Goal: Task Accomplishment & Management: Manage account settings

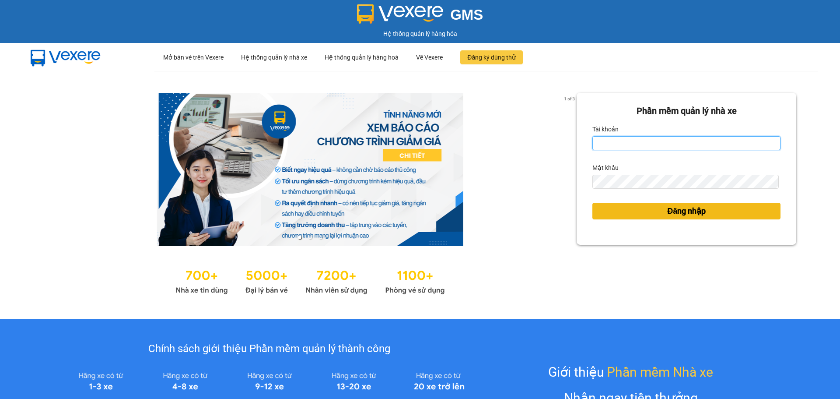
type input "nhaxe.haicuong"
click at [664, 217] on button "Đăng nhập" at bounding box center [686, 211] width 188 height 17
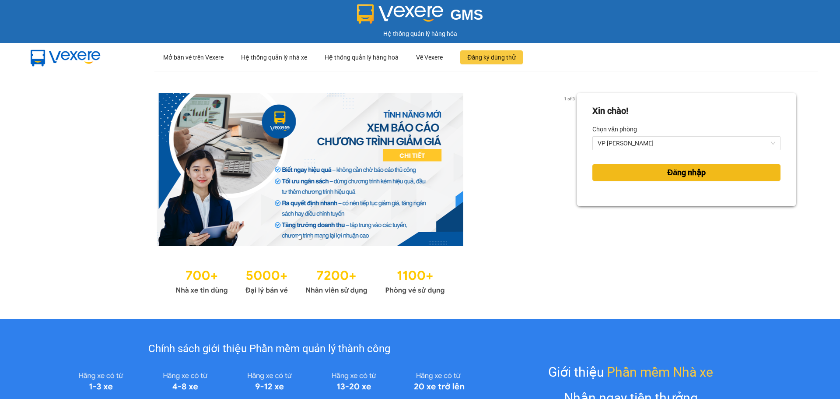
click at [685, 179] on button "Đăng nhập" at bounding box center [686, 172] width 188 height 17
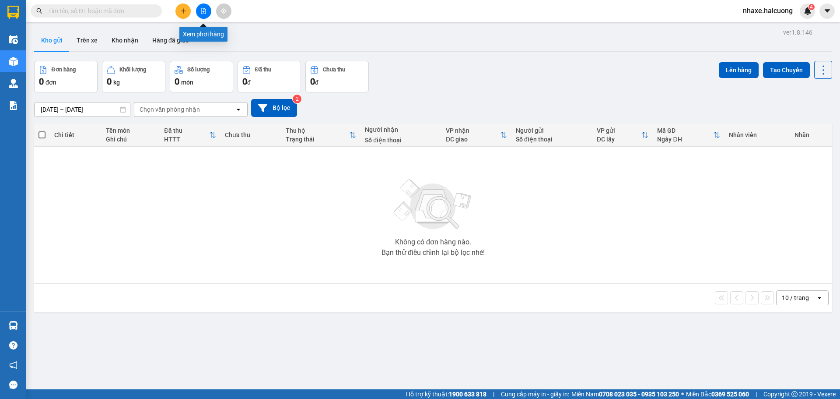
click at [201, 9] on icon "file-add" at bounding box center [203, 11] width 5 height 6
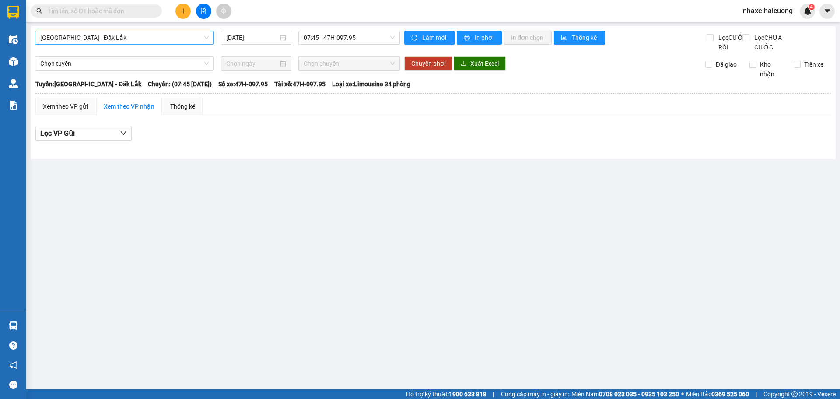
click at [162, 38] on span "Hà Nội - Đăk Lắk" at bounding box center [124, 37] width 168 height 13
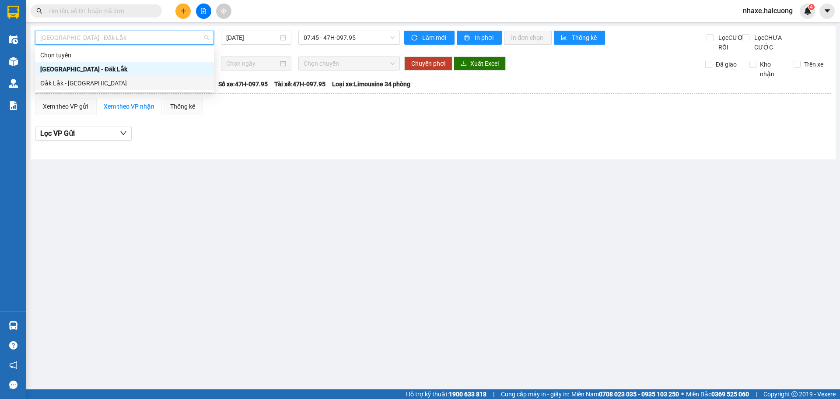
click at [106, 79] on div "Đắk Lắk - [GEOGRAPHIC_DATA]" at bounding box center [124, 83] width 168 height 10
type input "12/10/2025"
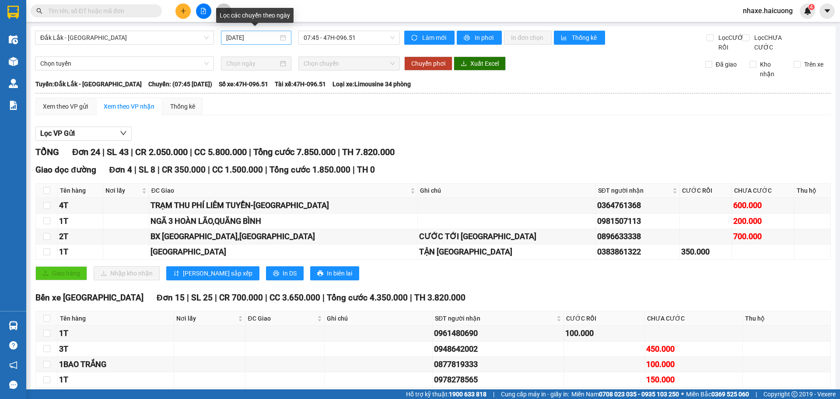
click at [276, 39] on div "[DATE]" at bounding box center [256, 38] width 60 height 10
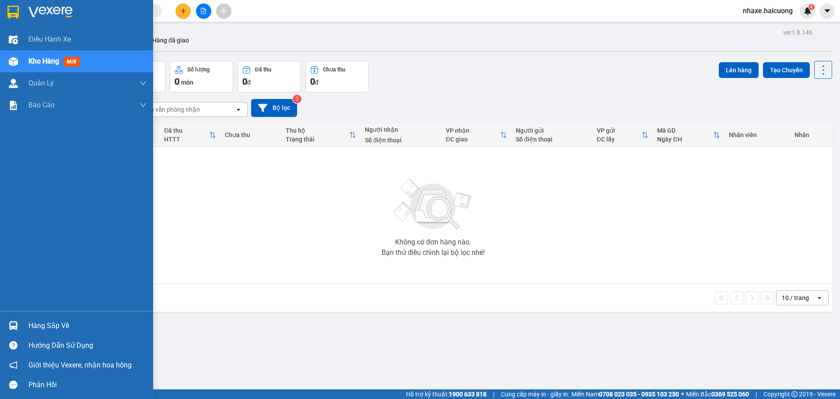
click at [19, 54] on div at bounding box center [13, 61] width 15 height 15
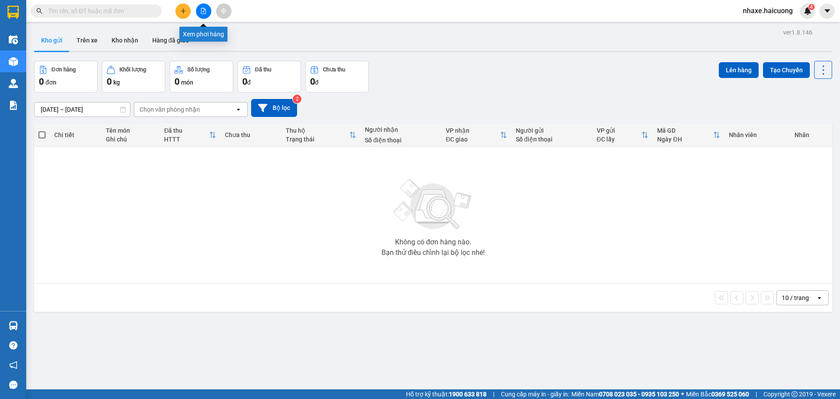
click at [206, 15] on button at bounding box center [203, 10] width 15 height 15
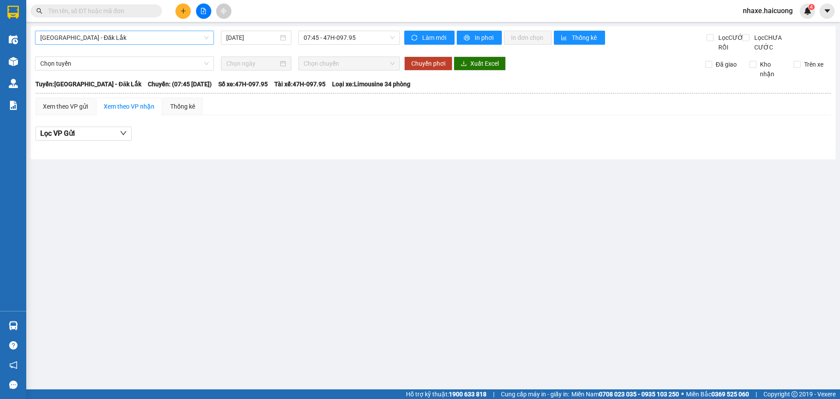
click at [178, 39] on span "Hà Nội - Đăk Lắk" at bounding box center [124, 37] width 168 height 13
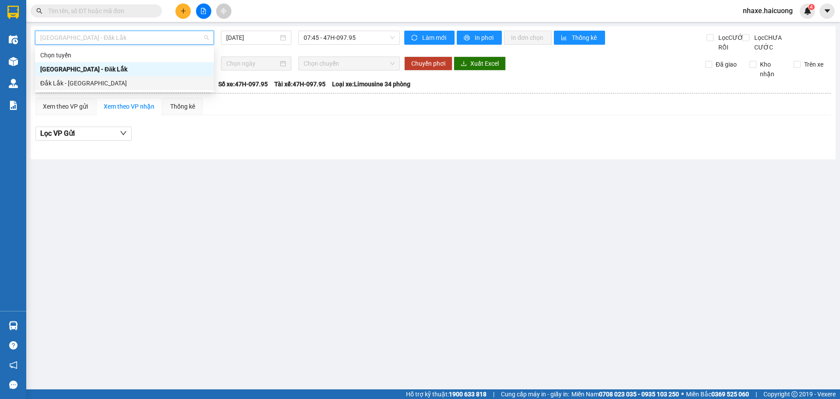
click at [86, 82] on div "Đắk Lắk - Hà Nội" at bounding box center [124, 83] width 168 height 10
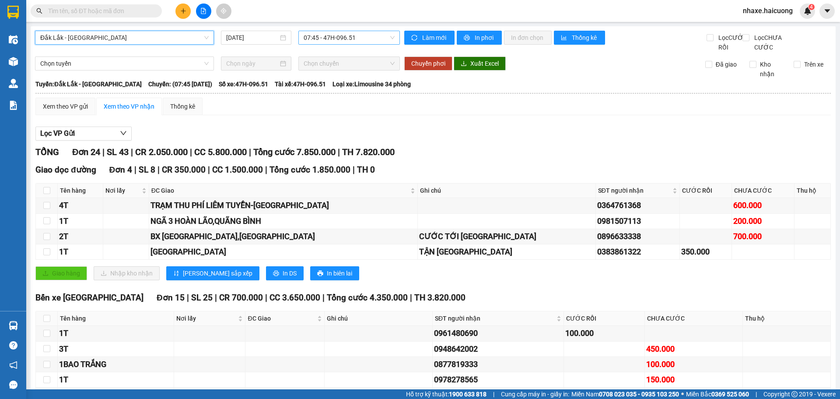
click at [334, 38] on span "07:45 - 47H-096.51" at bounding box center [349, 37] width 91 height 13
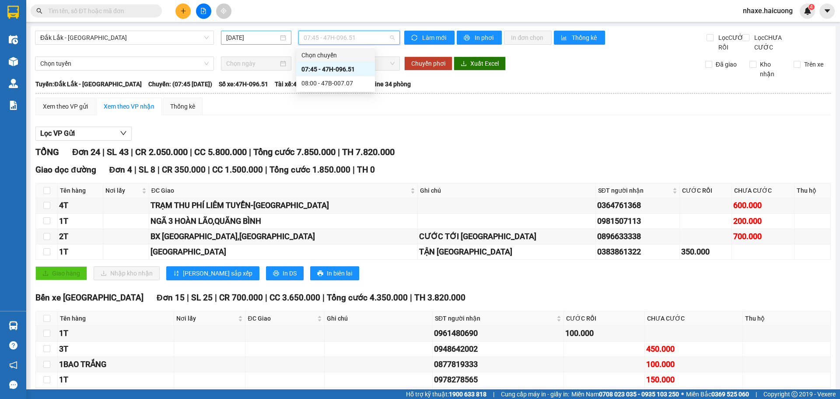
click at [273, 36] on input "[DATE]" at bounding box center [252, 38] width 52 height 10
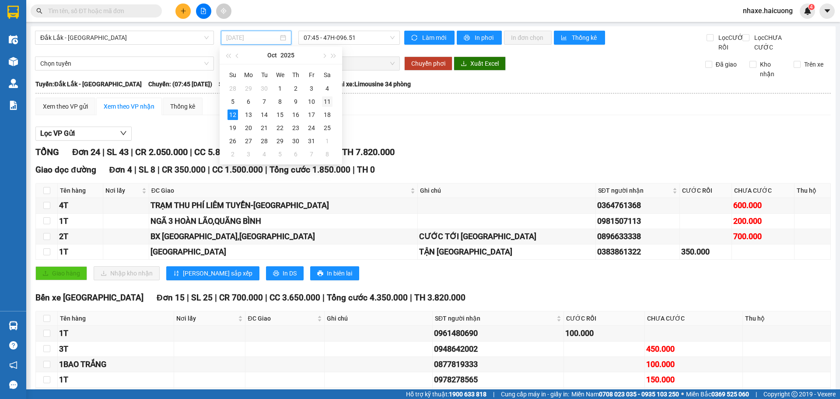
click at [328, 101] on div "11" at bounding box center [327, 101] width 10 height 10
type input "11/10/2025"
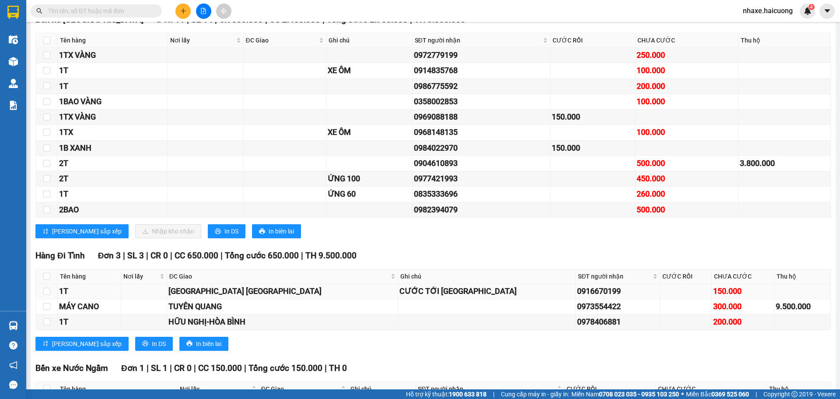
scroll to position [219, 0]
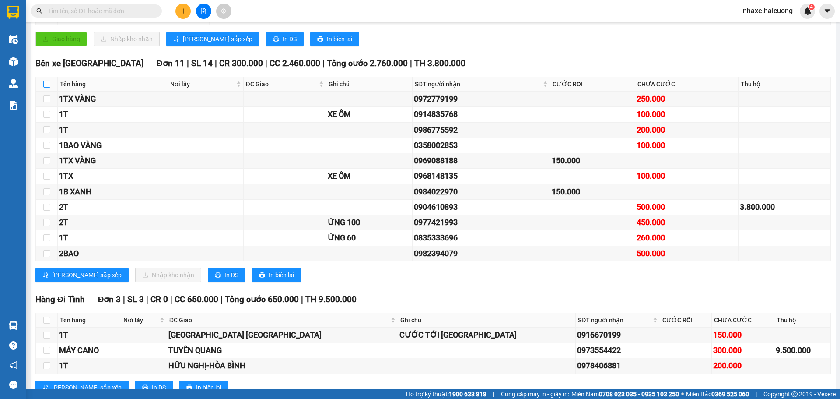
click at [49, 87] on input "checkbox" at bounding box center [46, 83] width 7 height 7
checkbox input "true"
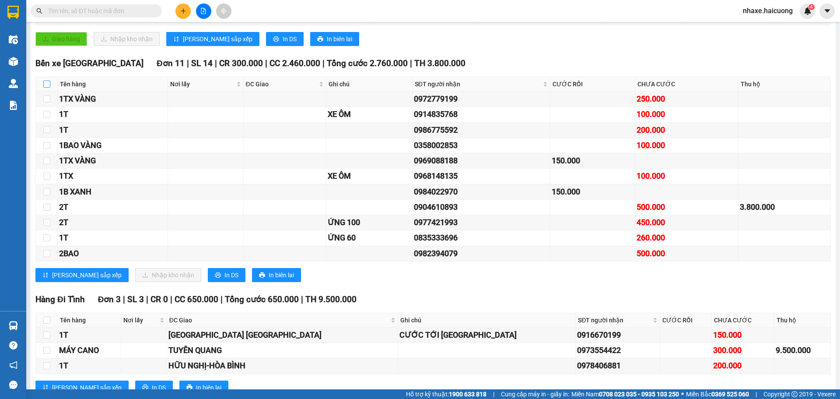
checkbox input "true"
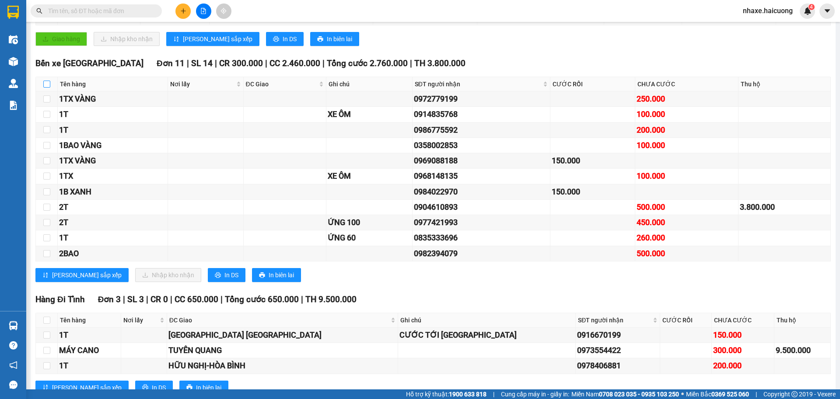
checkbox input "true"
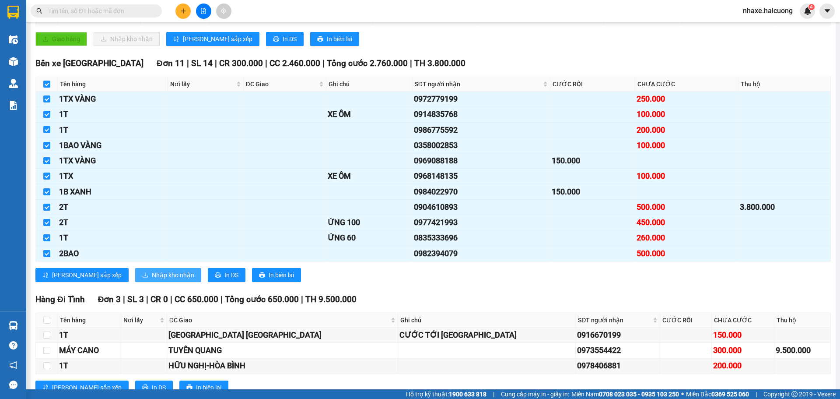
click at [152, 280] on span "Nhập kho nhận" at bounding box center [173, 275] width 42 height 10
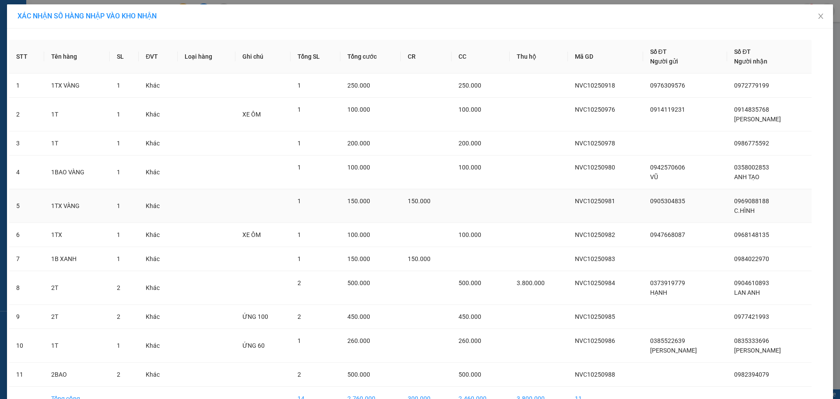
scroll to position [52, 0]
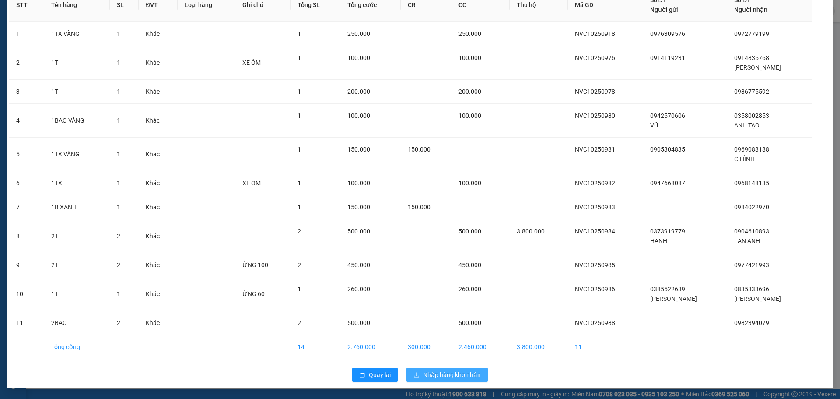
click at [435, 373] on span "Nhập hàng kho nhận" at bounding box center [452, 375] width 58 height 10
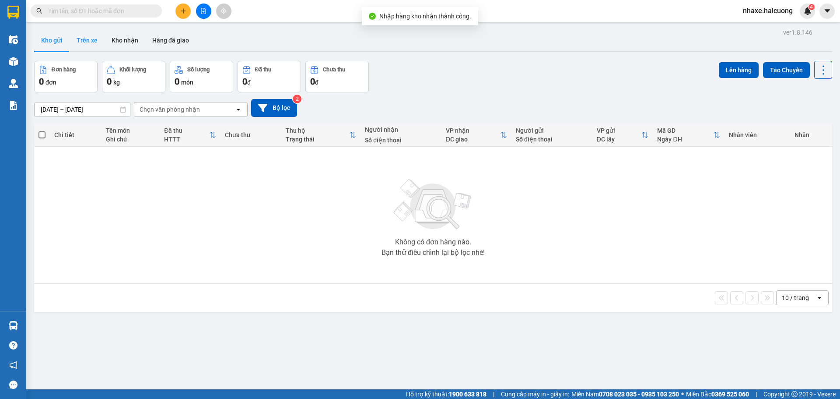
click at [93, 35] on button "Trên xe" at bounding box center [87, 40] width 35 height 21
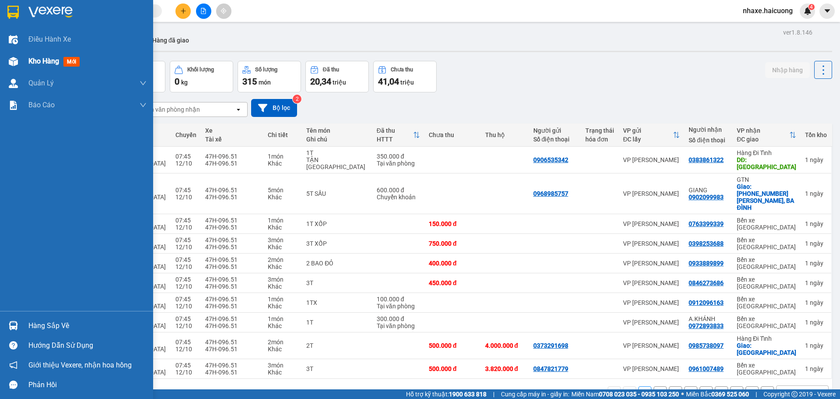
click at [13, 53] on div "Kho hàng mới" at bounding box center [76, 61] width 153 height 22
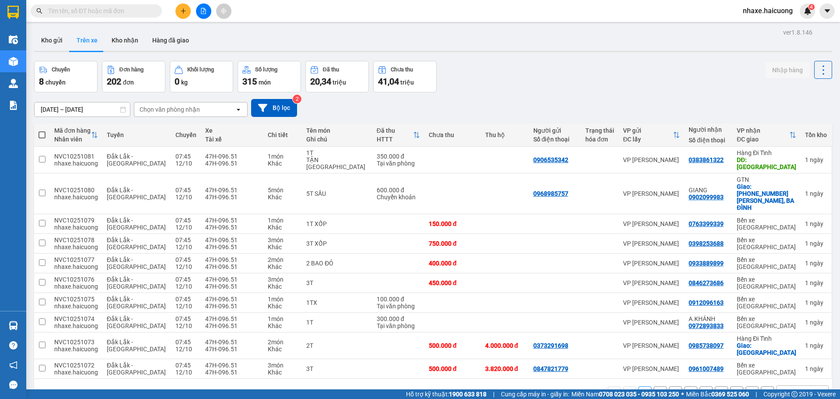
click at [43, 59] on div "ver 1.8.146 Kho gửi Trên xe Kho nhận Hàng đã giao Chuyến 8 chuyến Đơn hàng 202 …" at bounding box center [433, 225] width 805 height 399
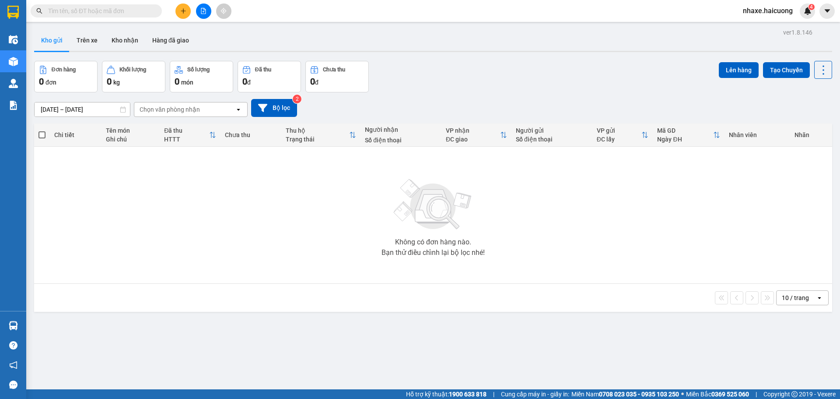
click at [106, 111] on input "10/10/2025 – 12/10/2025" at bounding box center [82, 109] width 95 height 14
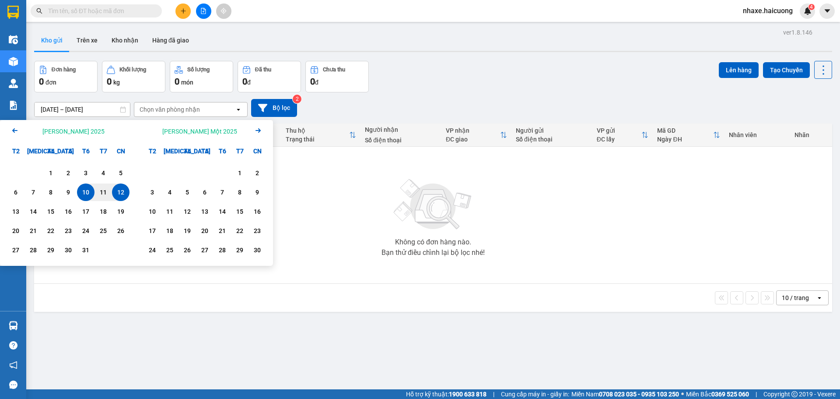
click at [125, 191] on div "12" at bounding box center [121, 192] width 12 height 10
type input "[DATE] – [DATE]"
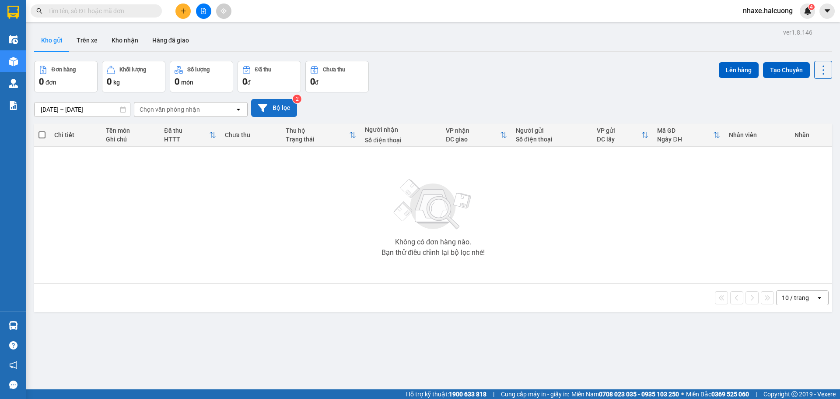
click at [294, 108] on button "Bộ lọc" at bounding box center [274, 108] width 46 height 18
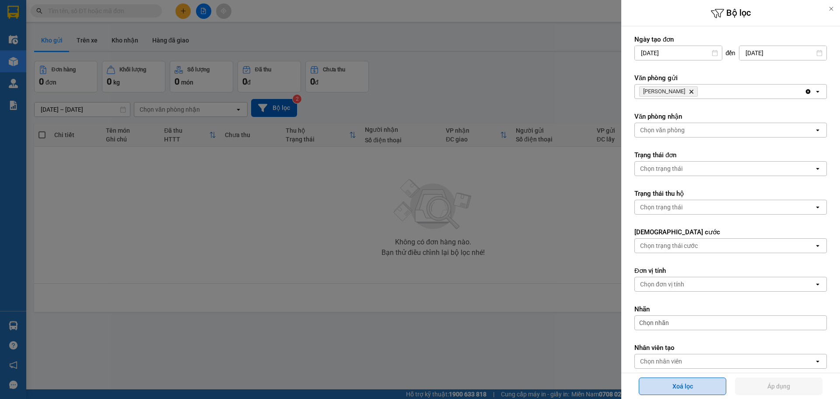
click at [692, 387] on button "Xoá lọc" at bounding box center [682, 385] width 87 height 17
type input "10/10/2025"
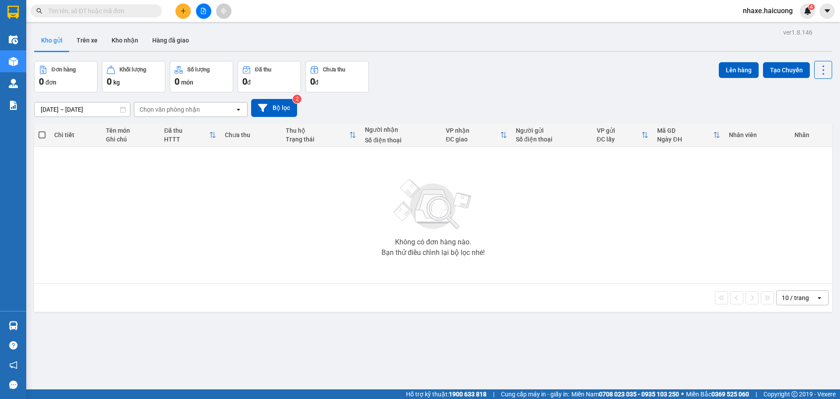
click at [106, 115] on div "ver 1.8.146 Kho gửi Trên xe Kho nhận Hàng đã giao Đơn hàng 0 đơn Khối lượng 0 k…" at bounding box center [433, 225] width 805 height 399
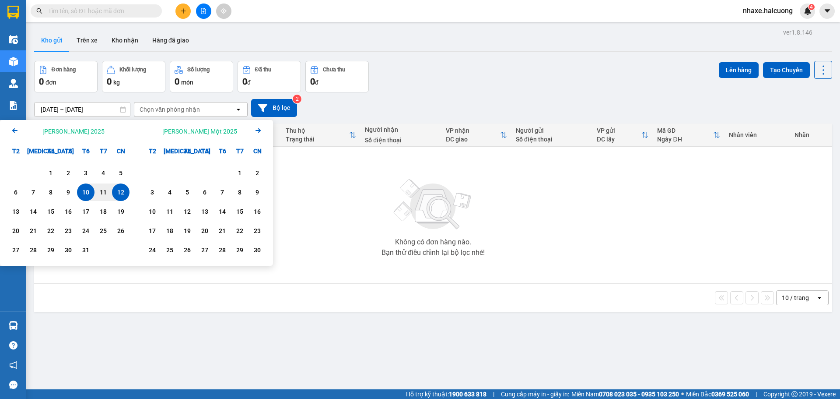
click at [126, 192] on div "12" at bounding box center [121, 192] width 12 height 10
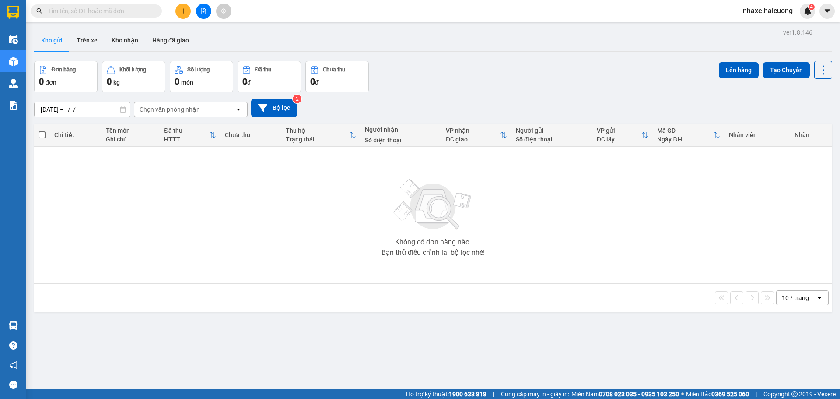
type input "[DATE] – [DATE]"
click at [97, 38] on button "Trên xe" at bounding box center [87, 40] width 35 height 21
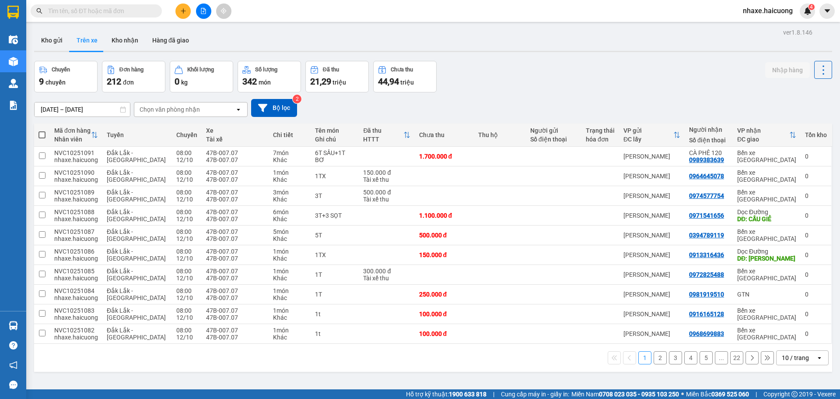
click at [112, 106] on input "08/10/2025 – 12/10/2025" at bounding box center [82, 109] width 95 height 14
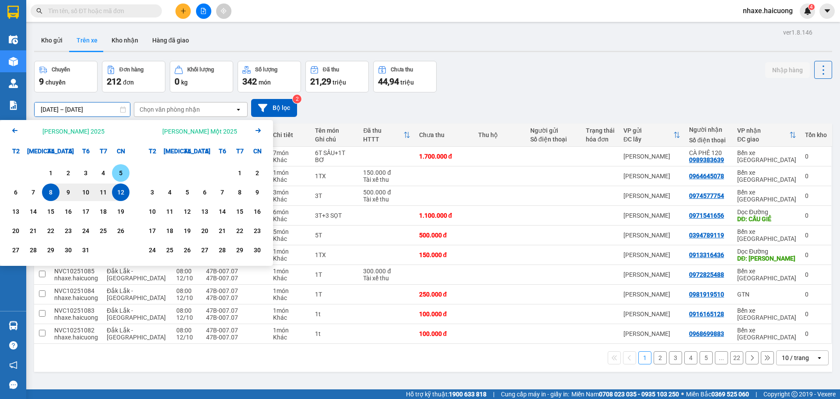
click at [120, 185] on div "12" at bounding box center [120, 191] width 17 height 17
type input "[DATE] – [DATE]"
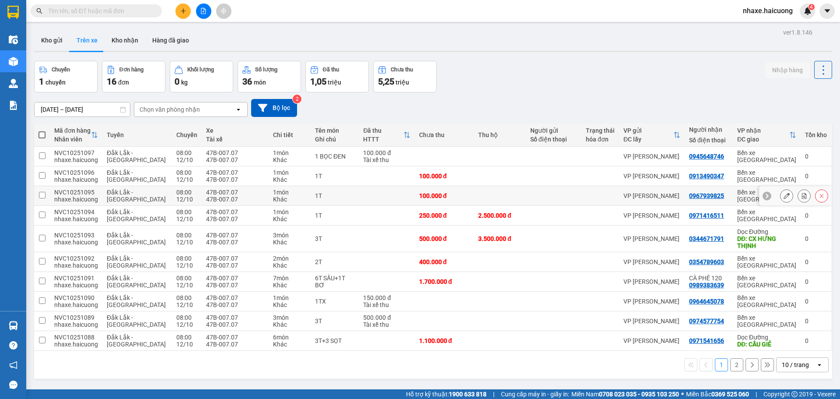
scroll to position [40, 0]
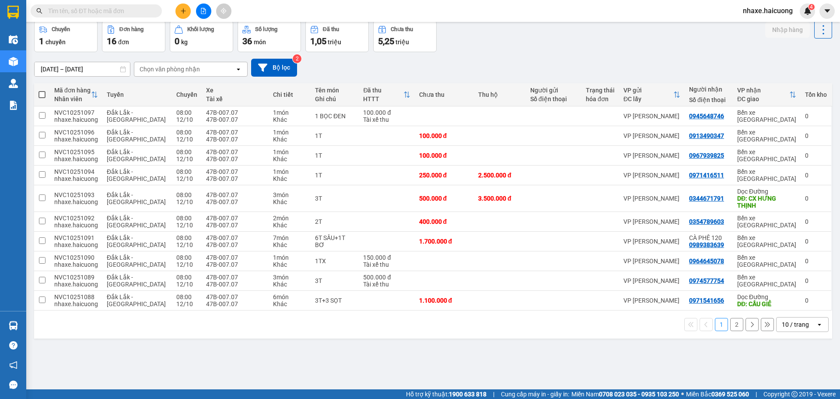
click at [732, 322] on button "2" at bounding box center [736, 324] width 13 height 13
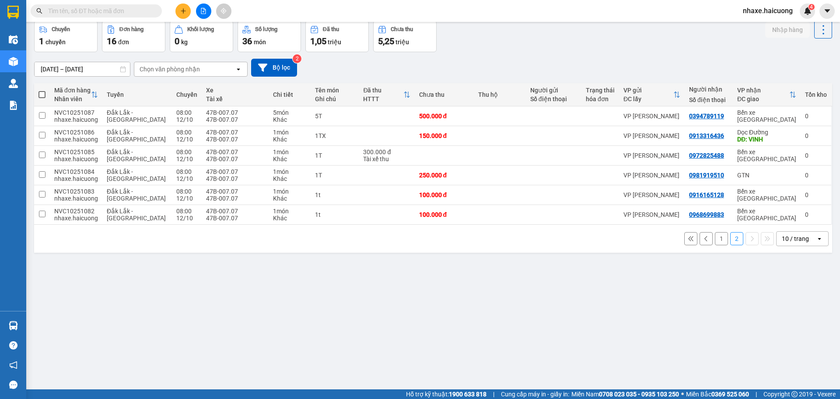
scroll to position [0, 0]
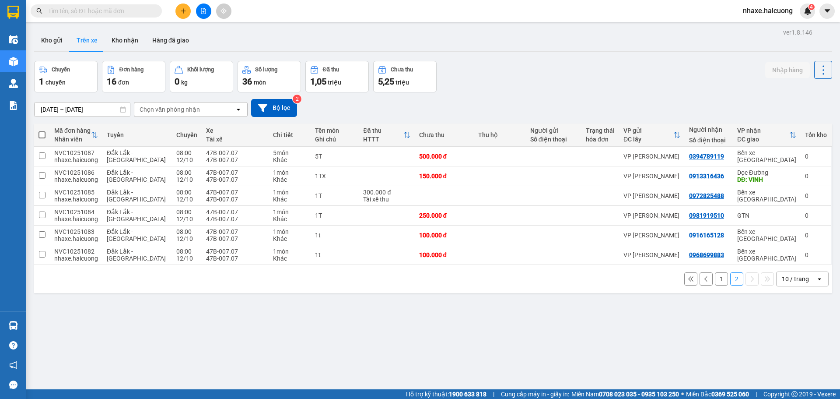
click at [798, 281] on div "10 / trang" at bounding box center [795, 278] width 27 height 9
click at [793, 329] on span "20 / trang" at bounding box center [790, 328] width 28 height 9
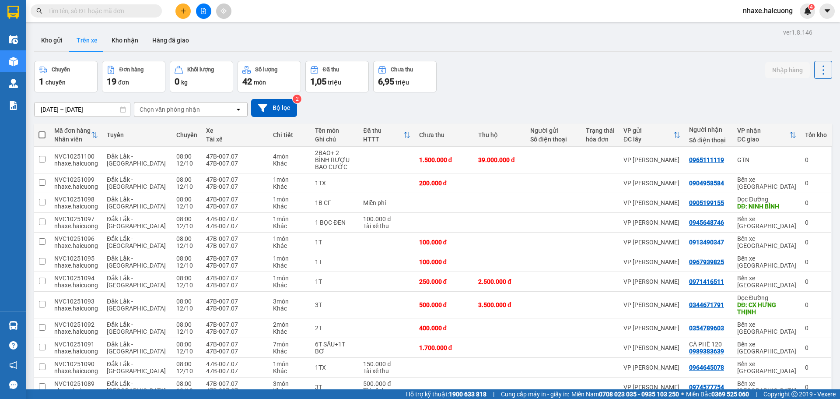
click at [99, 11] on input "text" at bounding box center [99, 11] width 103 height 10
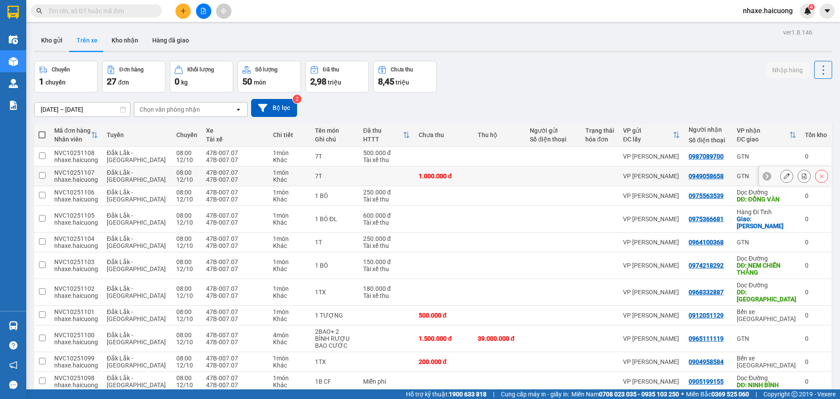
click at [783, 177] on icon at bounding box center [786, 176] width 6 height 6
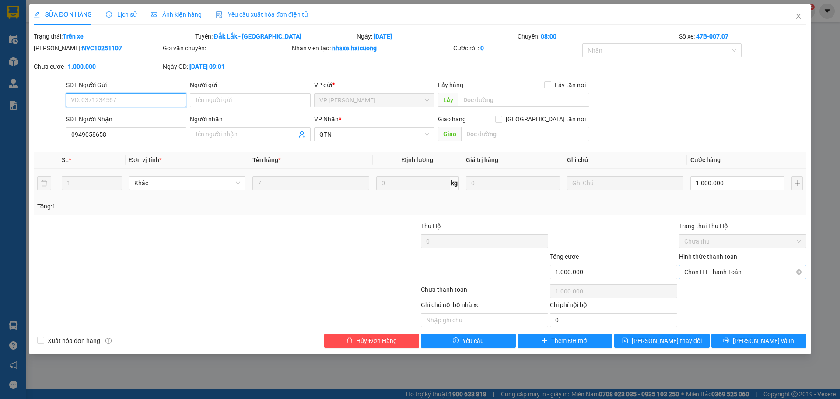
click at [715, 273] on span "Chọn HT Thanh Toán" at bounding box center [742, 271] width 117 height 13
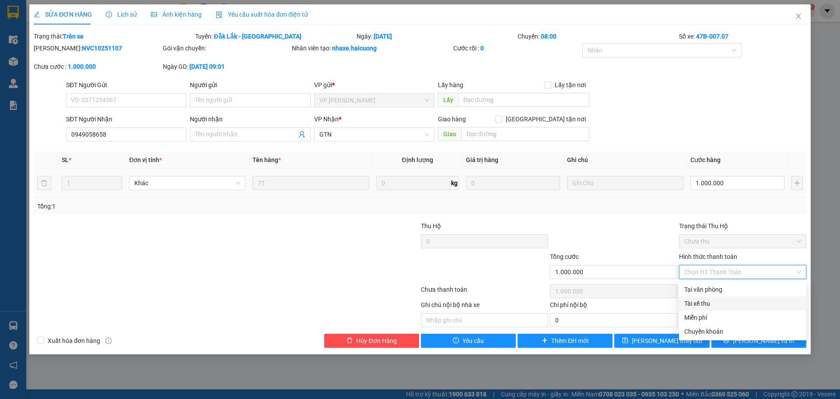
click at [712, 306] on div "Tài xế thu" at bounding box center [742, 303] width 117 height 10
type input "0"
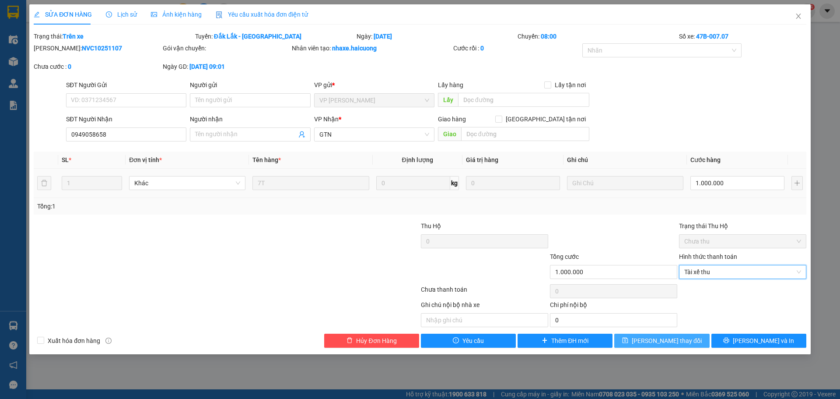
click at [688, 342] on button "Lưu thay đổi" at bounding box center [661, 340] width 95 height 14
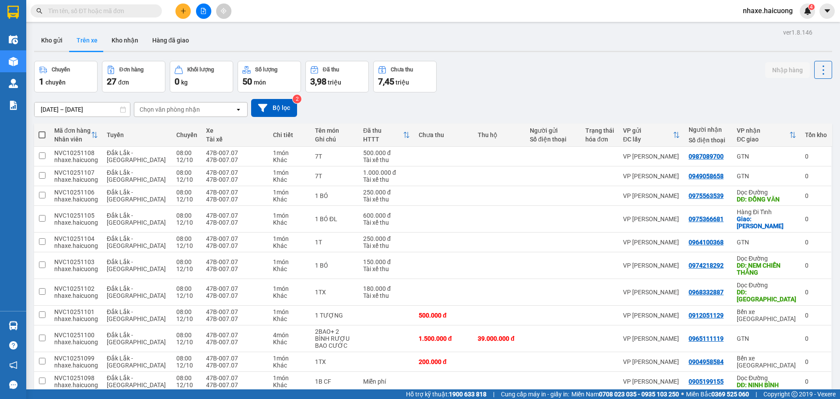
click at [81, 17] on span at bounding box center [96, 10] width 131 height 13
click at [86, 11] on input "text" at bounding box center [99, 11] width 103 height 10
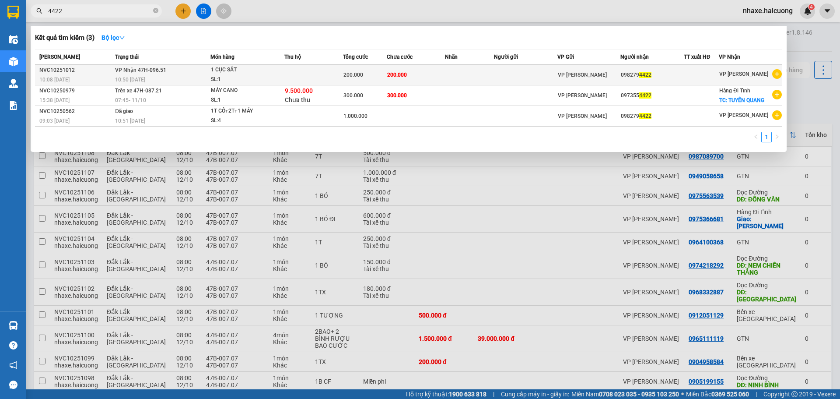
type input "4422"
click at [259, 71] on div "1 CỤC SẮT" at bounding box center [244, 70] width 66 height 10
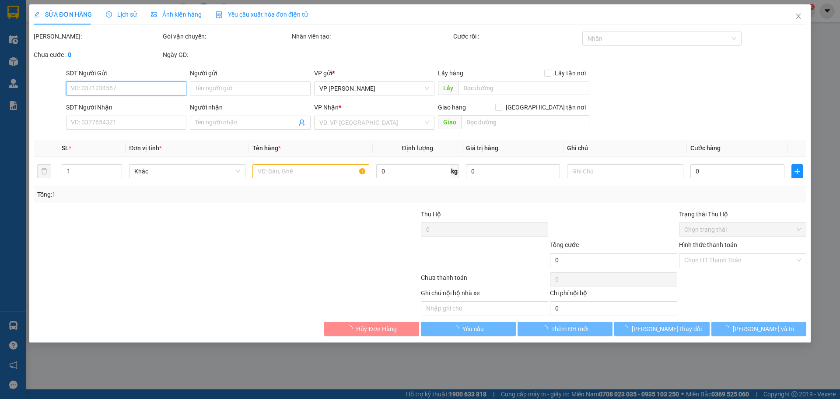
type input "0982794422"
type input "200.000"
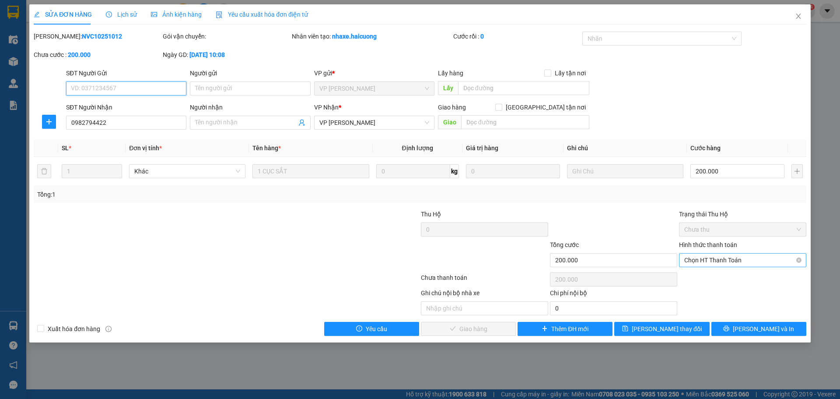
click at [741, 259] on span "Chọn HT Thanh Toán" at bounding box center [742, 259] width 117 height 13
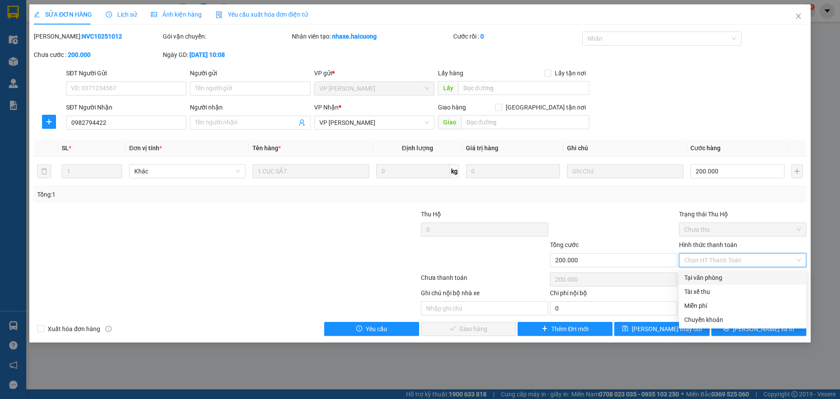
click at [718, 276] on div "Tại văn phòng" at bounding box center [742, 278] width 117 height 10
type input "0"
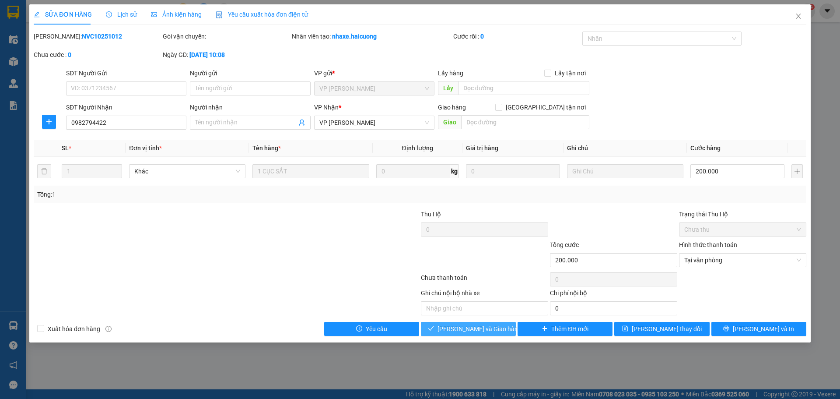
click at [469, 332] on span "[PERSON_NAME] và Giao hàng" at bounding box center [479, 329] width 84 height 10
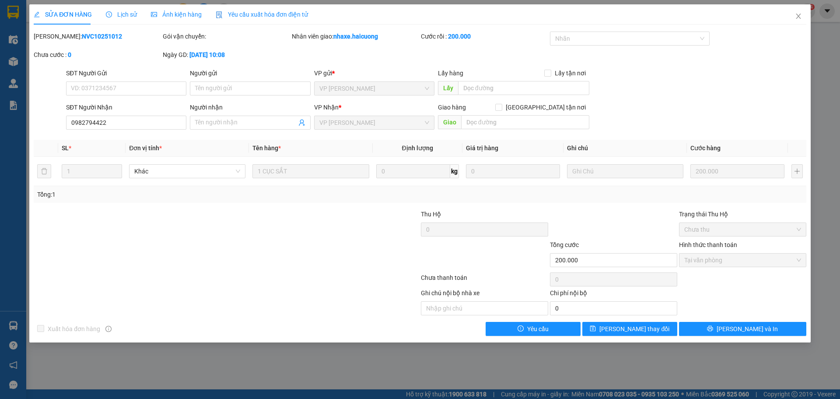
drag, startPoint x: 321, startPoint y: 193, endPoint x: 108, endPoint y: 223, distance: 215.5
click at [112, 220] on div "Thu Hộ 0 Trạng thái Thu Hộ Chưa thu" at bounding box center [420, 224] width 774 height 31
click at [801, 14] on icon "close" at bounding box center [798, 16] width 7 height 7
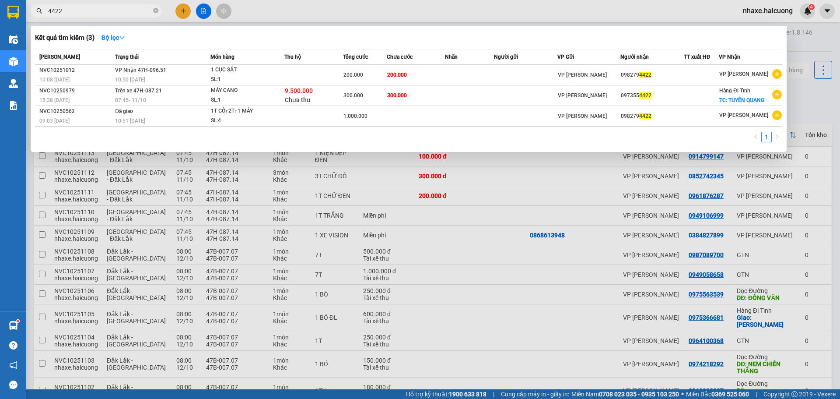
click at [95, 8] on input "4422" at bounding box center [99, 11] width 103 height 10
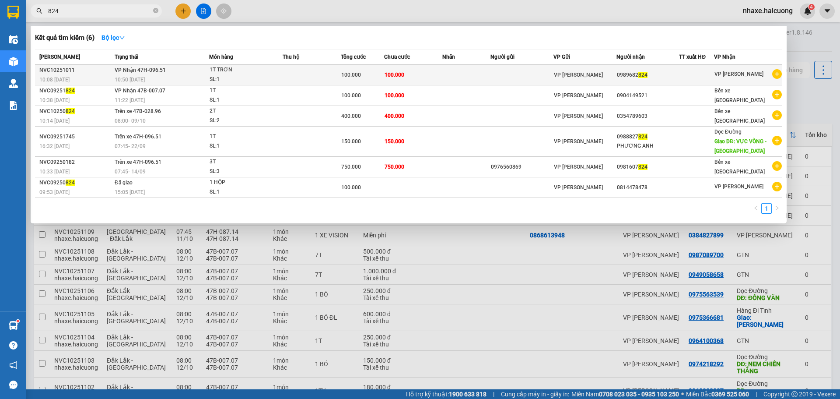
type input "824"
click at [378, 77] on div "100.000" at bounding box center [362, 75] width 42 height 10
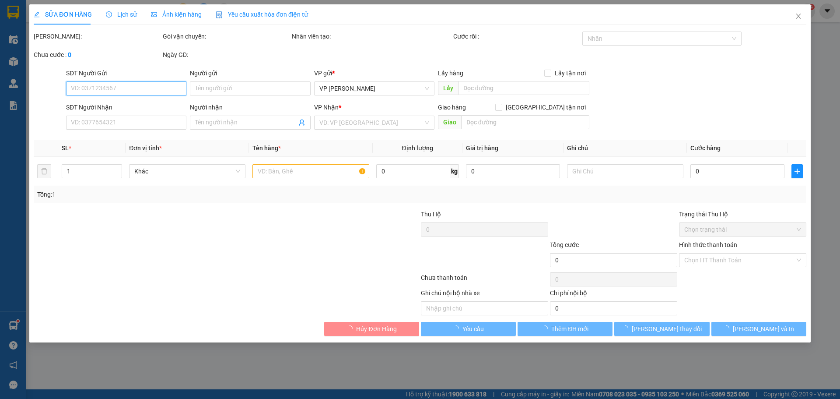
type input "0989682824"
type input "100.000"
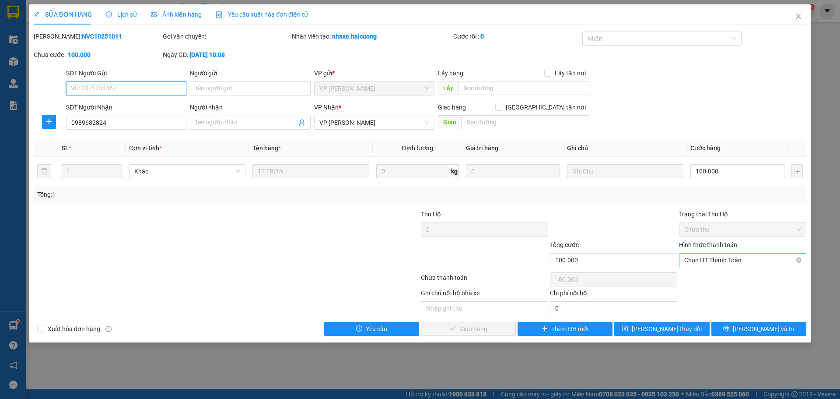
click at [733, 263] on span "Chọn HT Thanh Toán" at bounding box center [742, 259] width 117 height 13
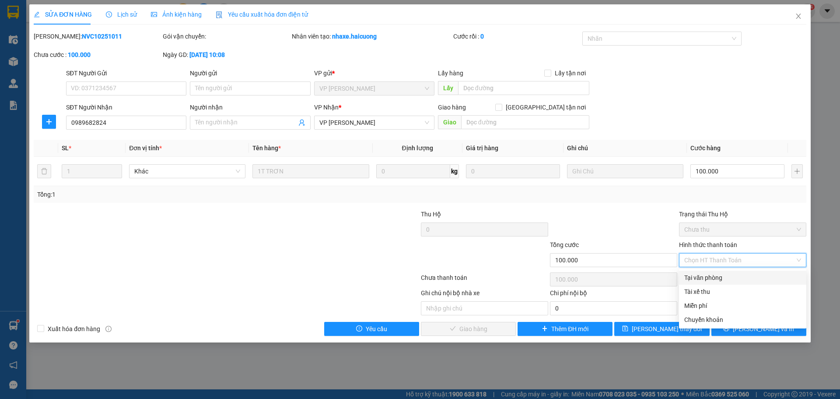
click at [717, 280] on div "Tại văn phòng" at bounding box center [742, 278] width 117 height 10
type input "0"
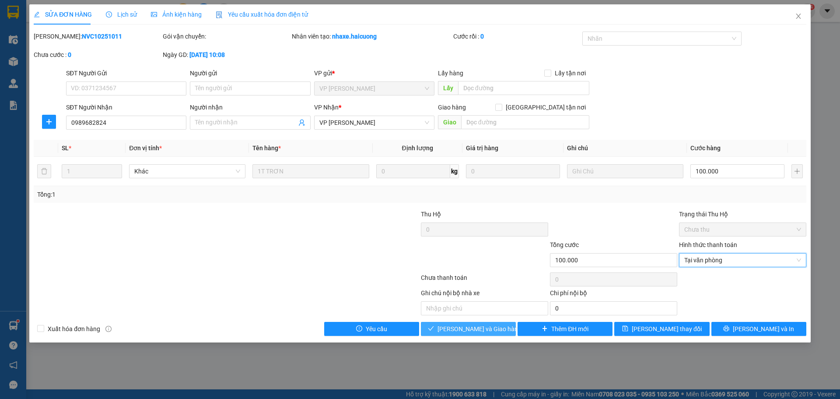
click at [498, 331] on button "Lưu và Giao hàng" at bounding box center [468, 329] width 95 height 14
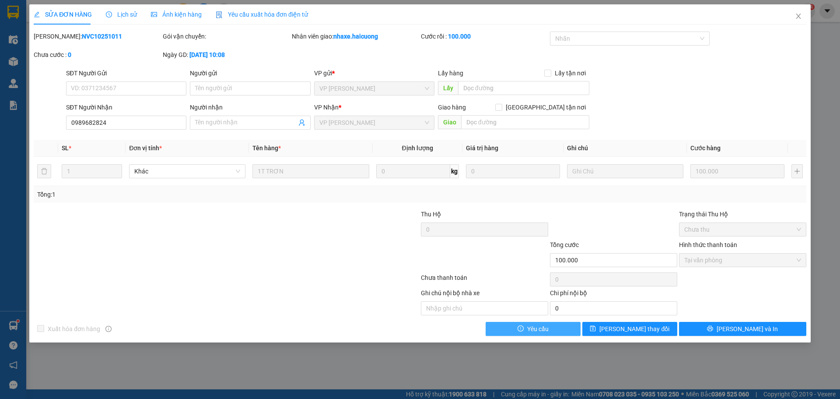
click at [503, 334] on button "Yêu cầu" at bounding box center [533, 329] width 95 height 14
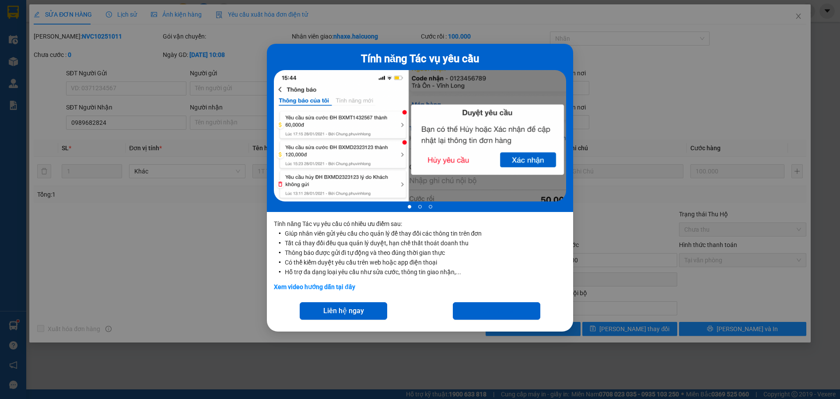
click at [189, 272] on div "Tính năng Tác vụ yêu cầu 1 of 3 Tính năng Tác vụ yêu cầu có nhiều ưu điểm sau: …" at bounding box center [420, 199] width 840 height 399
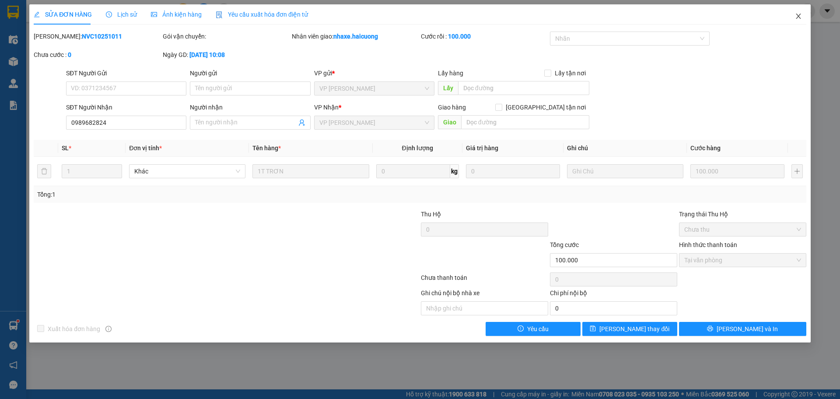
click at [802, 14] on span "Close" at bounding box center [798, 16] width 24 height 24
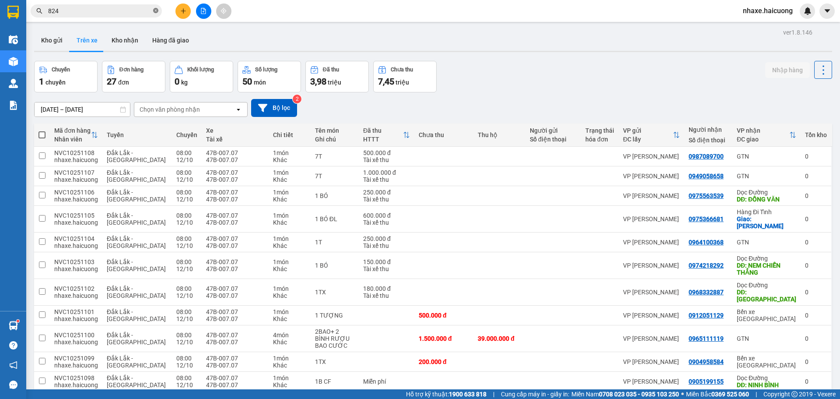
click at [155, 9] on icon "close-circle" at bounding box center [155, 10] width 5 height 5
click at [135, 12] on input "text" at bounding box center [99, 11] width 103 height 10
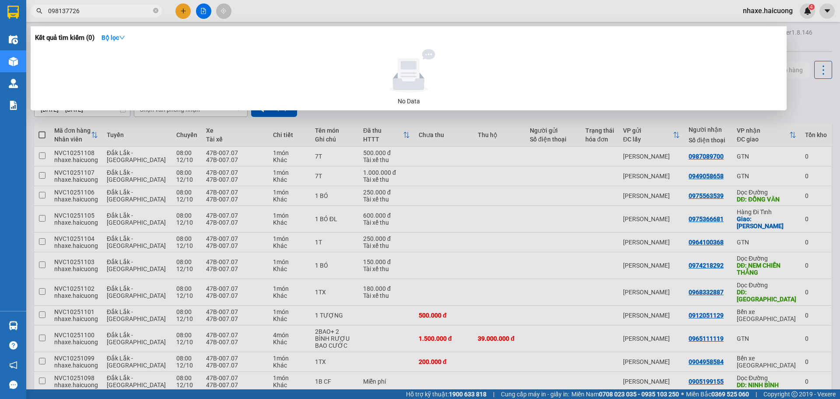
click at [122, 12] on input "098137726" at bounding box center [99, 11] width 103 height 10
type input "0981377266"
click at [118, 14] on input "0981377266" at bounding box center [99, 11] width 103 height 10
click at [117, 10] on input "0981377266" at bounding box center [99, 11] width 103 height 10
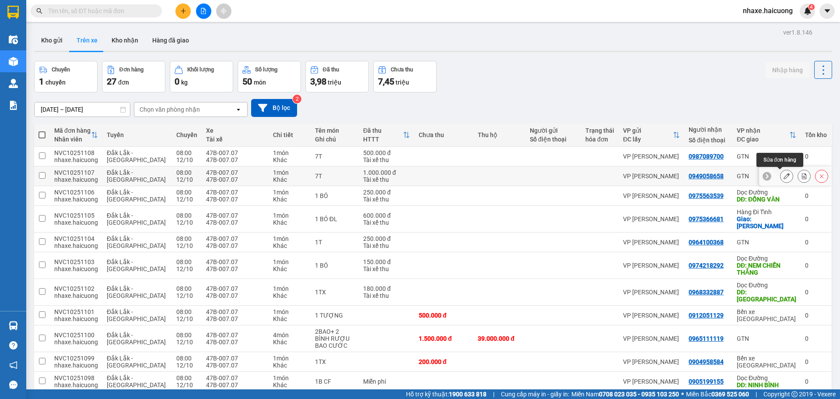
click at [784, 174] on button at bounding box center [786, 175] width 12 height 15
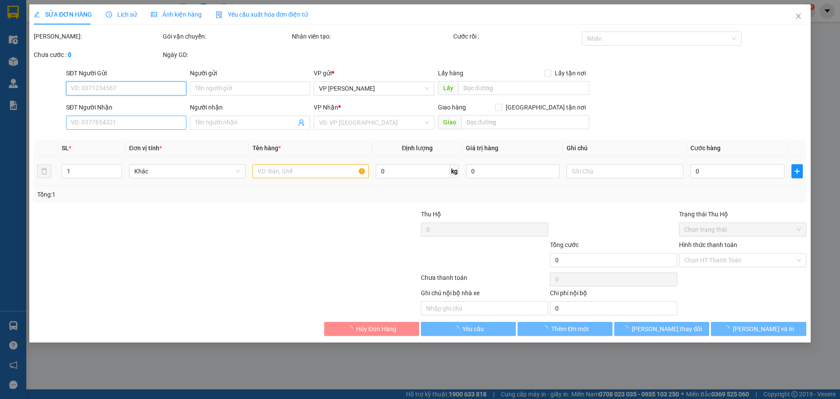
type input "0949058658"
type input "1.000.000"
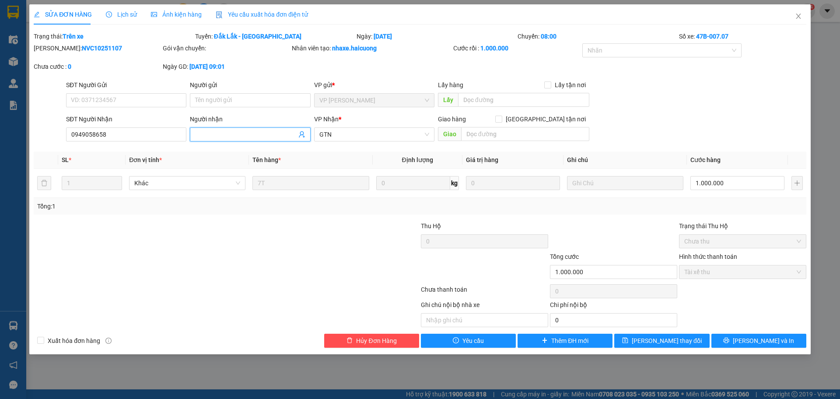
click at [249, 136] on input "Người nhận" at bounding box center [245, 134] width 101 height 10
type input "C.XUÂN"
click at [670, 346] on button "[PERSON_NAME] thay đổi" at bounding box center [661, 340] width 95 height 14
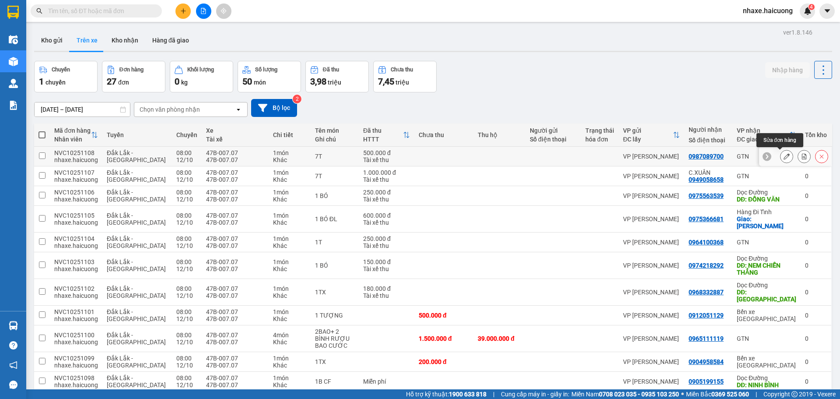
click at [783, 156] on icon at bounding box center [786, 156] width 6 height 6
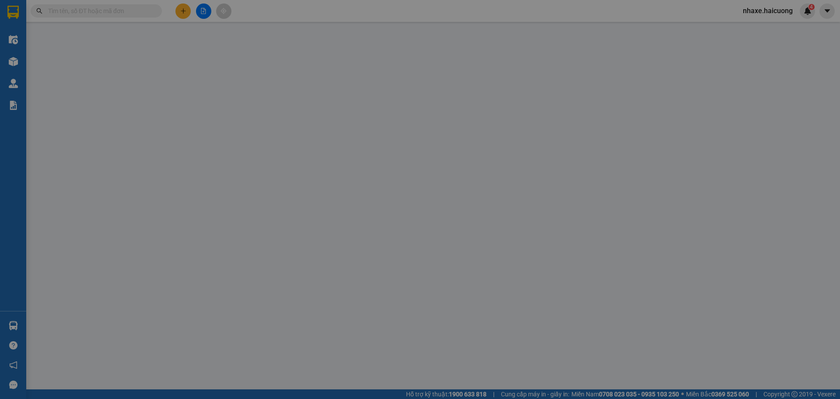
type input "0987089700"
type input "500.000"
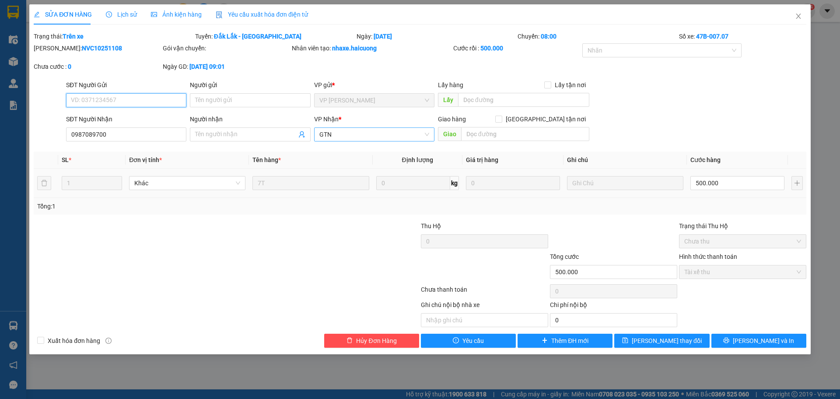
click at [381, 136] on span "GTN" at bounding box center [374, 134] width 110 height 13
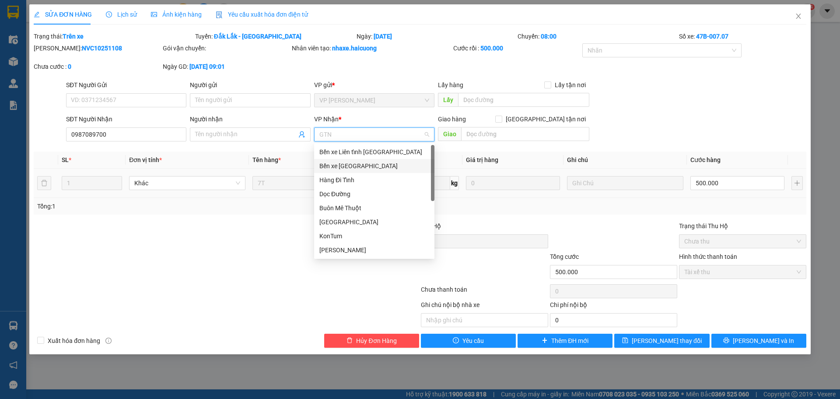
click at [373, 165] on div "Bến xe [GEOGRAPHIC_DATA]" at bounding box center [374, 166] width 110 height 10
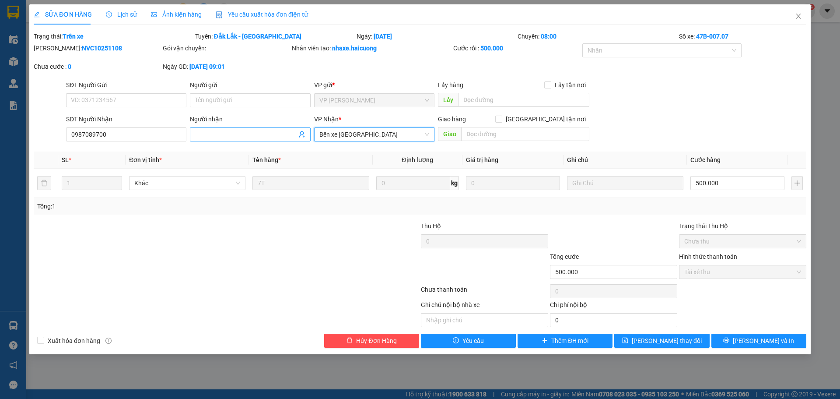
click at [221, 130] on input "Người nhận" at bounding box center [245, 134] width 101 height 10
type input "A.LONG"
click at [670, 339] on span "[PERSON_NAME] thay đổi" at bounding box center [667, 341] width 70 height 10
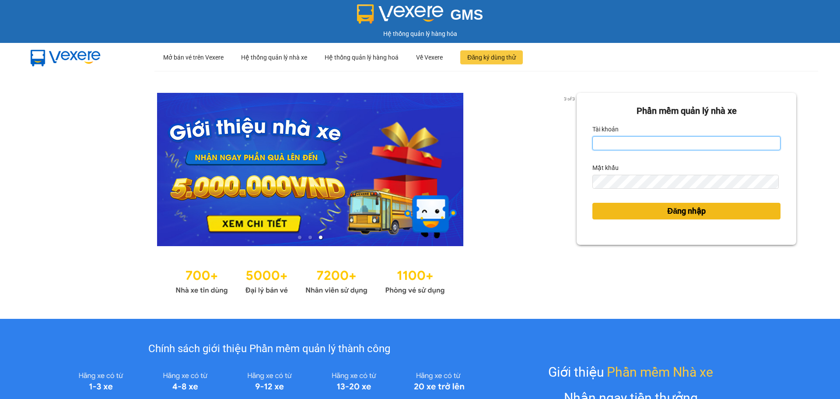
type input "nhaxe.haicuong"
click at [620, 205] on button "Đăng nhập" at bounding box center [686, 211] width 188 height 17
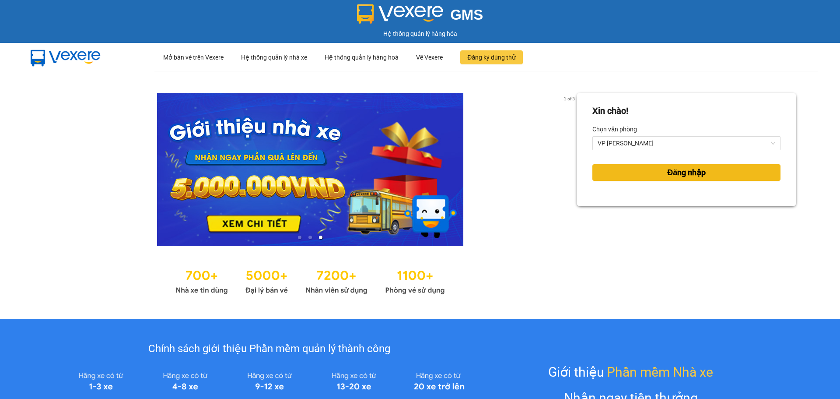
click at [664, 167] on button "Đăng nhập" at bounding box center [686, 172] width 188 height 17
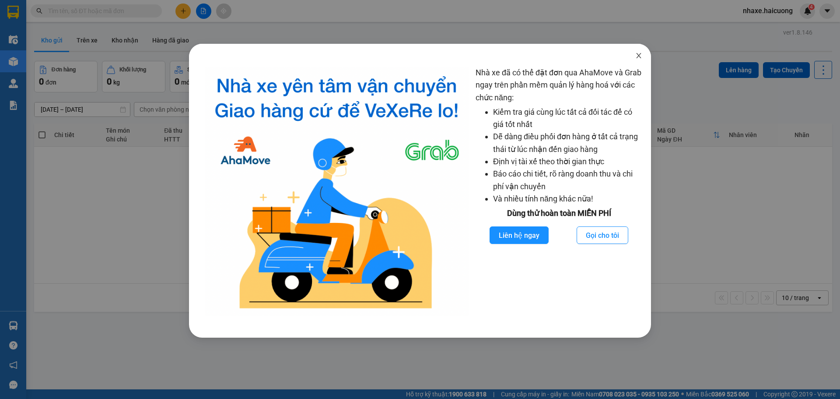
click at [644, 57] on span "Close" at bounding box center [638, 56] width 24 height 24
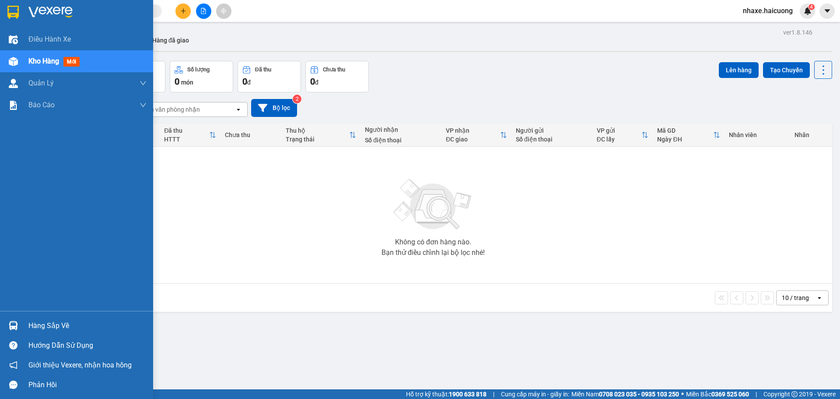
click at [23, 62] on div "Kho hàng mới" at bounding box center [76, 61] width 153 height 22
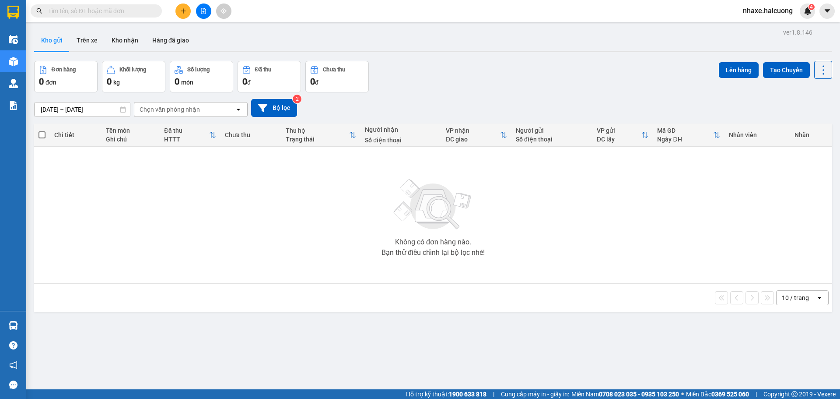
click at [126, 11] on input "text" at bounding box center [99, 11] width 103 height 10
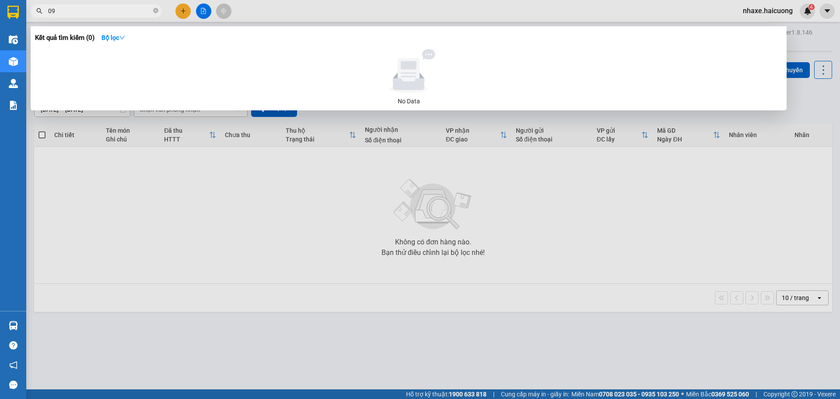
type input "0"
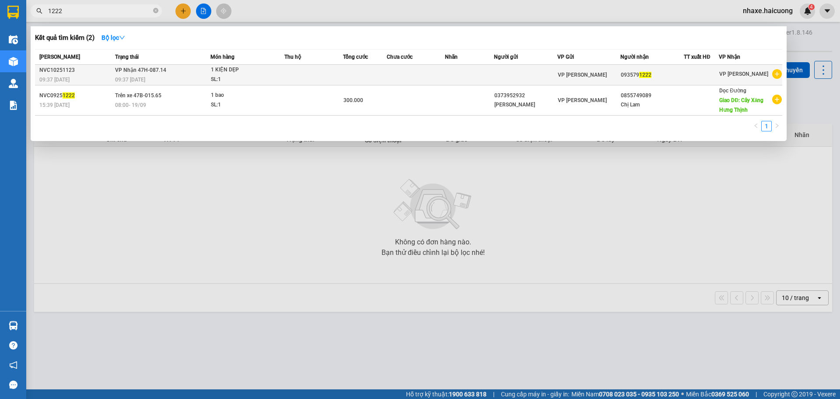
type input "1222"
click at [335, 72] on td at bounding box center [313, 75] width 59 height 21
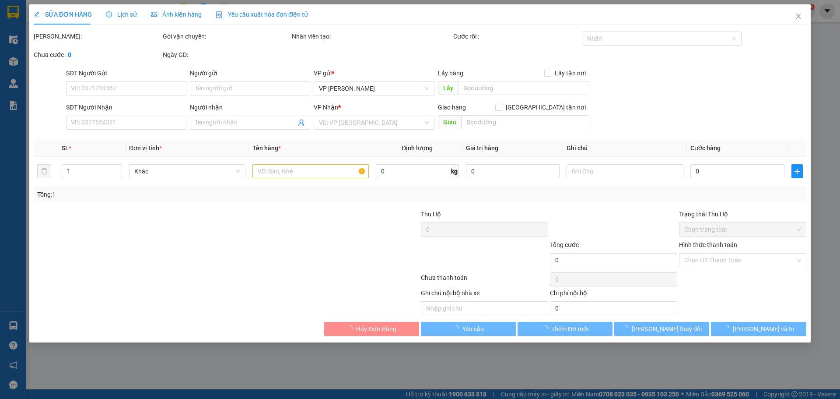
type input "0935791222"
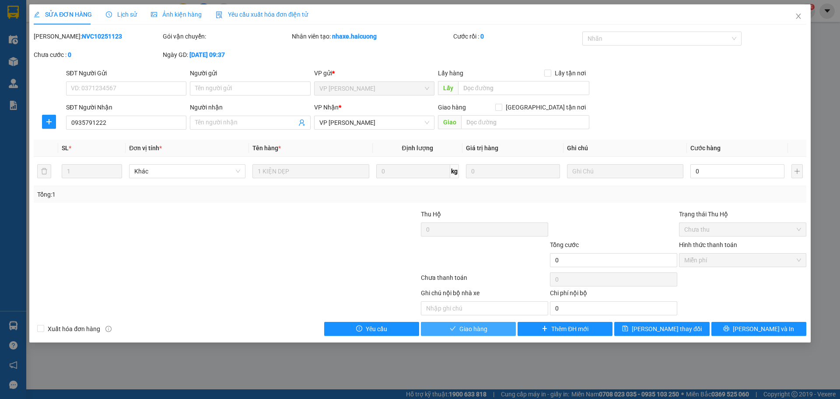
click at [484, 331] on span "Giao hàng" at bounding box center [473, 329] width 28 height 10
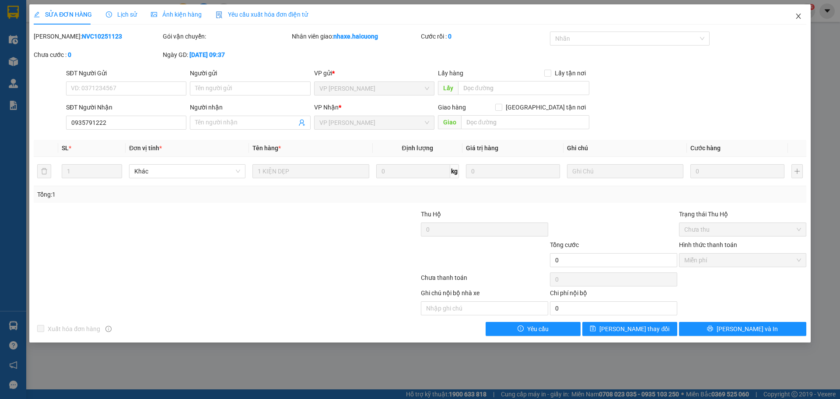
click at [797, 17] on icon "close" at bounding box center [798, 16] width 7 height 7
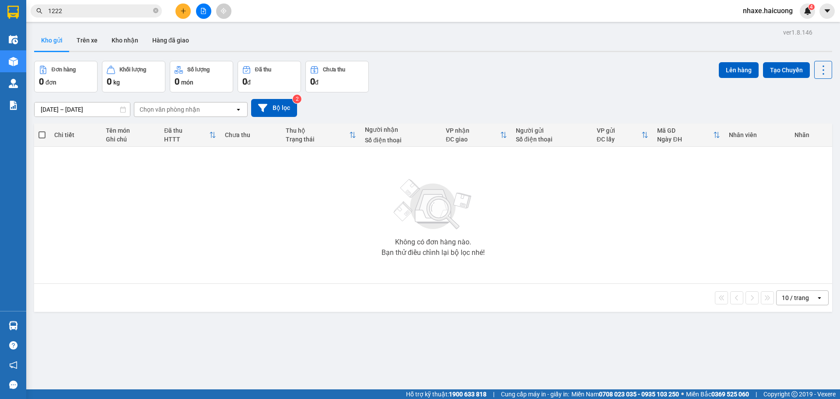
click at [119, 12] on input "1222" at bounding box center [99, 11] width 103 height 10
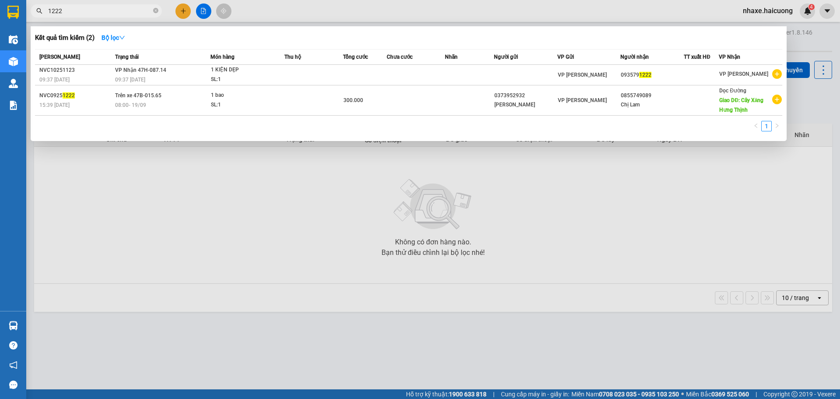
click at [119, 12] on input "1222" at bounding box center [99, 11] width 103 height 10
click at [248, 211] on div at bounding box center [420, 199] width 840 height 399
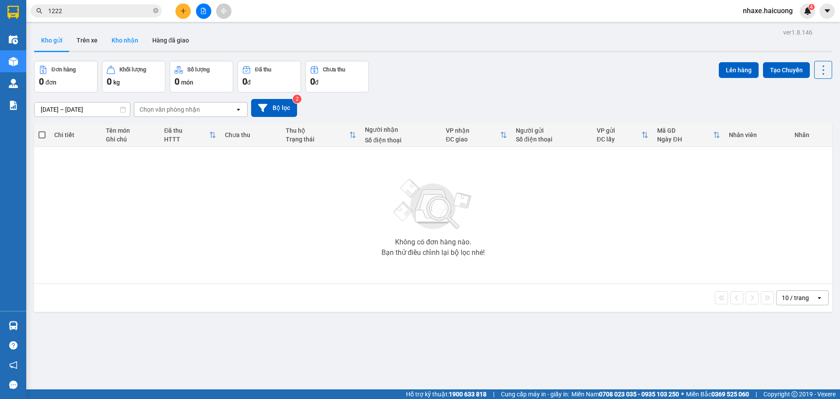
click at [129, 46] on button "Kho nhận" at bounding box center [125, 40] width 41 height 21
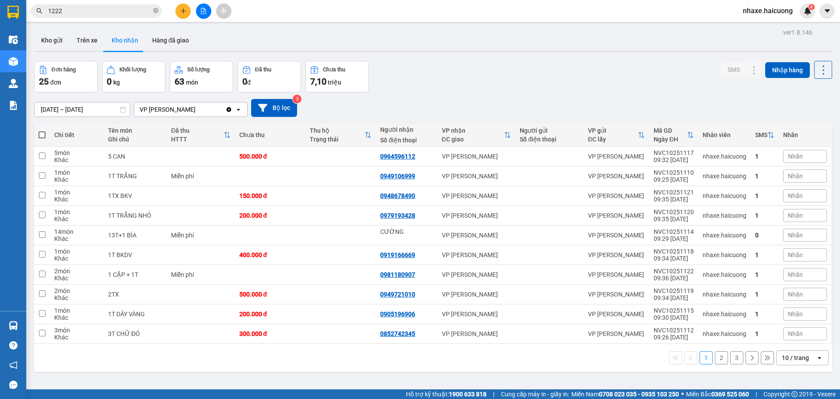
click at [158, 10] on icon "close-circle" at bounding box center [155, 10] width 5 height 5
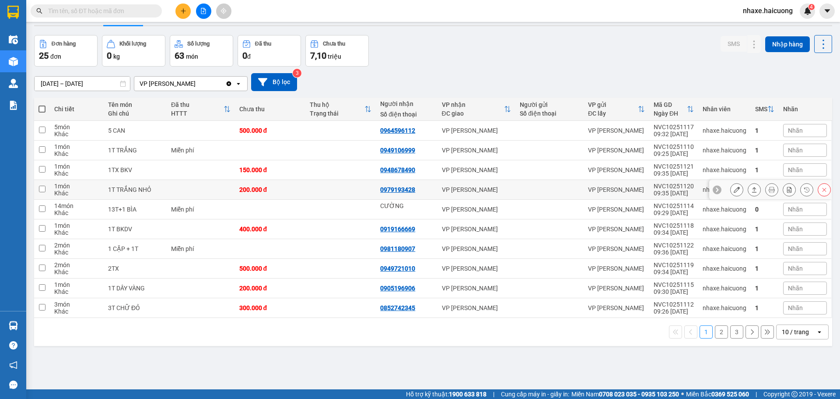
scroll to position [40, 0]
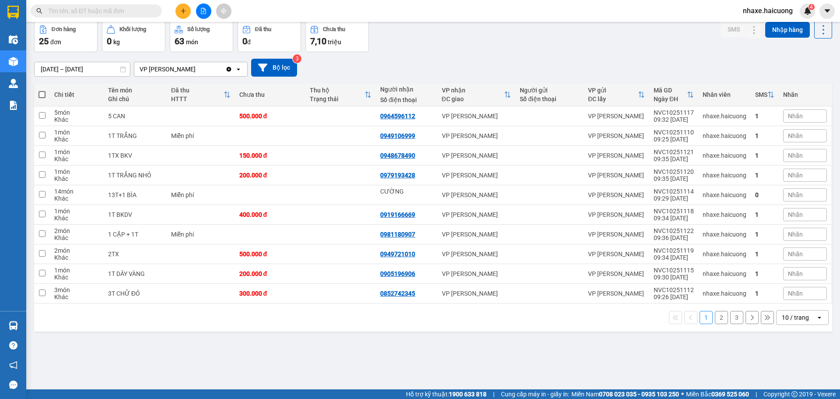
click at [106, 67] on input "06/10/2025 – 12/10/2025" at bounding box center [82, 69] width 95 height 14
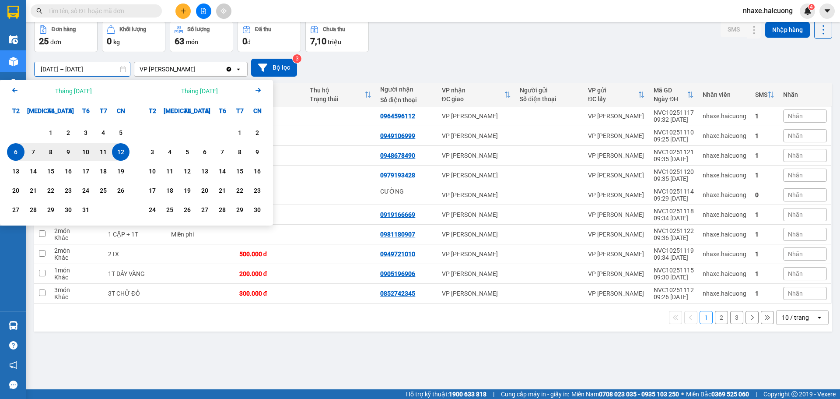
click at [122, 150] on div "12" at bounding box center [121, 152] width 12 height 10
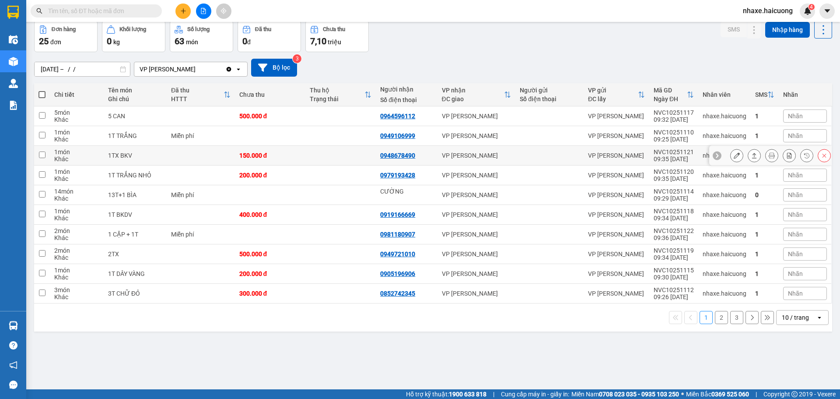
type input "[DATE] – [DATE]"
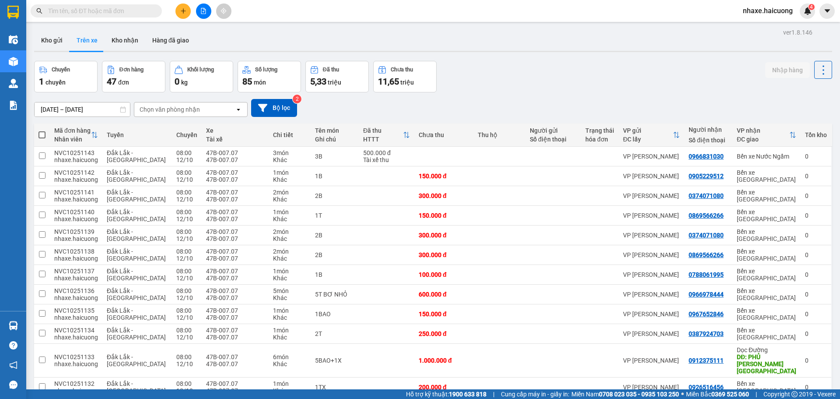
click at [99, 12] on input "text" at bounding box center [99, 11] width 103 height 10
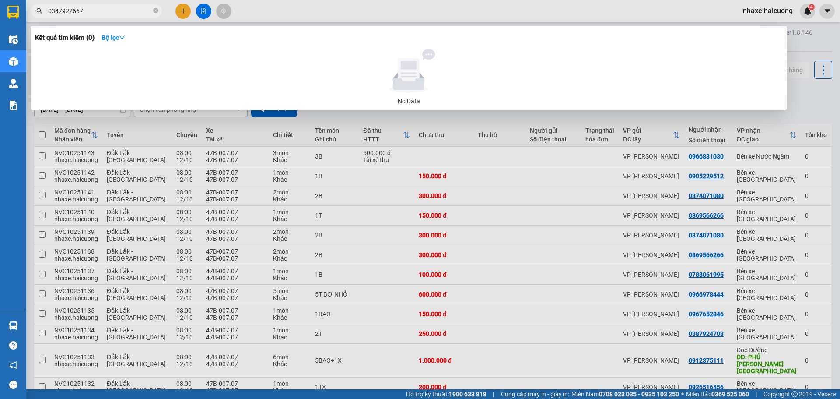
type input "0347922667"
click at [160, 9] on span "0347922667" at bounding box center [96, 10] width 131 height 13
click at [158, 11] on span "0347922667" at bounding box center [96, 10] width 131 height 13
click at [156, 11] on icon "close-circle" at bounding box center [155, 10] width 5 height 5
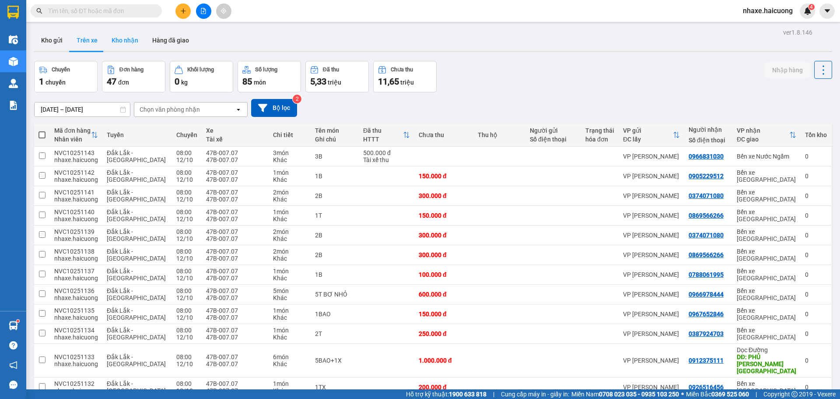
click at [136, 42] on button "Kho nhận" at bounding box center [125, 40] width 41 height 21
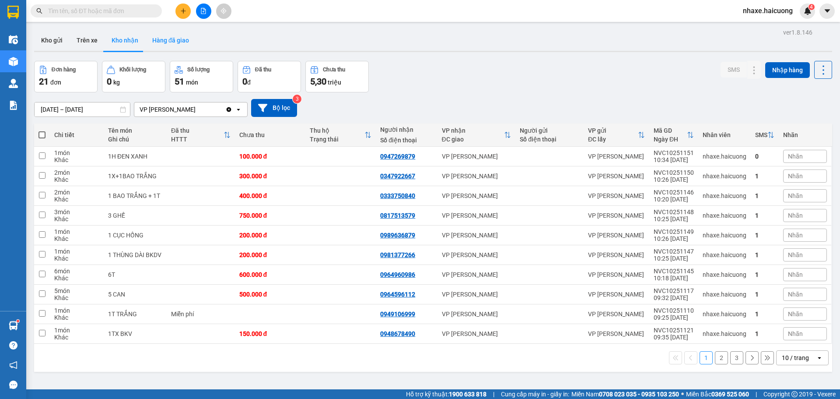
click at [175, 43] on button "Hàng đã giao" at bounding box center [170, 40] width 51 height 21
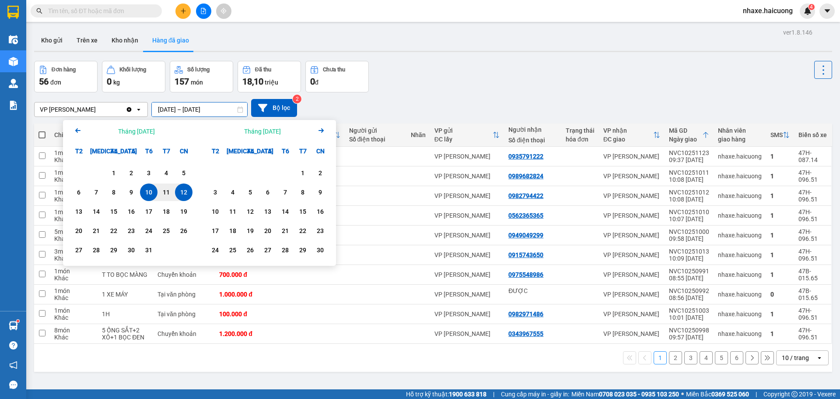
click at [205, 109] on input "[DATE] – [DATE]" at bounding box center [199, 109] width 95 height 14
click at [178, 192] on div "12" at bounding box center [184, 192] width 12 height 10
type input "[DATE] – [DATE]"
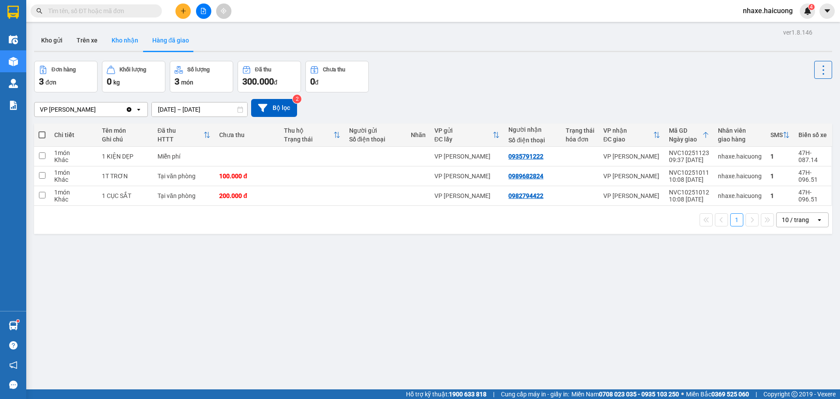
click at [125, 35] on button "Kho nhận" at bounding box center [125, 40] width 41 height 21
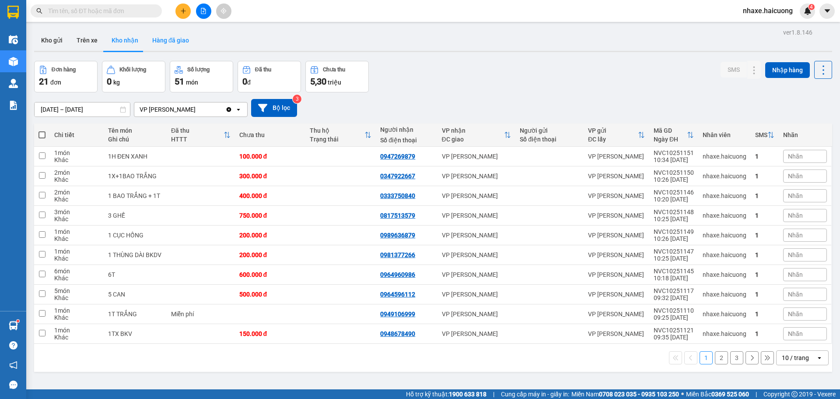
click at [171, 42] on button "Hàng đã giao" at bounding box center [170, 40] width 51 height 21
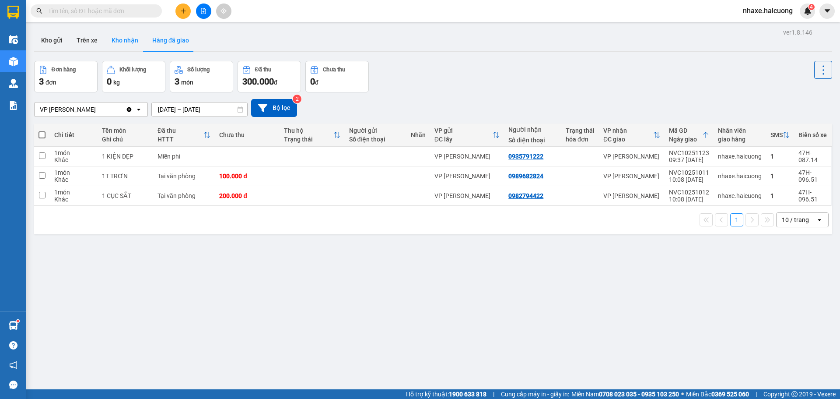
click at [133, 48] on button "Kho nhận" at bounding box center [125, 40] width 41 height 21
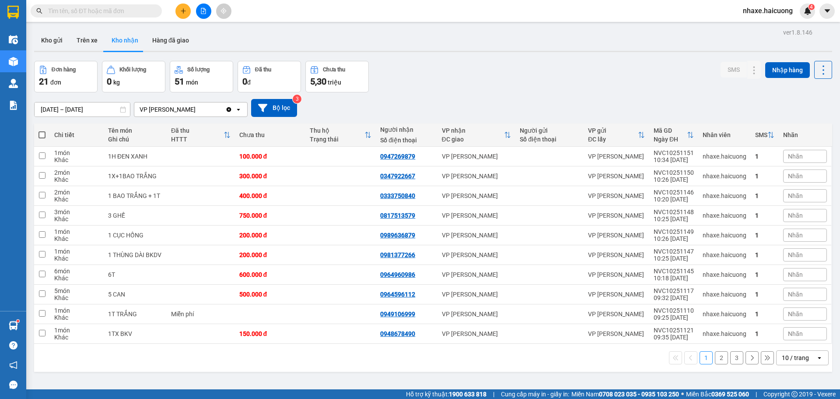
click at [116, 18] on div "Kết quả tìm kiếm ( 0 ) Bộ lọc No Data" at bounding box center [85, 10] width 171 height 15
click at [119, 14] on input "text" at bounding box center [99, 11] width 103 height 10
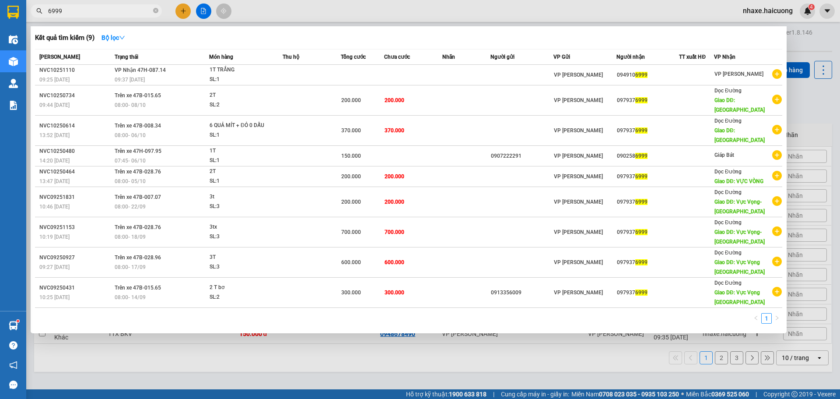
type input "6999"
click at [803, 34] on div at bounding box center [420, 199] width 840 height 399
click at [157, 11] on icon "close-circle" at bounding box center [155, 10] width 5 height 5
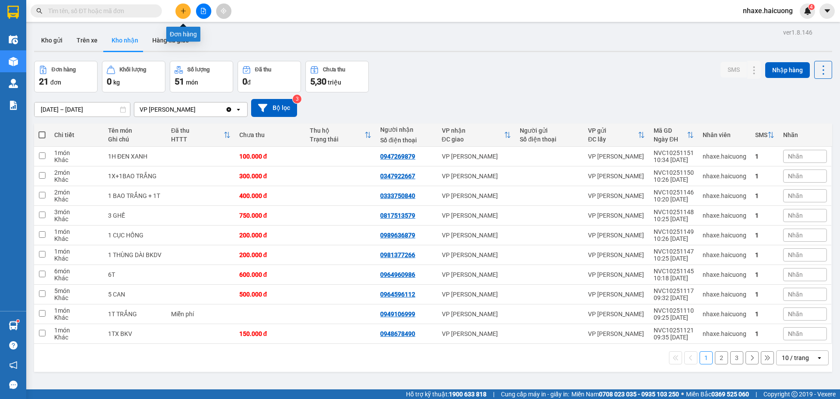
click at [180, 12] on icon "plus" at bounding box center [183, 11] width 6 height 6
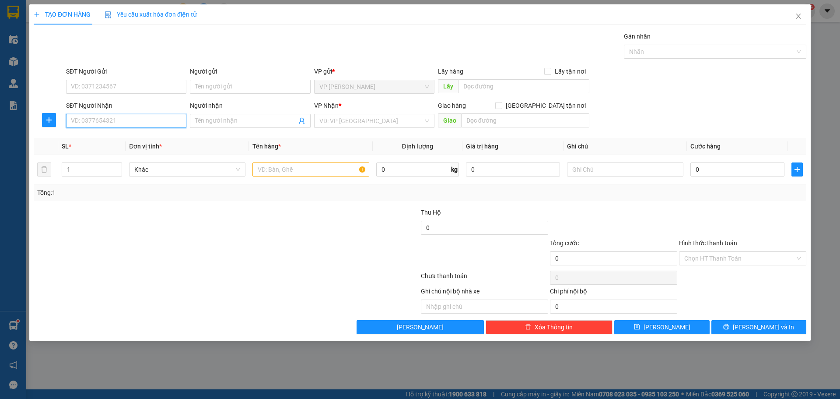
click at [147, 114] on input "SĐT Người Nhận" at bounding box center [126, 121] width 120 height 14
click at [138, 122] on input "0986615731" at bounding box center [126, 121] width 120 height 14
type input "0986615731"
click at [111, 84] on input "SĐT Người Gửi" at bounding box center [126, 87] width 120 height 14
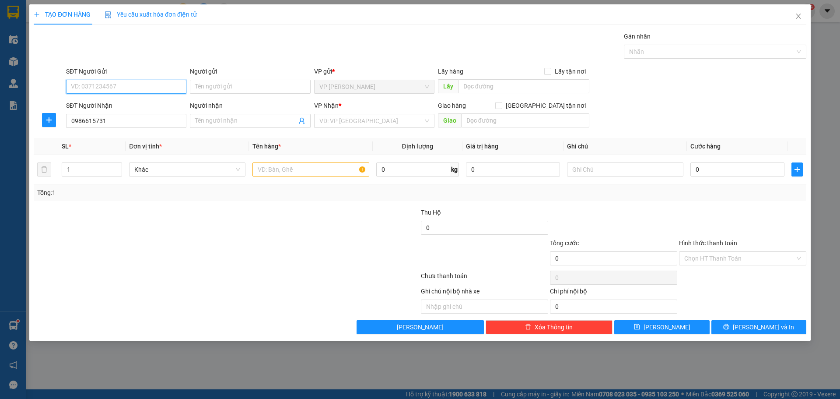
paste input "0986615731"
type input "0986615731"
click at [118, 118] on input "0986615731" at bounding box center [126, 121] width 120 height 14
click at [119, 118] on input "SĐT Người Nhận" at bounding box center [126, 121] width 120 height 14
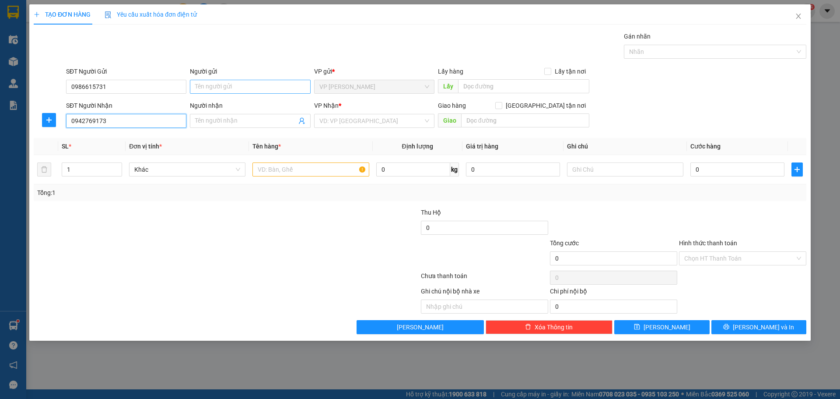
type input "0942769173"
click at [246, 87] on input "Người gửi" at bounding box center [250, 87] width 120 height 14
type input "A.HẢI"
click at [231, 120] on div "A.HẢI - 0846147986" at bounding box center [250, 118] width 110 height 10
type input "0846147986"
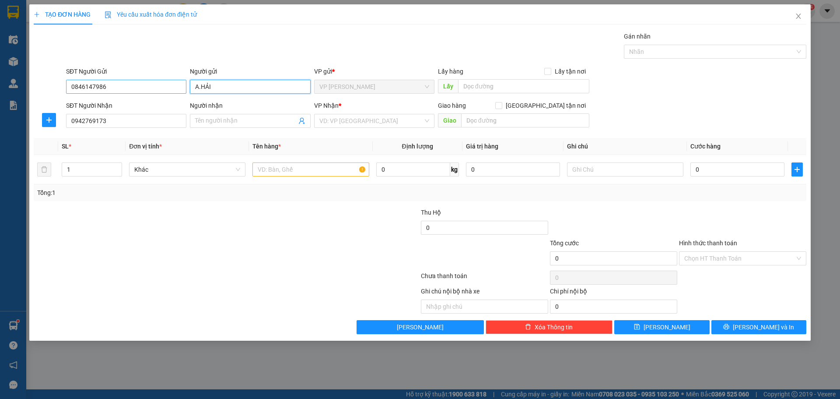
type input "A.HẢI"
click at [140, 84] on input "0846147986" at bounding box center [126, 87] width 120 height 14
type input "0986615731"
click at [242, 122] on input "Người nhận" at bounding box center [245, 121] width 101 height 10
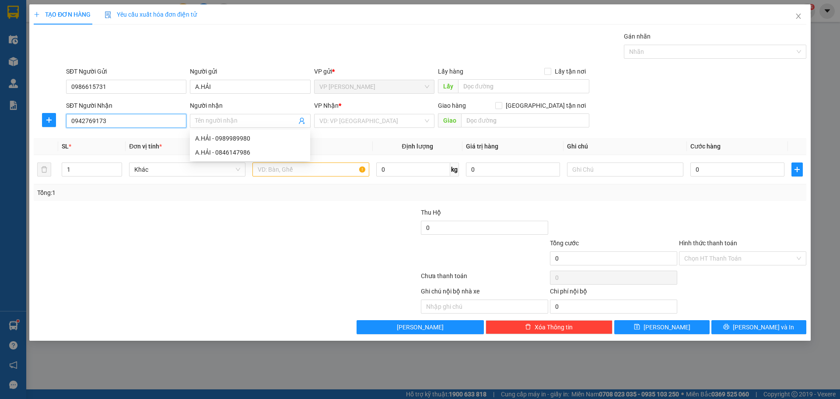
click at [114, 122] on input "0942769173" at bounding box center [126, 121] width 120 height 14
click at [84, 122] on input "0942769173" at bounding box center [126, 121] width 120 height 14
click at [95, 122] on input "0942769173" at bounding box center [126, 121] width 120 height 14
click at [357, 123] on input "search" at bounding box center [371, 120] width 104 height 13
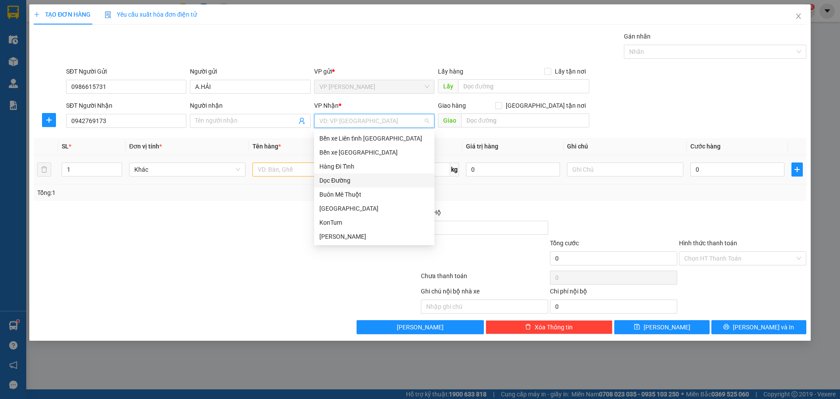
click at [363, 175] on div "Dọc Đường" at bounding box center [374, 180] width 120 height 14
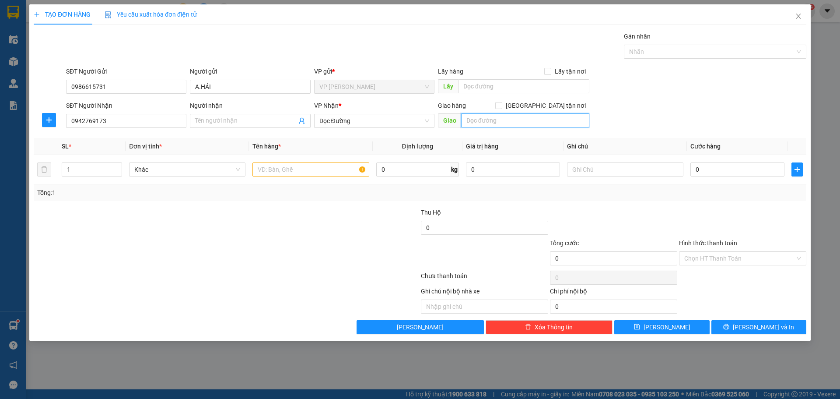
click at [523, 118] on input "text" at bounding box center [525, 120] width 128 height 14
type input "THANH HÓA"
click at [302, 165] on input "text" at bounding box center [310, 169] width 116 height 14
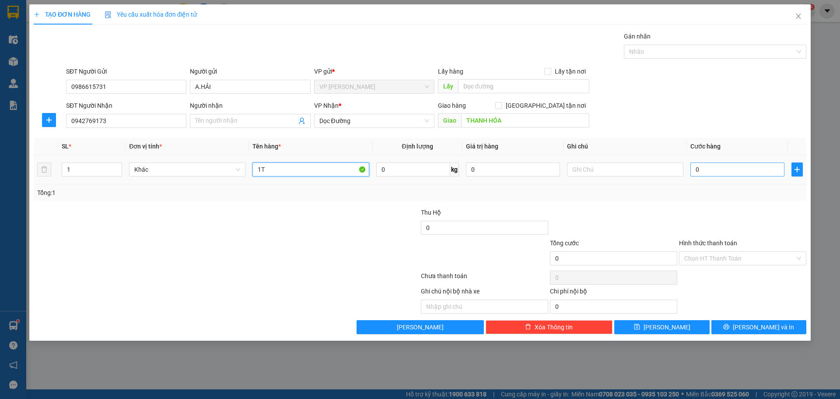
type input "1T"
click at [763, 175] on input "0" at bounding box center [737, 169] width 94 height 14
type input "1"
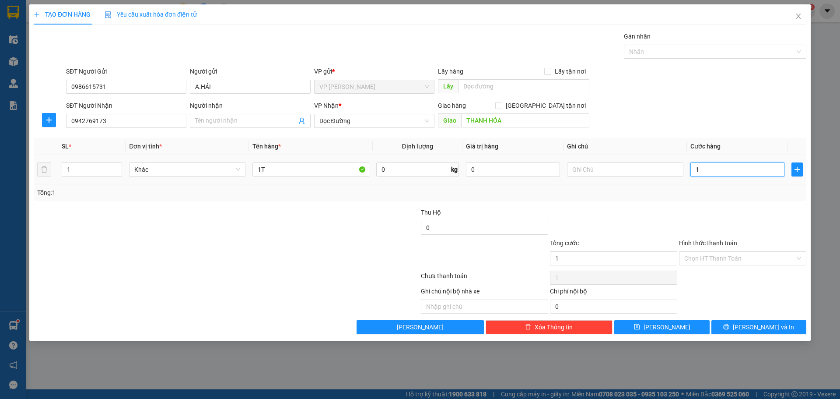
type input "15"
type input "150"
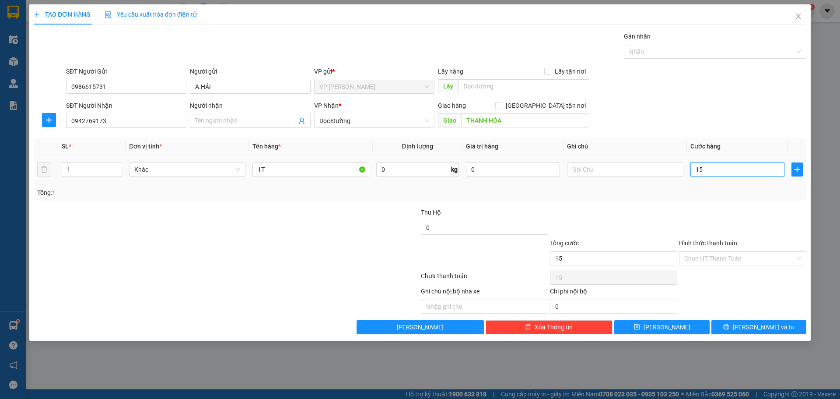
type input "150"
type input "150.000"
click at [703, 255] on input "Hình thức thanh toán" at bounding box center [739, 258] width 111 height 13
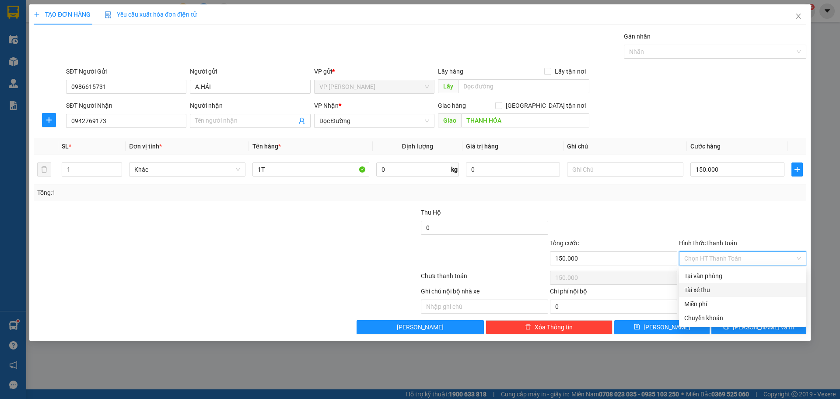
click at [713, 290] on div "Tài xế thu" at bounding box center [742, 290] width 117 height 10
type input "0"
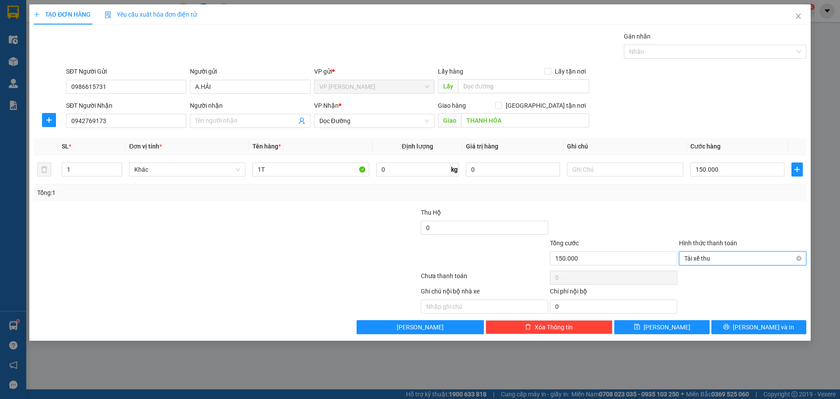
click at [717, 261] on span "Tài xế thu" at bounding box center [742, 258] width 117 height 13
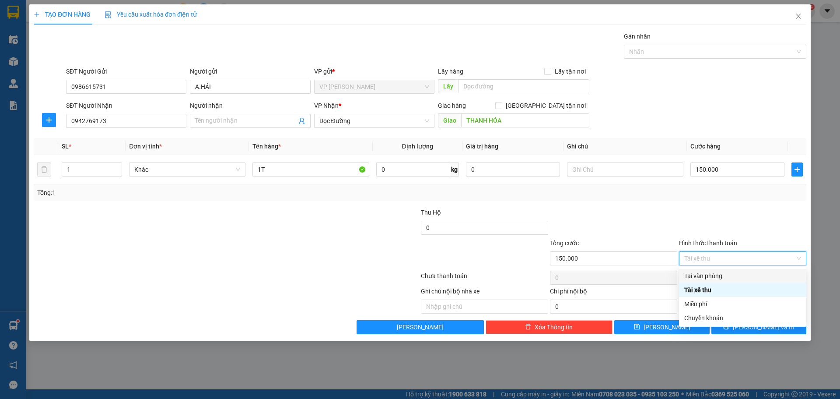
click at [717, 277] on div "Tại văn phòng" at bounding box center [742, 276] width 117 height 10
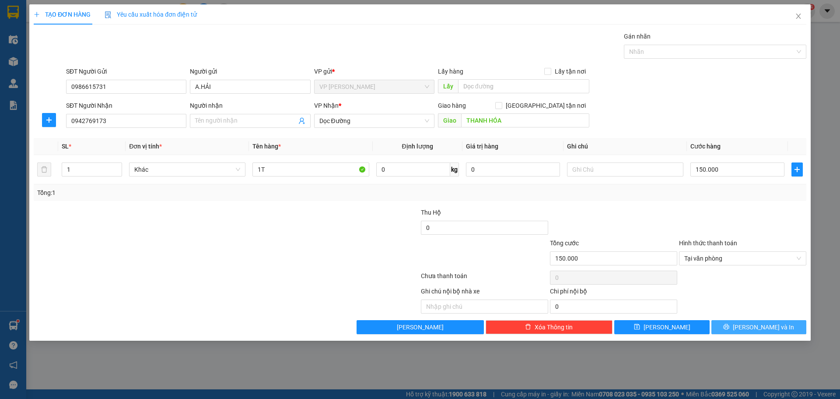
click at [754, 326] on span "[PERSON_NAME] và In" at bounding box center [763, 327] width 61 height 10
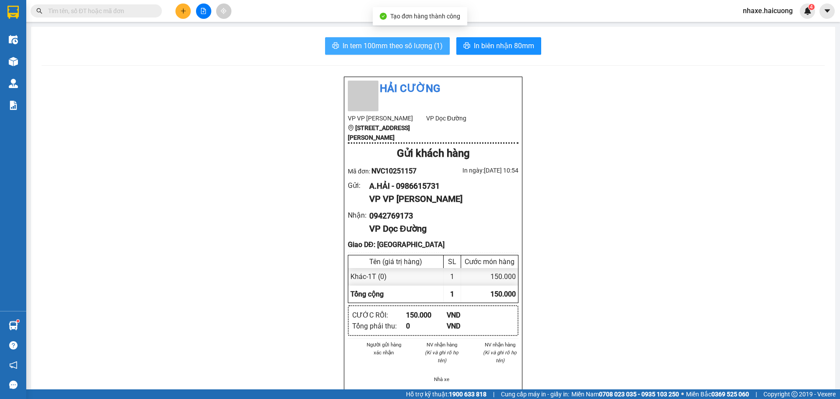
click at [372, 44] on span "In tem 100mm theo số lượng (1)" at bounding box center [393, 45] width 100 height 11
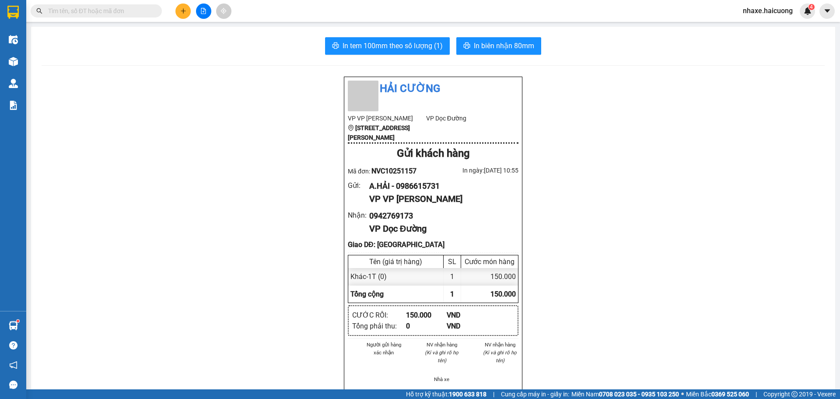
click at [191, 14] on div at bounding box center [204, 10] width 66 height 15
click at [184, 12] on icon "plus" at bounding box center [183, 11] width 6 height 6
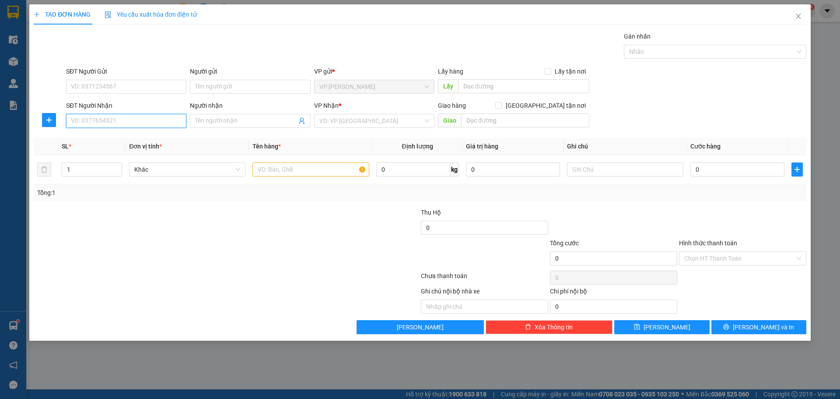
click at [96, 116] on input "SĐT Người Nhận" at bounding box center [126, 121] width 120 height 14
type input "0914815514"
click at [347, 119] on input "search" at bounding box center [371, 120] width 104 height 13
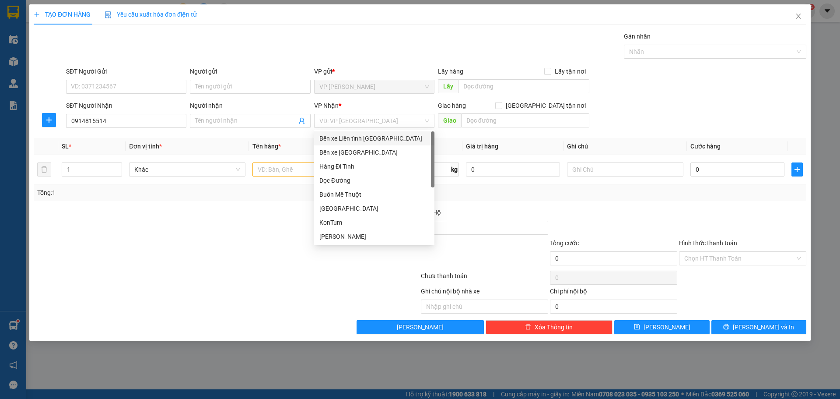
drag, startPoint x: 217, startPoint y: 258, endPoint x: 126, endPoint y: 148, distance: 142.9
click at [217, 258] on div at bounding box center [162, 253] width 258 height 31
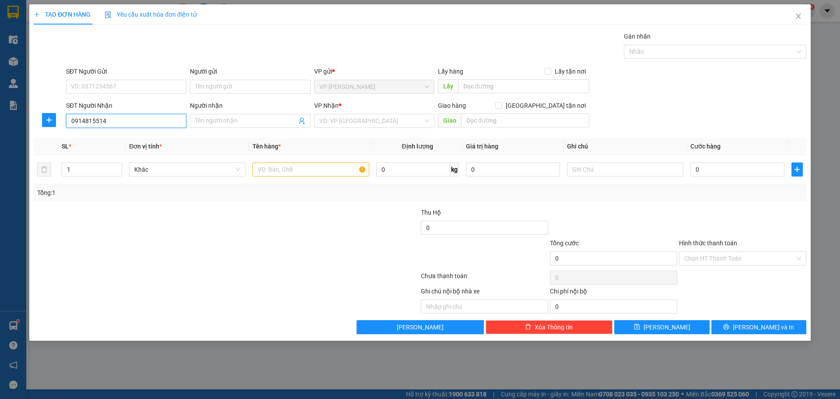
click at [123, 117] on input "0914815514" at bounding box center [126, 121] width 120 height 14
click at [115, 137] on div "0914815514" at bounding box center [126, 138] width 110 height 10
type input "NGHỆ AN"
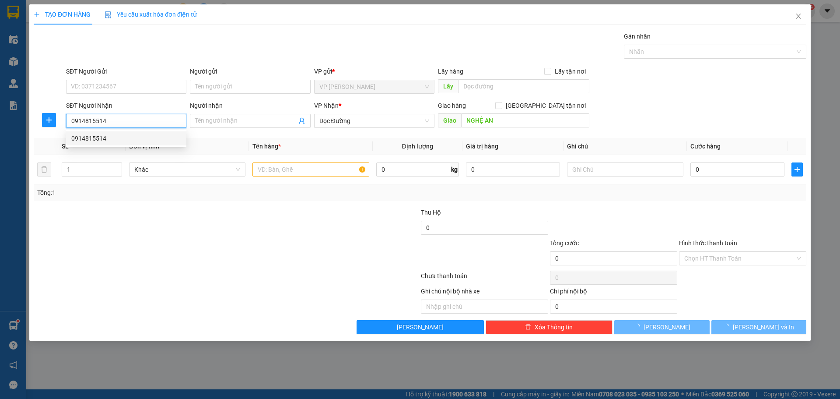
type input "150.000"
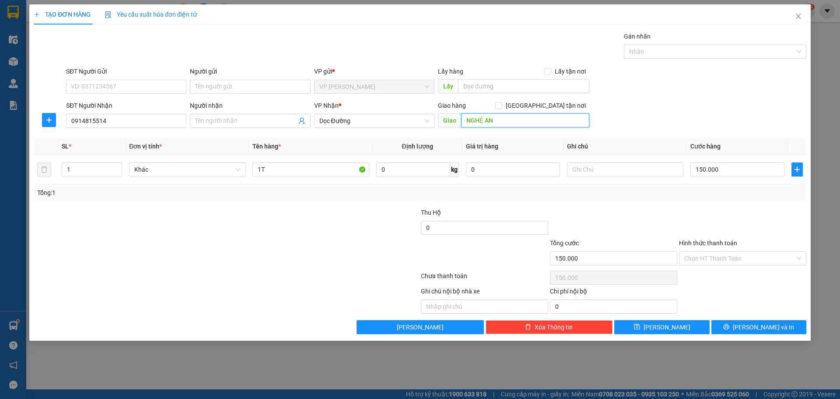
click at [467, 125] on input "NGHỆ AN" at bounding box center [525, 120] width 128 height 14
click at [465, 123] on input "NGHỆ AN" at bounding box center [525, 120] width 128 height 14
type input "QUỲNH LƯU-NGHỆ AN"
click at [281, 275] on div at bounding box center [226, 277] width 387 height 17
click at [706, 259] on input "Hình thức thanh toán" at bounding box center [739, 258] width 111 height 13
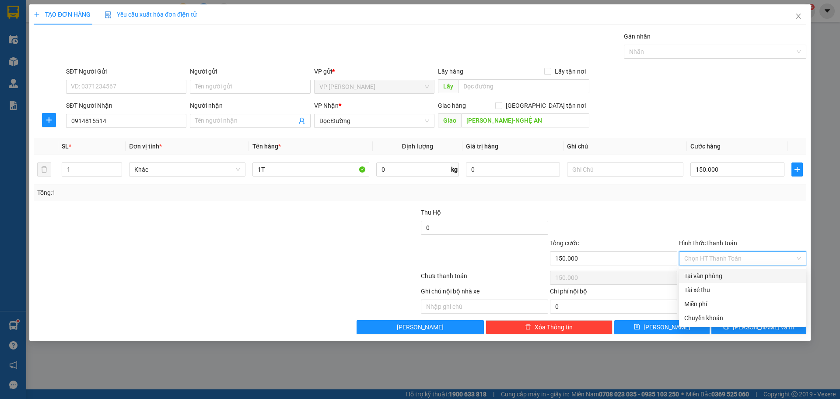
click at [712, 279] on div "Tại văn phòng" at bounding box center [742, 276] width 117 height 10
type input "0"
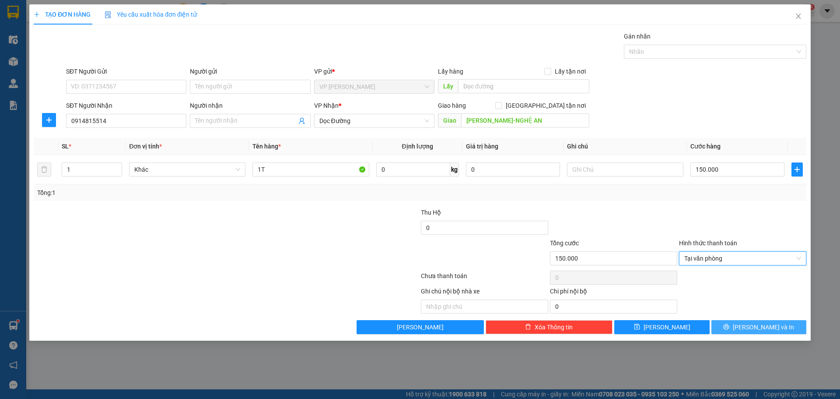
click at [759, 324] on span "[PERSON_NAME] và In" at bounding box center [763, 327] width 61 height 10
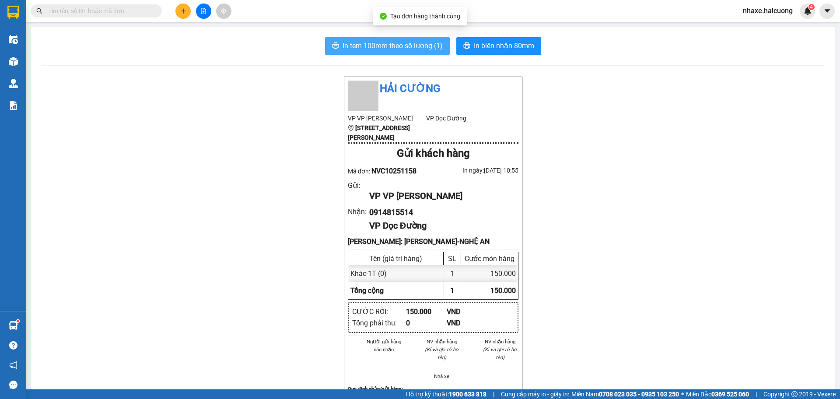
click at [363, 45] on span "In tem 100mm theo số lượng (1)" at bounding box center [393, 45] width 100 height 11
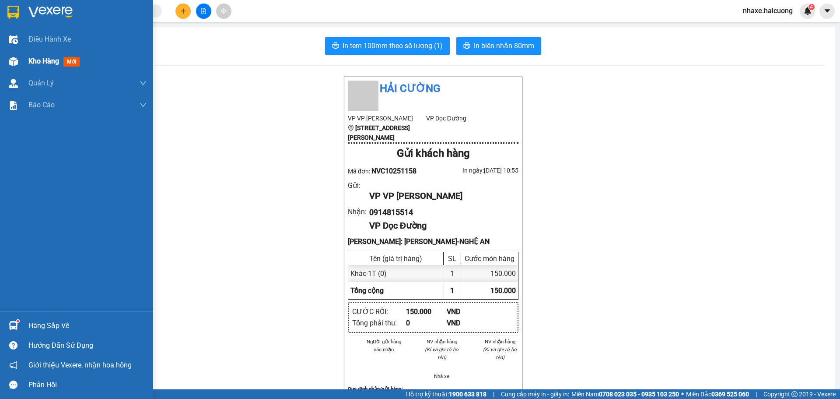
click at [20, 55] on div at bounding box center [13, 61] width 15 height 15
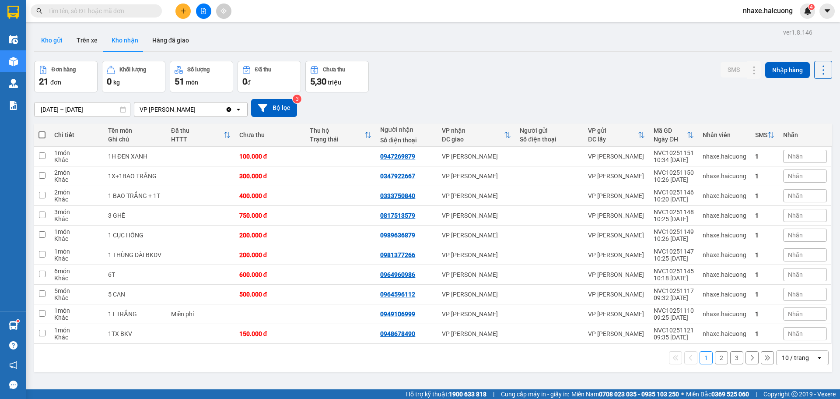
click at [55, 41] on button "Kho gửi" at bounding box center [51, 40] width 35 height 21
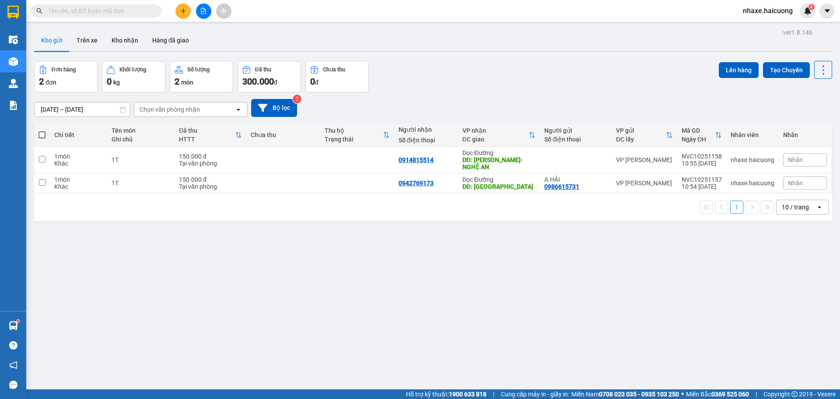
click at [184, 11] on icon "plus" at bounding box center [183, 11] width 6 height 6
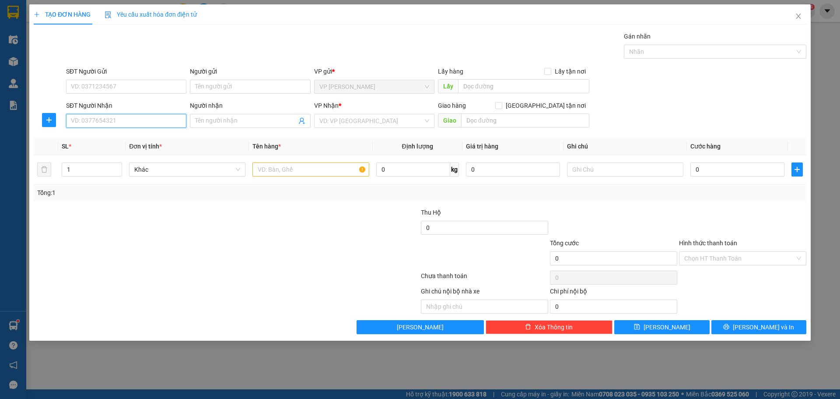
click at [130, 123] on input "SĐT Người Nhận" at bounding box center [126, 121] width 120 height 14
type input "0332071928"
click at [125, 137] on div "0332071928" at bounding box center [126, 138] width 110 height 10
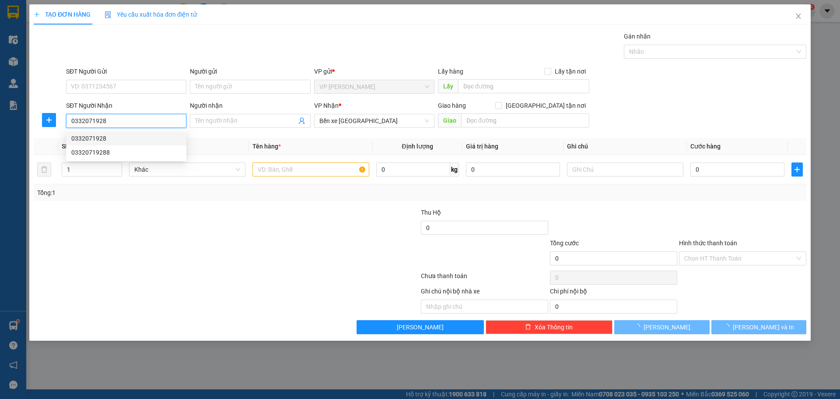
type input "200.000"
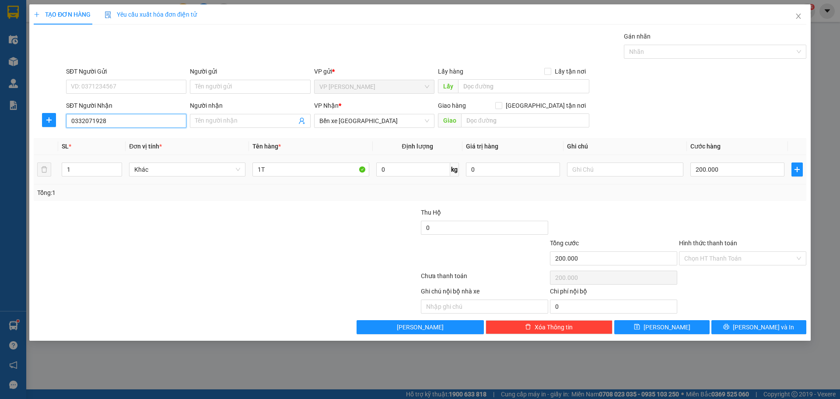
type input "0332071928"
click at [731, 177] on div "200.000" at bounding box center [737, 169] width 94 height 17
click at [737, 167] on input "200.000" at bounding box center [737, 169] width 94 height 14
type input "1"
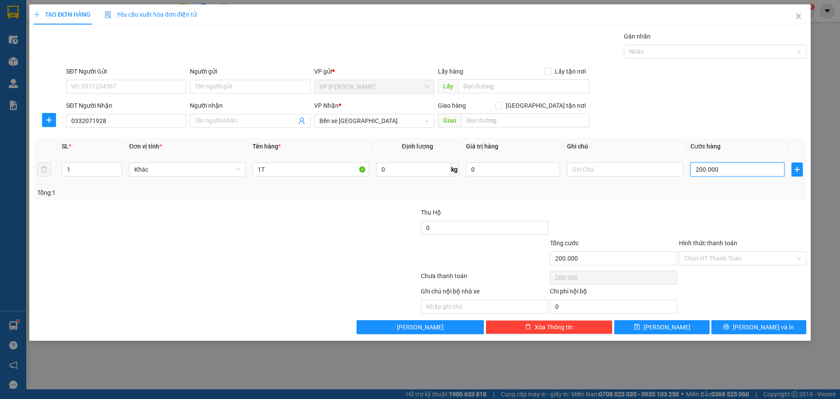
type input "1"
type input "15"
type input "150"
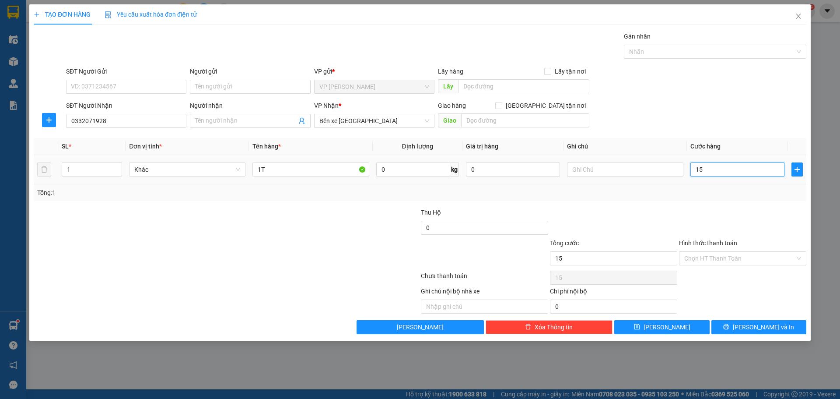
type input "150"
type input "150.000"
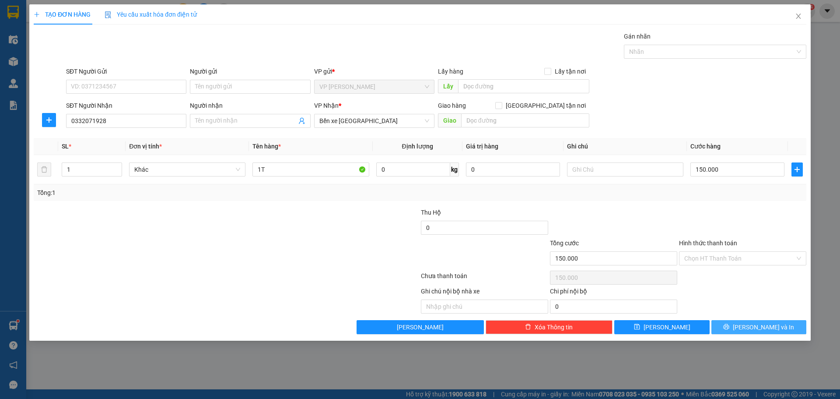
click at [729, 323] on icon "printer" at bounding box center [726, 326] width 6 height 6
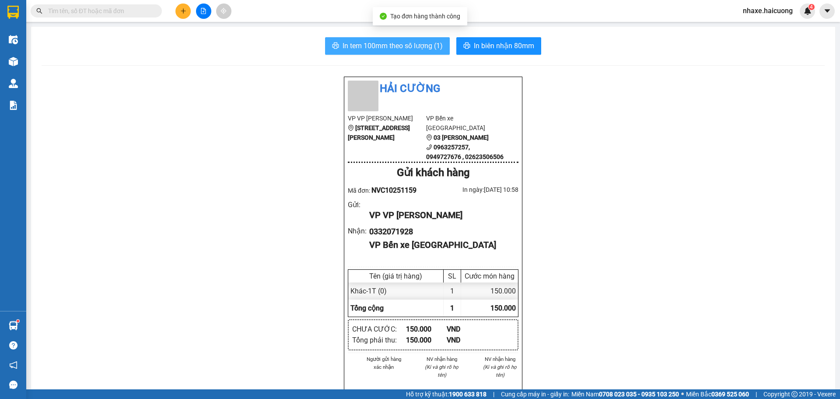
click at [385, 48] on span "In tem 100mm theo số lượng (1)" at bounding box center [393, 45] width 100 height 11
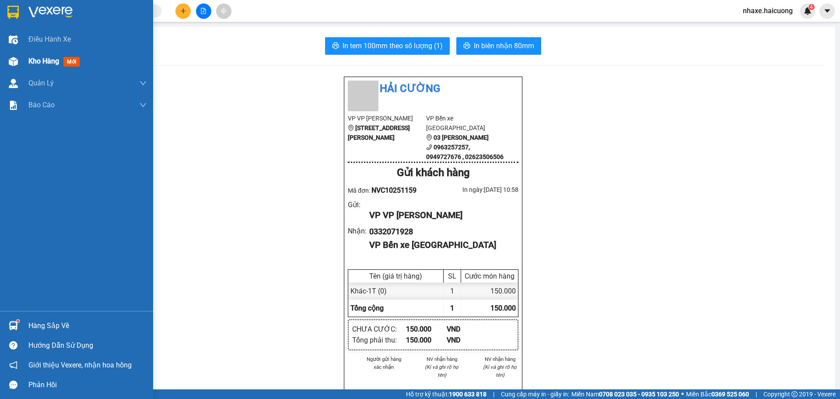
click at [29, 61] on span "Kho hàng" at bounding box center [43, 61] width 31 height 8
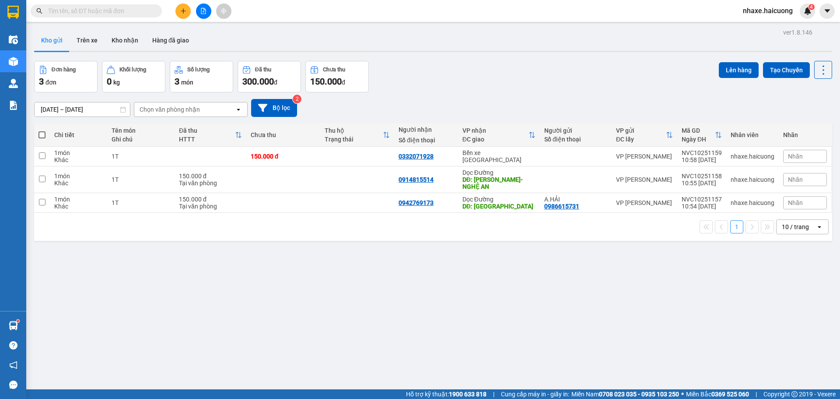
drag, startPoint x: 130, startPoint y: 10, endPoint x: 117, endPoint y: 26, distance: 20.9
click at [125, 21] on div "Kết quả tìm kiếm ( 9 ) Bộ lọc Mã ĐH Trạng thái Món hàng Thu hộ Tổng cước Chưa c…" at bounding box center [420, 11] width 840 height 22
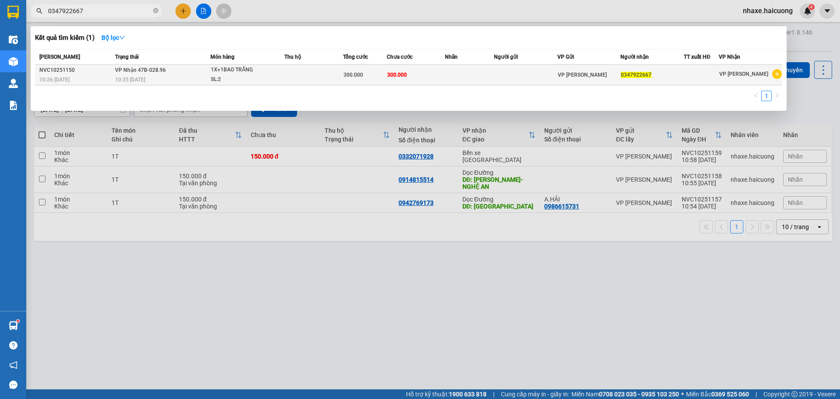
type input "0347922667"
click at [288, 70] on td at bounding box center [313, 75] width 59 height 21
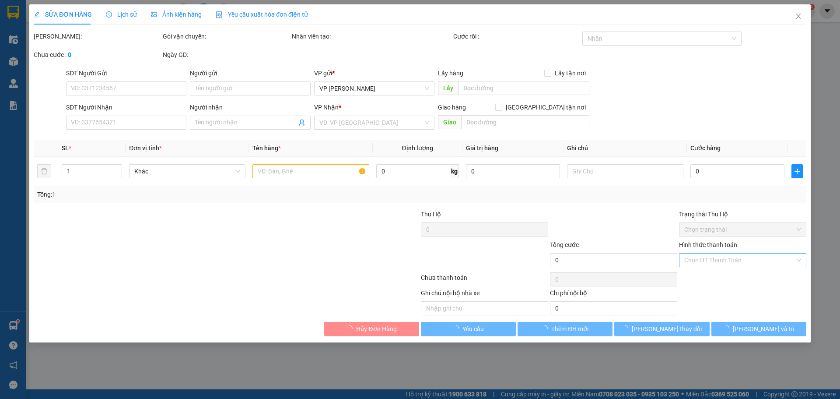
click at [732, 259] on input "Hình thức thanh toán" at bounding box center [739, 259] width 111 height 13
type input "0347922667"
type input "300.000"
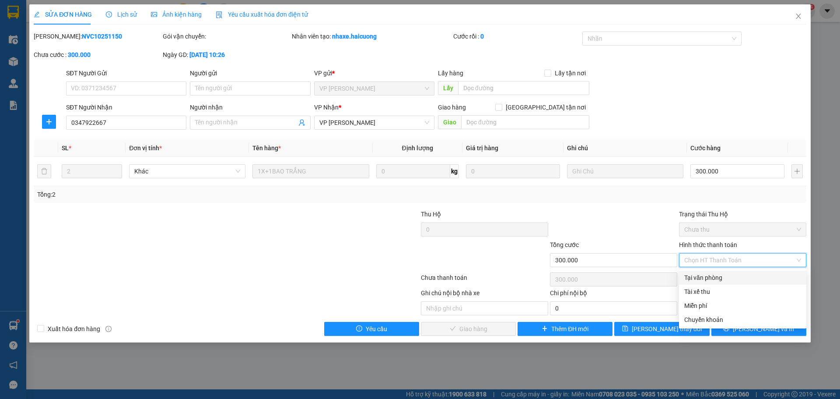
click at [718, 278] on div "Tại văn phòng" at bounding box center [742, 278] width 117 height 10
type input "0"
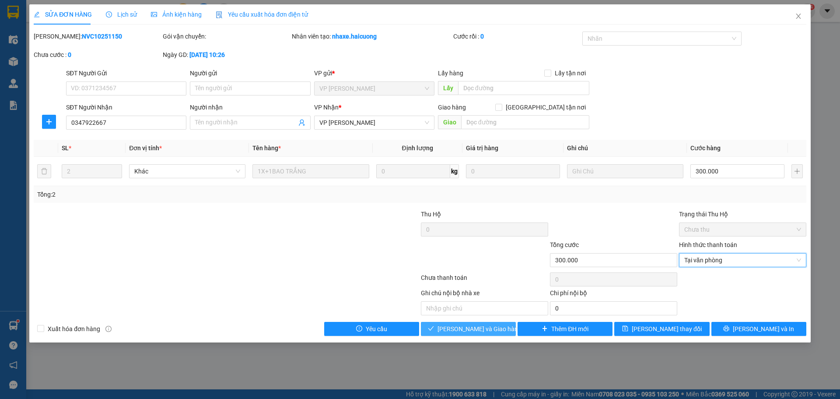
click at [490, 332] on span "[PERSON_NAME] và Giao hàng" at bounding box center [479, 329] width 84 height 10
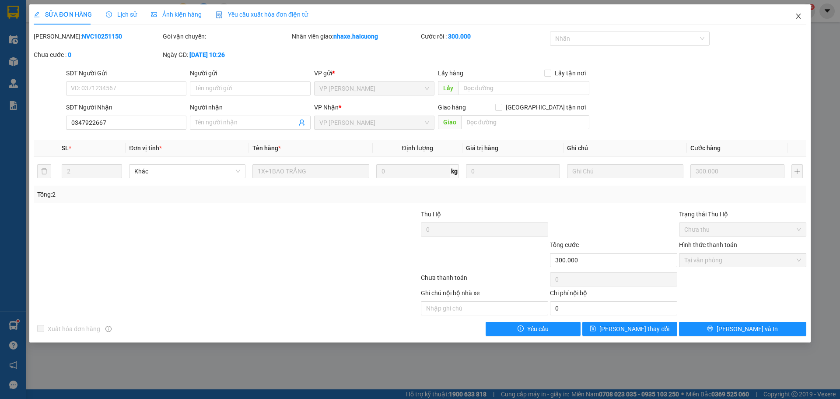
click at [797, 16] on icon "close" at bounding box center [798, 16] width 5 height 5
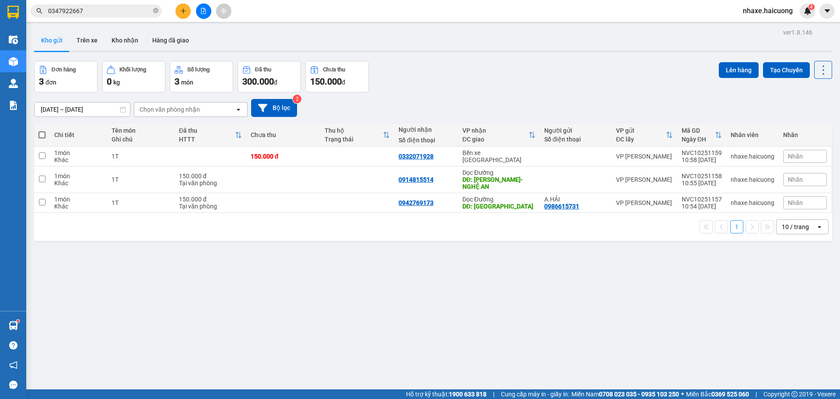
click at [103, 12] on input "0347922667" at bounding box center [99, 11] width 103 height 10
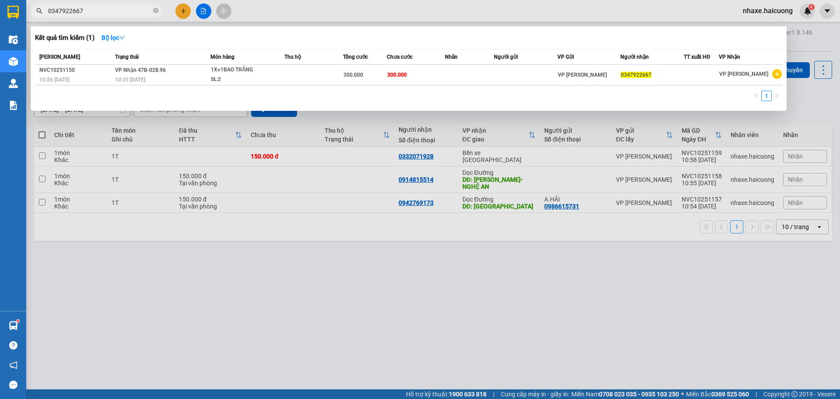
click at [103, 12] on input "0347922667" at bounding box center [99, 11] width 103 height 10
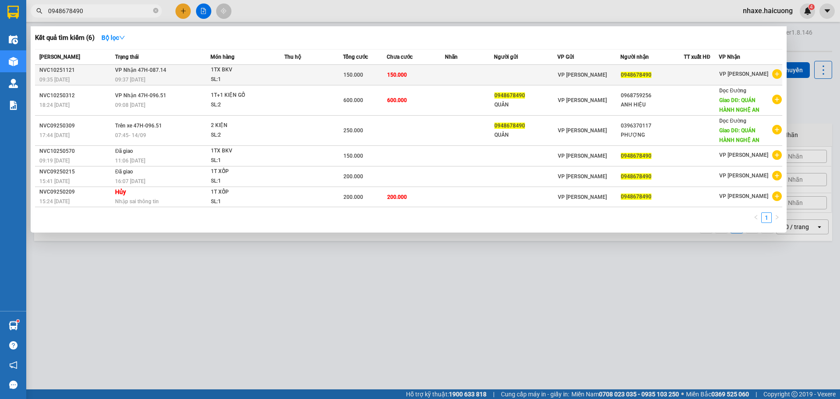
type input "0948678490"
click at [266, 81] on div "SL: 1" at bounding box center [244, 80] width 66 height 10
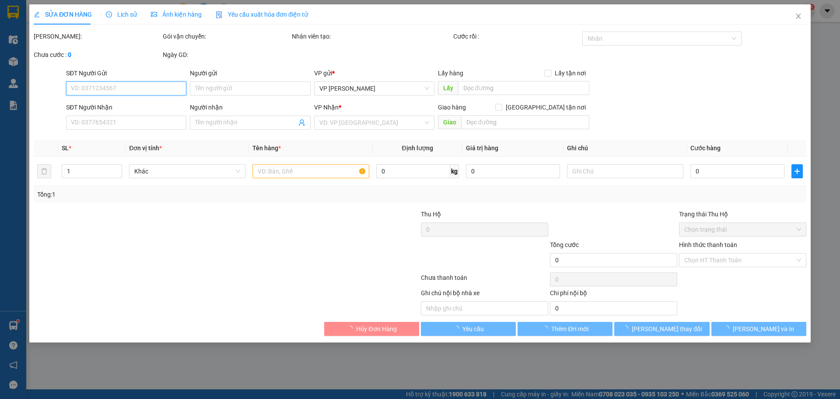
type input "0948678490"
type input "150.000"
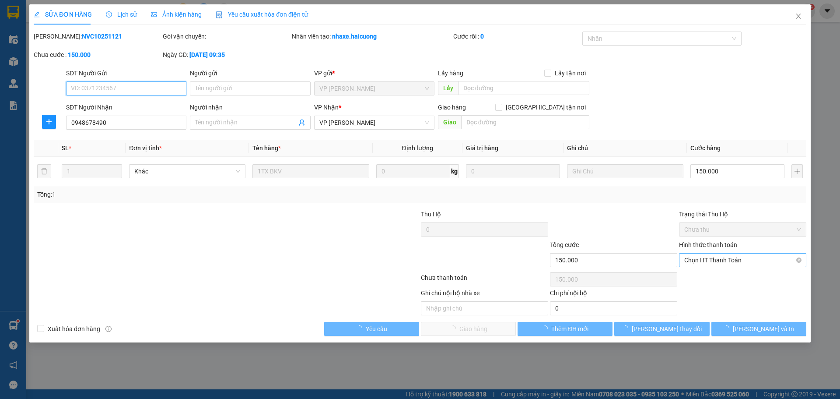
click at [724, 260] on span "Chọn HT Thanh Toán" at bounding box center [742, 259] width 117 height 13
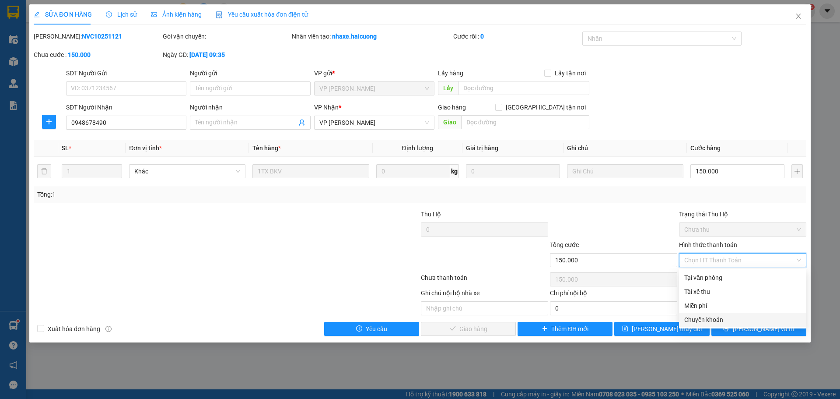
click at [716, 318] on div "Chuyển khoản" at bounding box center [742, 320] width 117 height 10
type input "0"
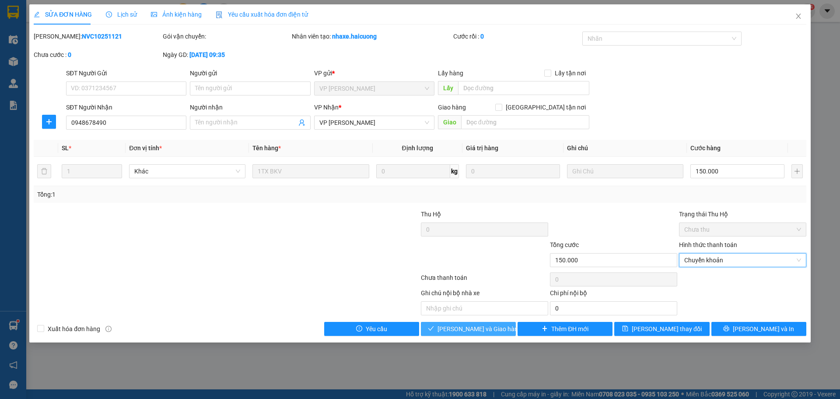
click at [490, 331] on span "[PERSON_NAME] và Giao hàng" at bounding box center [479, 329] width 84 height 10
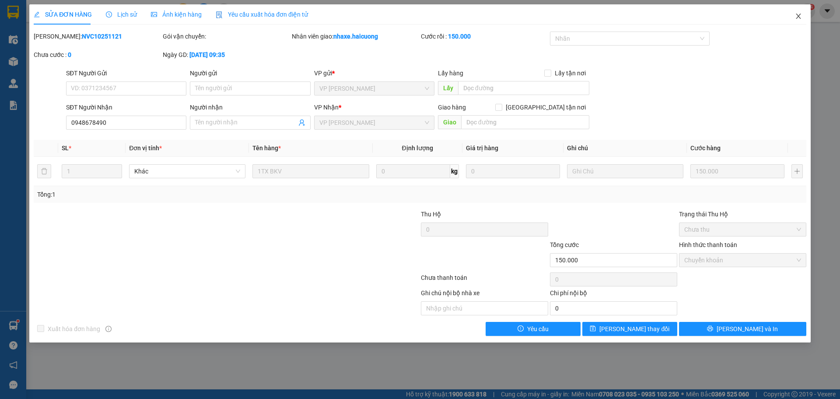
click at [794, 18] on span "Close" at bounding box center [798, 16] width 24 height 24
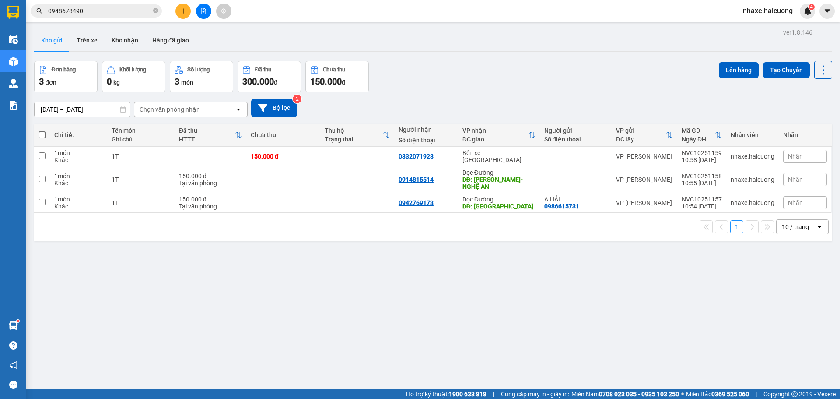
click at [93, 13] on input "0948678490" at bounding box center [99, 11] width 103 height 10
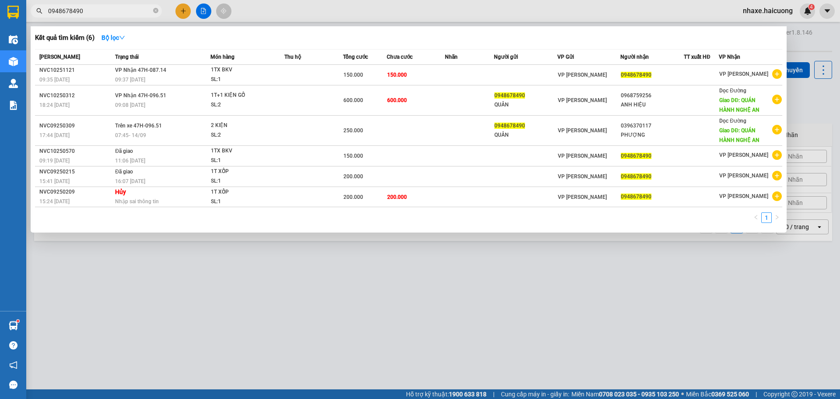
click at [93, 13] on input "0948678490" at bounding box center [99, 11] width 103 height 10
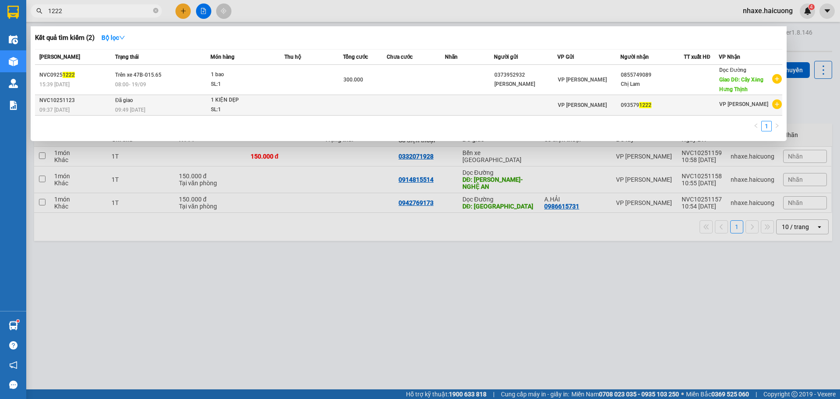
click at [290, 104] on td at bounding box center [313, 105] width 59 height 21
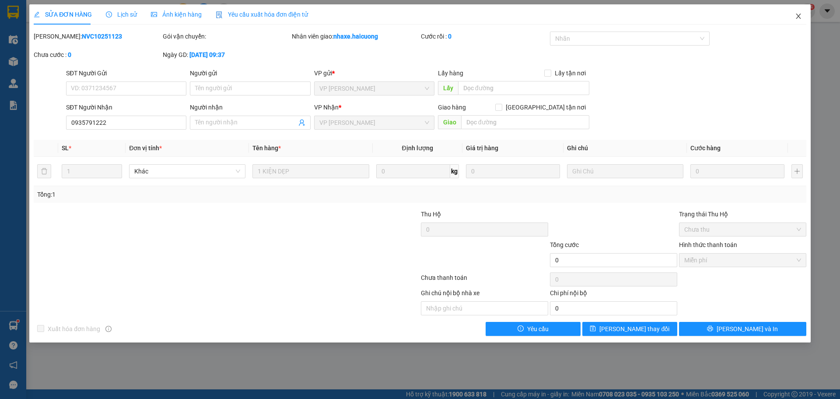
click at [800, 19] on icon "close" at bounding box center [798, 16] width 7 height 7
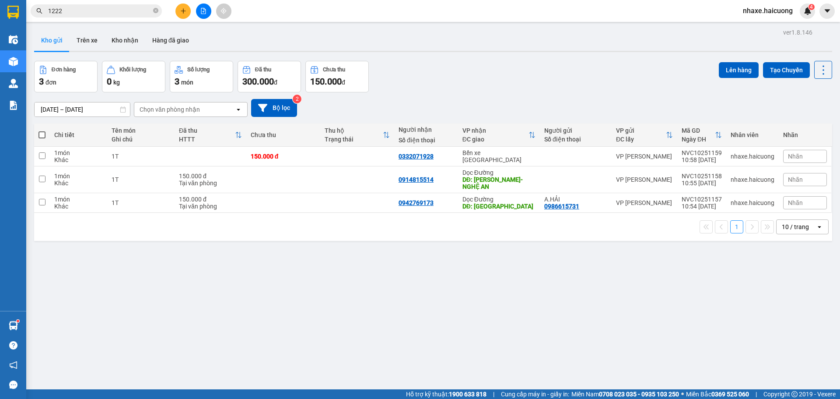
click at [92, 7] on input "1222" at bounding box center [99, 11] width 103 height 10
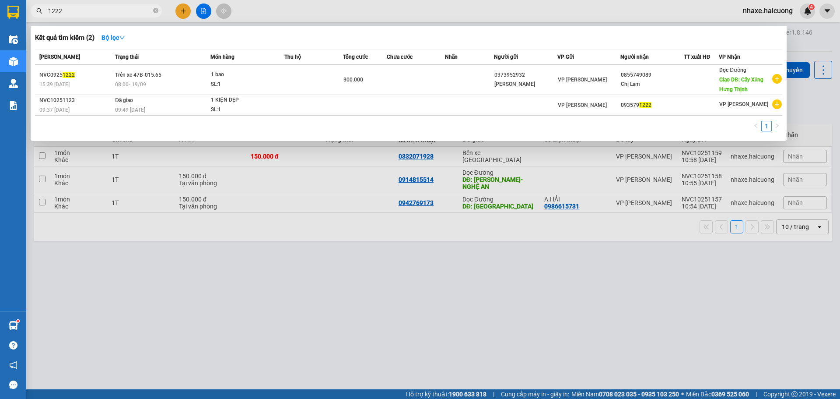
click at [273, 310] on div at bounding box center [420, 199] width 840 height 399
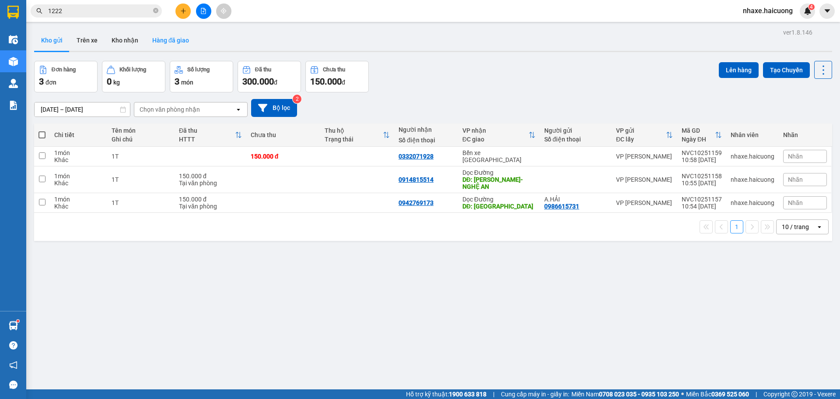
click at [182, 42] on button "Hàng đã giao" at bounding box center [170, 40] width 51 height 21
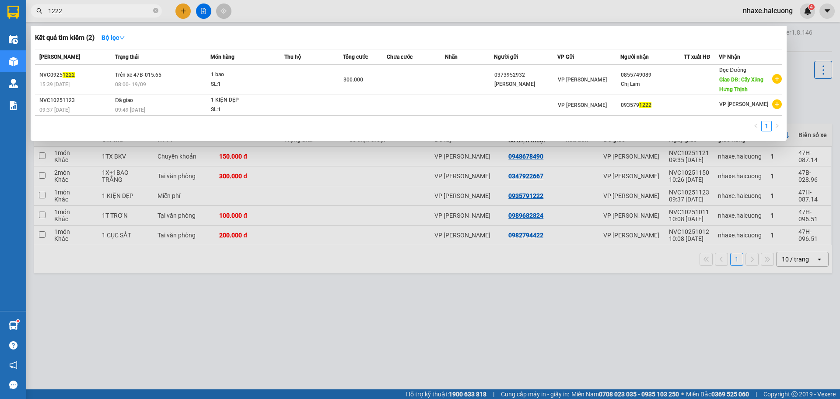
click at [99, 7] on input "1222" at bounding box center [99, 11] width 103 height 10
click at [98, 7] on input "1222" at bounding box center [99, 11] width 103 height 10
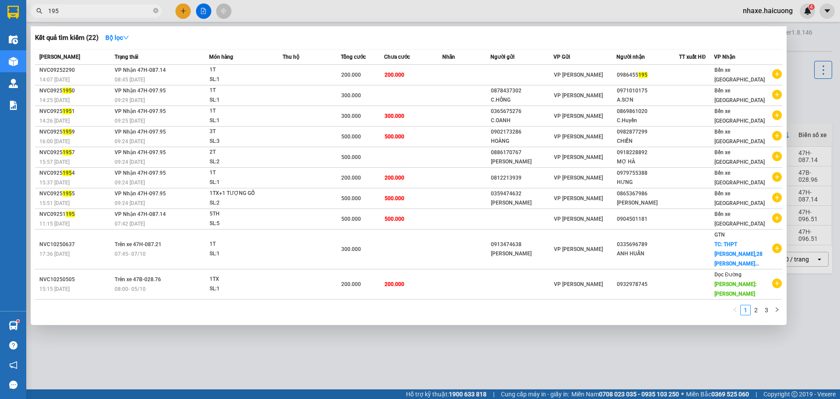
click at [88, 11] on input "195" at bounding box center [99, 11] width 103 height 10
type input "195"
click at [262, 332] on div at bounding box center [420, 199] width 840 height 399
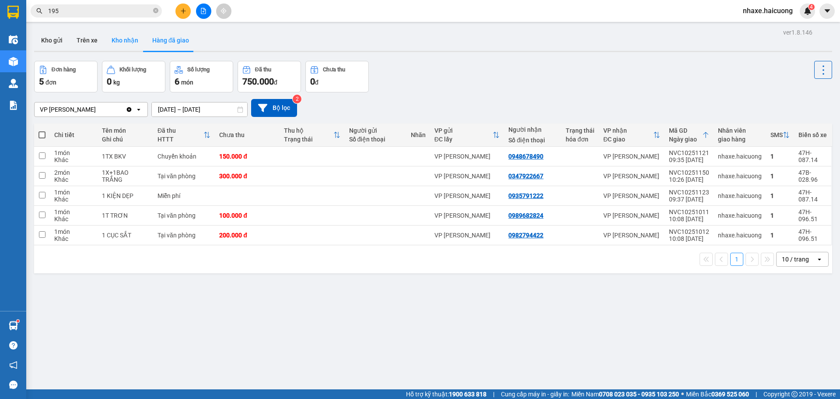
click at [127, 40] on button "Kho nhận" at bounding box center [125, 40] width 41 height 21
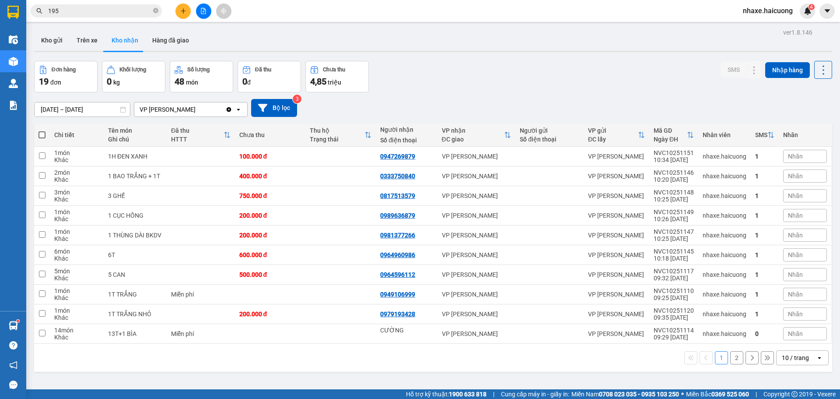
click at [89, 112] on input "[DATE] – [DATE]" at bounding box center [82, 109] width 95 height 14
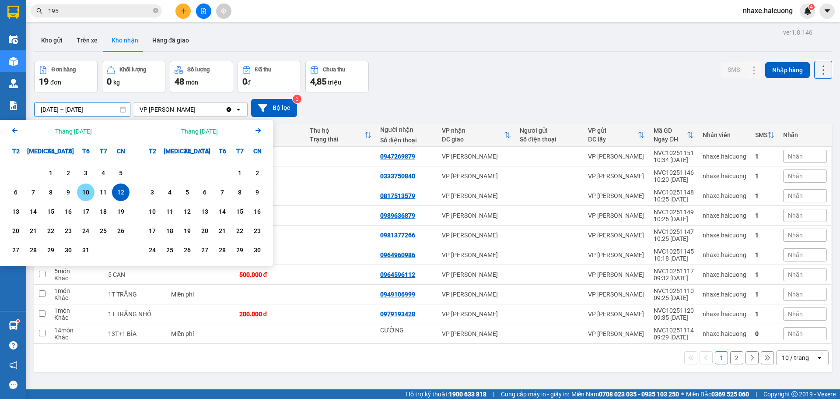
click at [92, 190] on div "10" at bounding box center [85, 191] width 17 height 17
click at [121, 193] on div "12" at bounding box center [121, 192] width 12 height 10
type input "[DATE] – [DATE]"
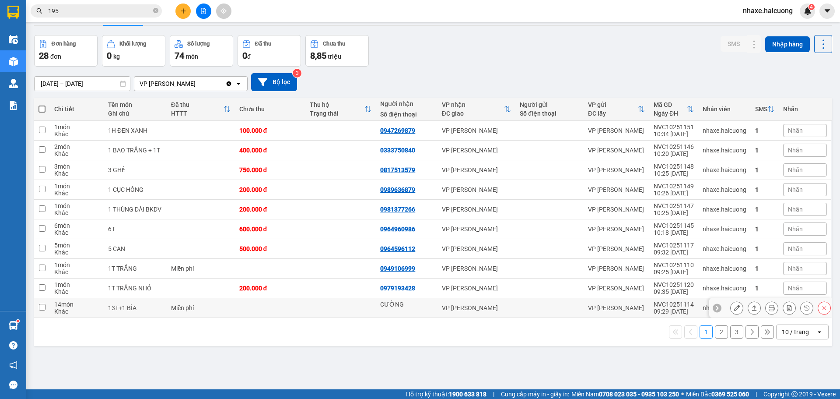
scroll to position [40, 0]
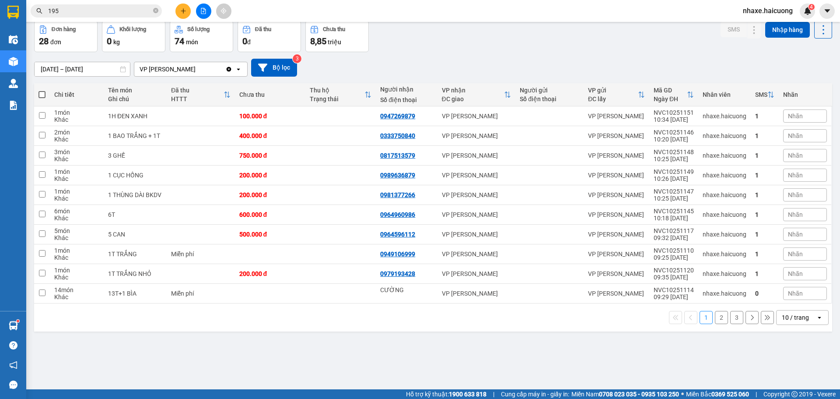
click at [715, 319] on button "2" at bounding box center [721, 317] width 13 height 13
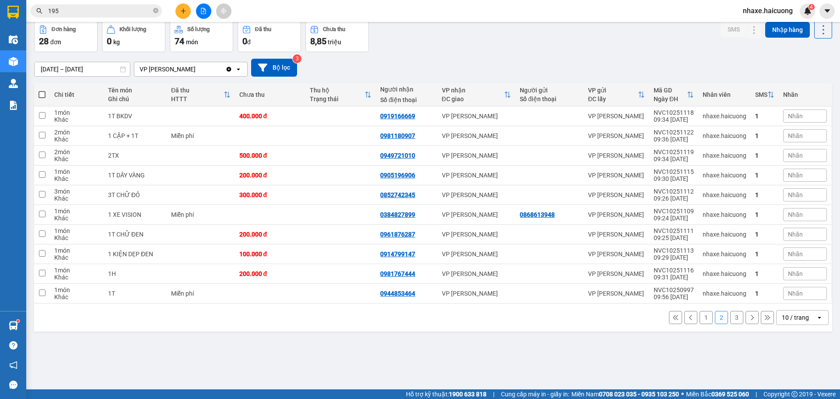
click at [730, 319] on button "3" at bounding box center [736, 317] width 13 height 13
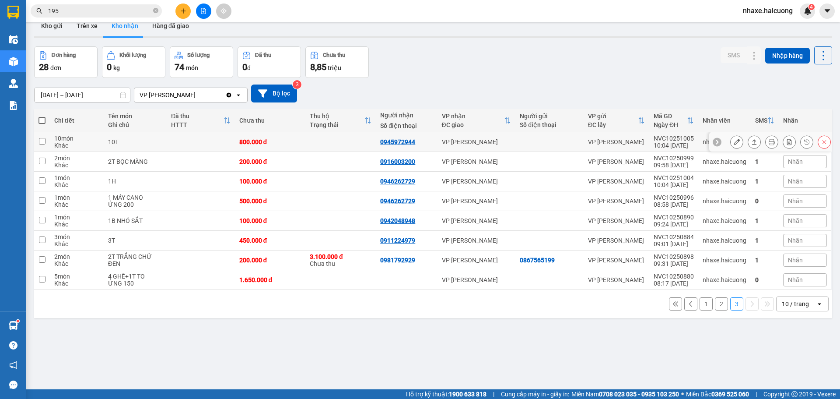
scroll to position [0, 0]
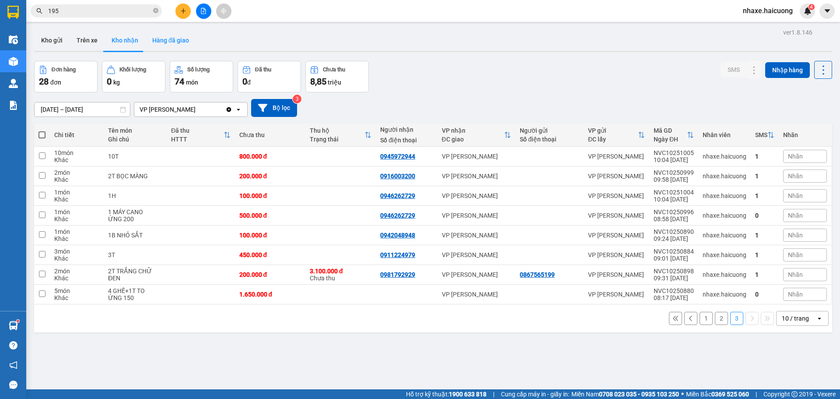
click at [183, 43] on button "Hàng đã giao" at bounding box center [170, 40] width 51 height 21
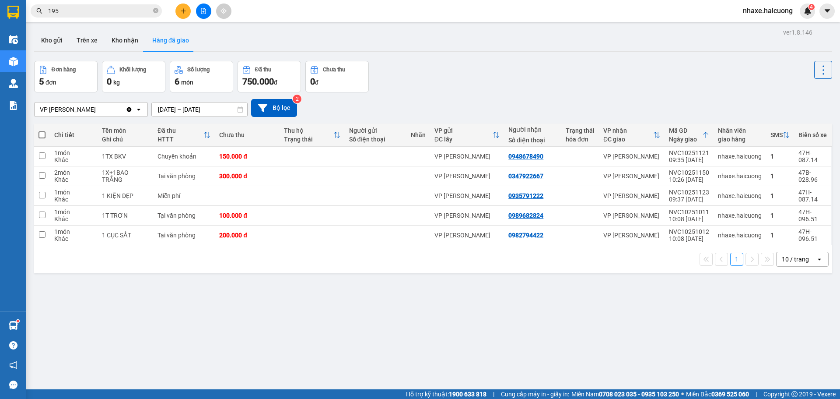
click at [184, 110] on input "[DATE] – [DATE]" at bounding box center [199, 109] width 95 height 14
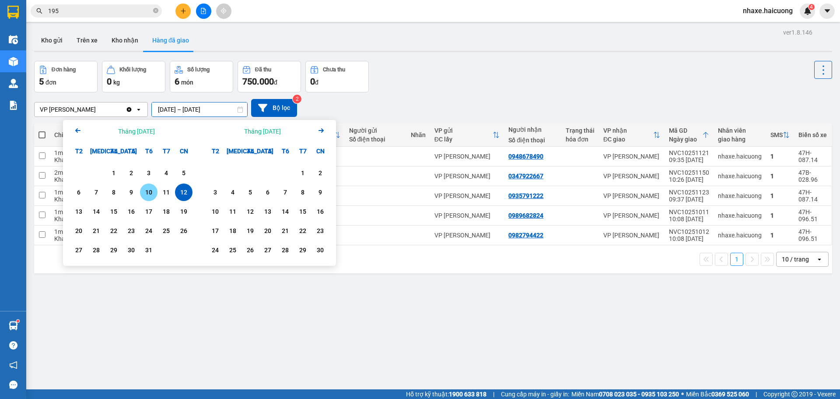
click at [147, 192] on div "10" at bounding box center [149, 192] width 12 height 10
click at [179, 194] on div "12" at bounding box center [184, 192] width 12 height 10
type input "[DATE] – [DATE]"
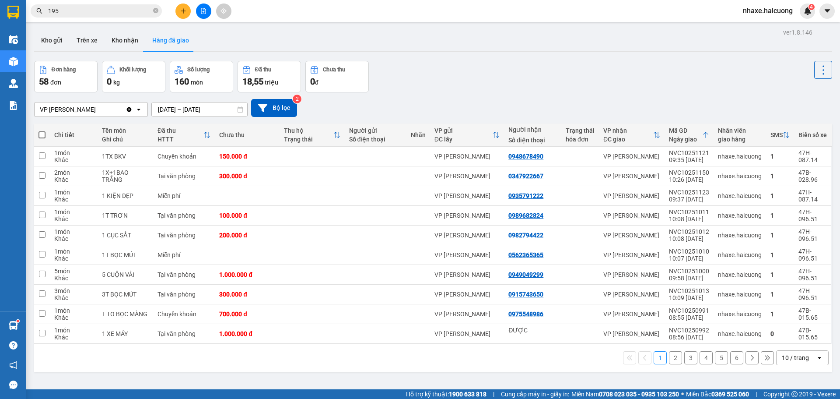
click at [669, 354] on button "2" at bounding box center [675, 357] width 13 height 13
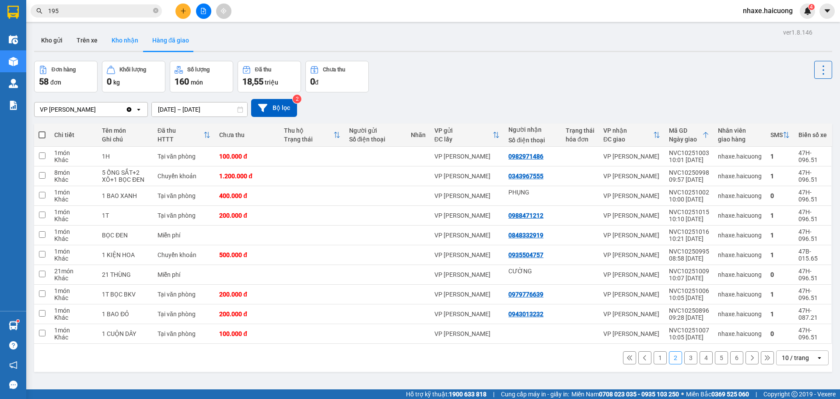
drag, startPoint x: 136, startPoint y: 29, endPoint x: 131, endPoint y: 33, distance: 5.9
click at [133, 31] on div "ver 1.8.146 Kho gửi Trên xe Kho nhận Hàng đã giao Đơn hàng 58 đơn Khối lượng 0 …" at bounding box center [433, 225] width 805 height 399
click at [131, 33] on button "Kho nhận" at bounding box center [125, 40] width 41 height 21
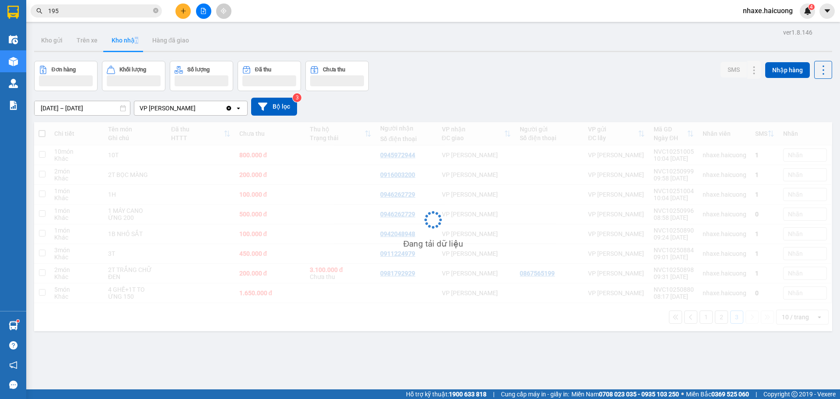
click at [114, 11] on input "195" at bounding box center [99, 11] width 103 height 10
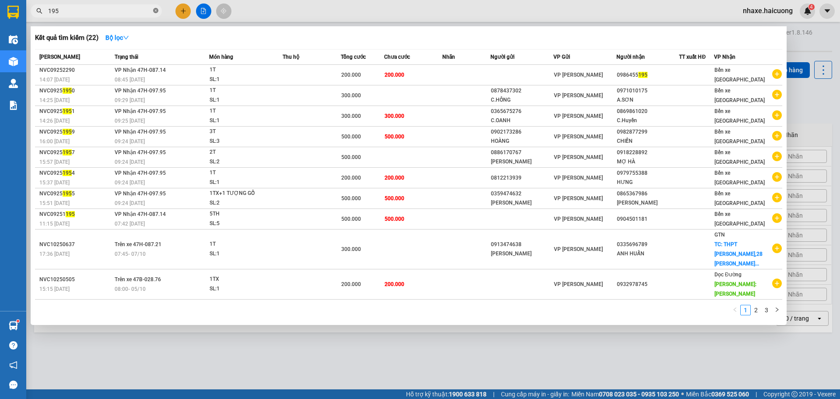
click at [156, 11] on icon "close-circle" at bounding box center [155, 10] width 5 height 5
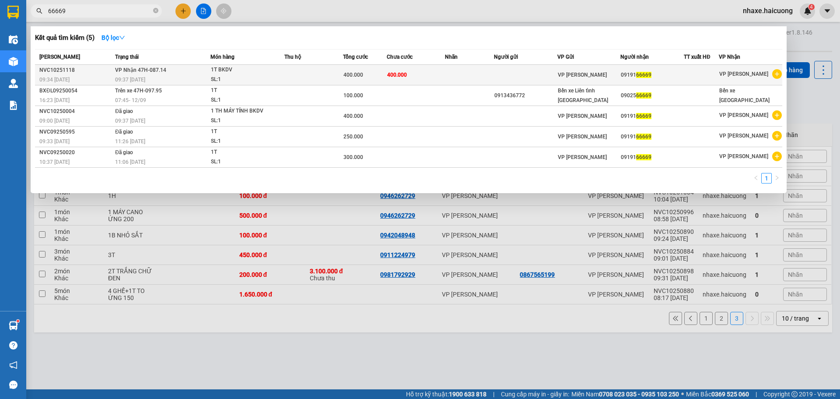
type input "66669"
click at [277, 80] on span "1T BKDV SL: 1" at bounding box center [247, 74] width 73 height 19
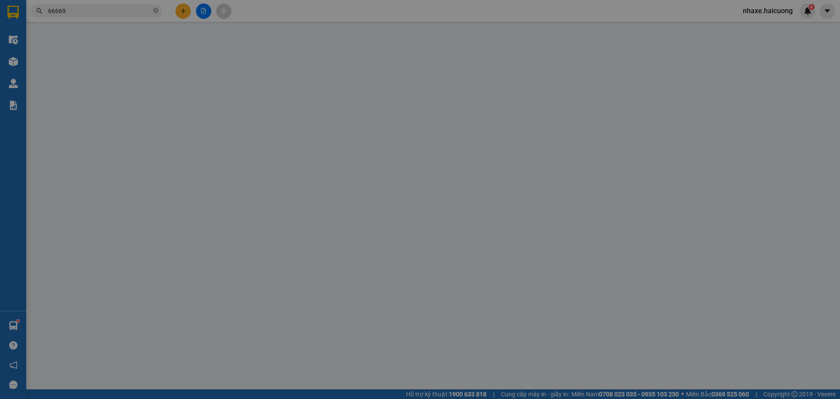
type input "0919166669"
type input "400.000"
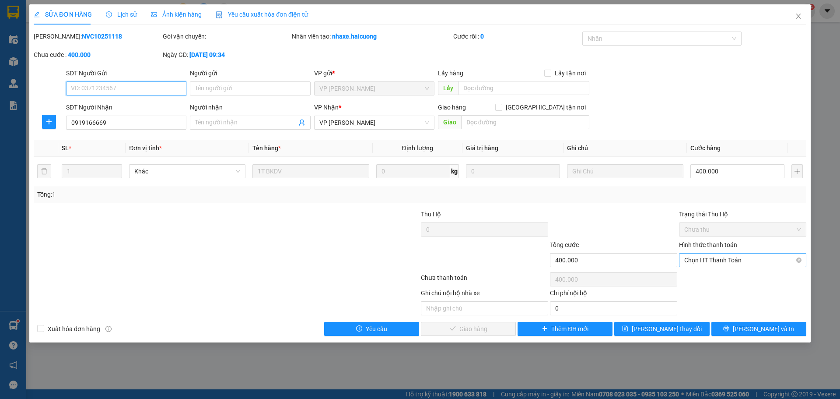
click at [729, 263] on span "Chọn HT Thanh Toán" at bounding box center [742, 259] width 117 height 13
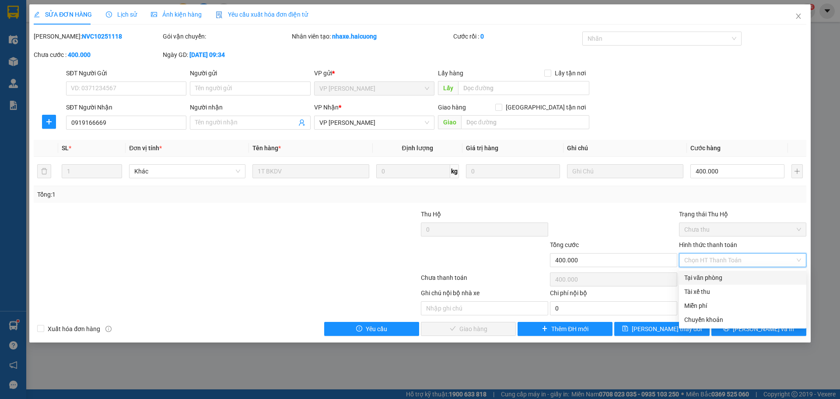
click at [727, 278] on div "Tại văn phòng" at bounding box center [742, 278] width 117 height 10
type input "0"
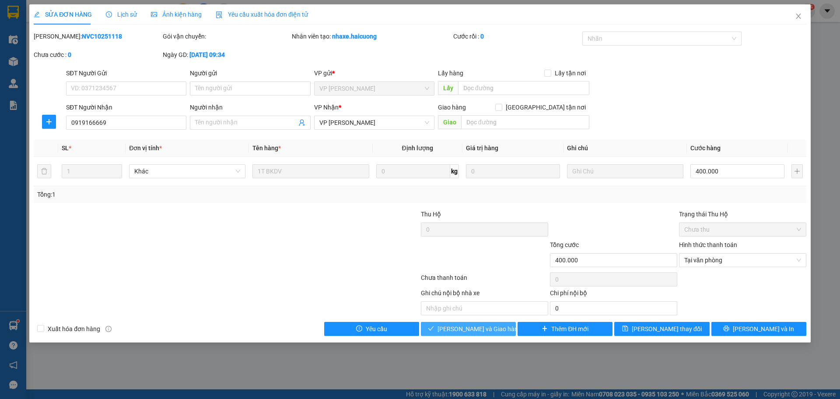
click at [453, 332] on span "[PERSON_NAME] và Giao hàng" at bounding box center [479, 329] width 84 height 10
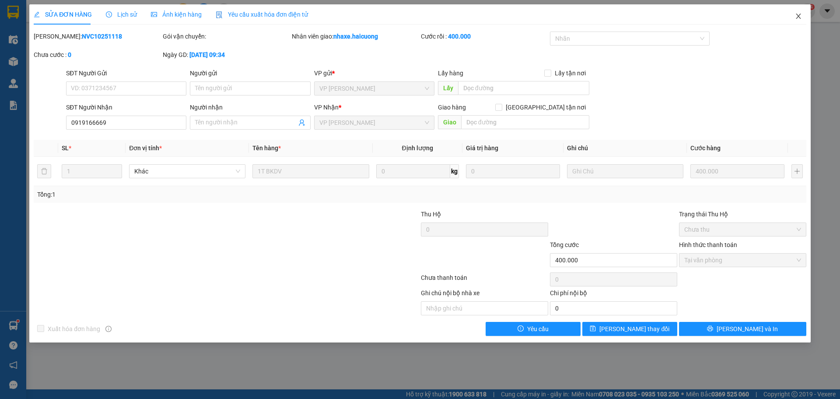
click at [797, 18] on icon "close" at bounding box center [798, 16] width 7 height 7
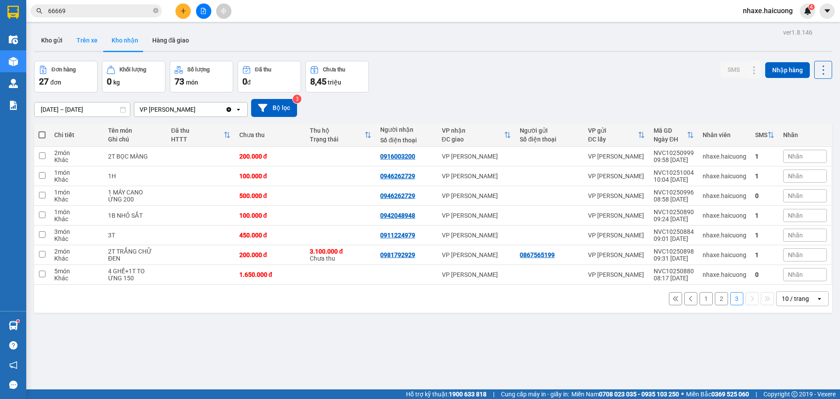
click at [88, 42] on button "Trên xe" at bounding box center [87, 40] width 35 height 21
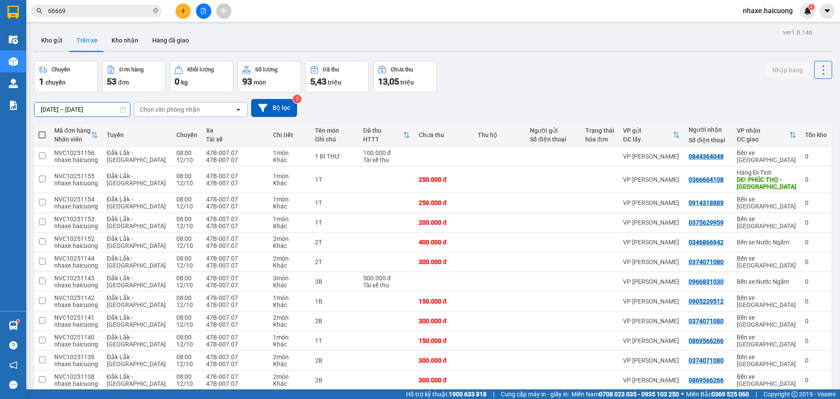
click at [84, 107] on input "[DATE] – [DATE]" at bounding box center [82, 109] width 95 height 14
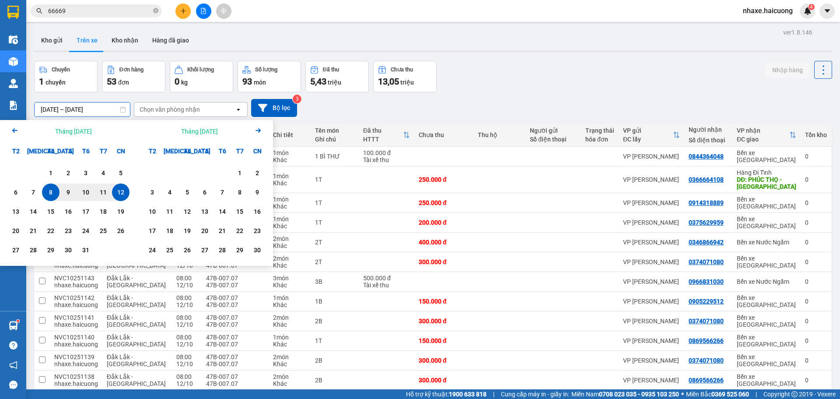
click at [119, 194] on div "12" at bounding box center [121, 192] width 12 height 10
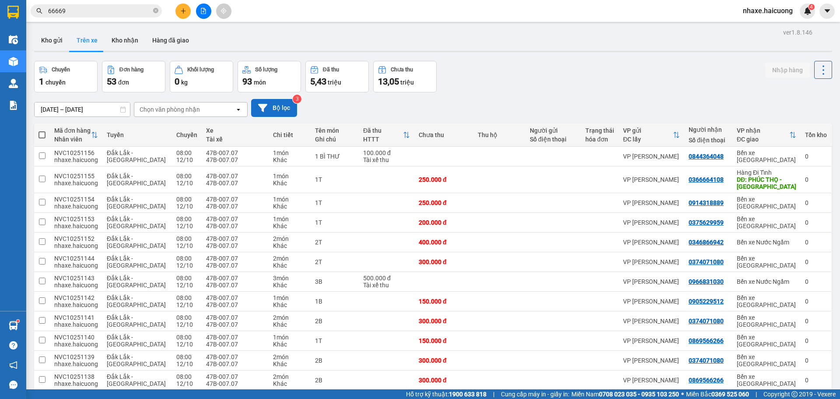
click at [278, 104] on button "Bộ lọc" at bounding box center [274, 108] width 46 height 18
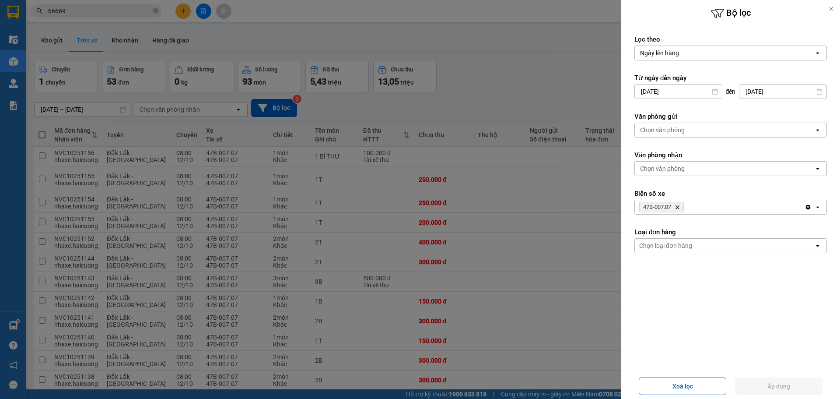
click at [543, 75] on div at bounding box center [420, 199] width 840 height 399
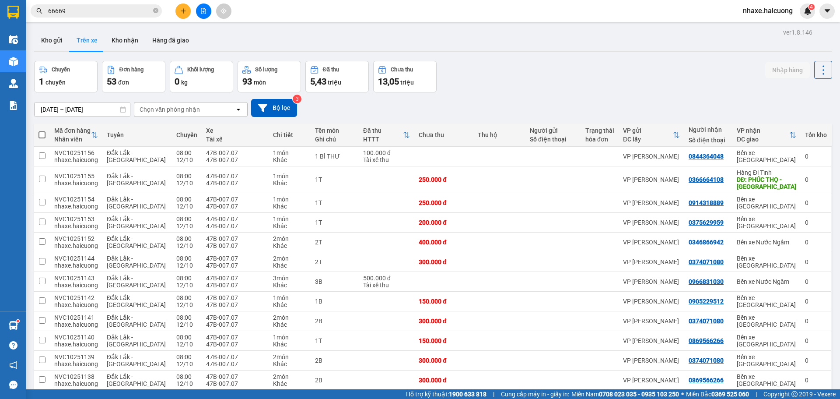
click at [108, 104] on input "[DATE] – [DATE]" at bounding box center [82, 109] width 95 height 14
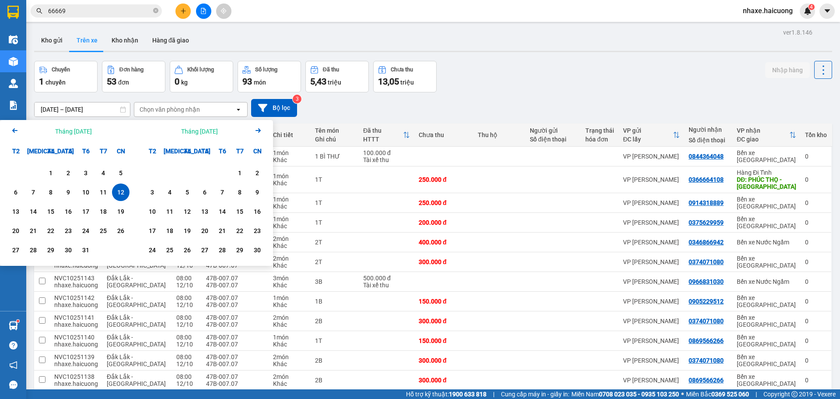
click at [123, 193] on div "12" at bounding box center [121, 192] width 12 height 10
type input "[DATE] – [DATE]"
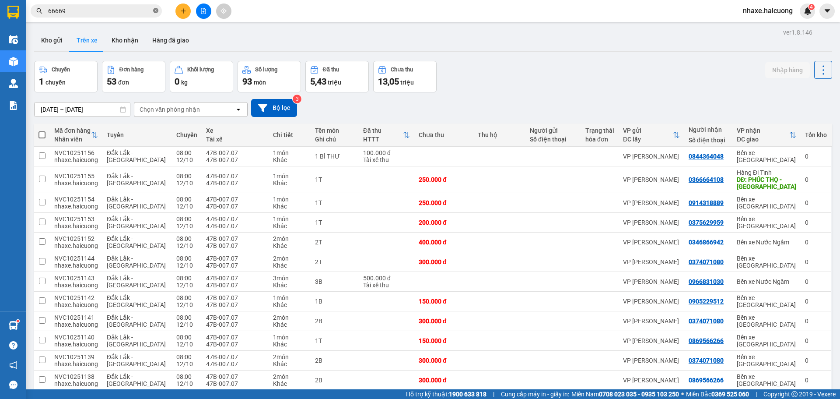
click at [155, 9] on icon "close-circle" at bounding box center [155, 10] width 5 height 5
click at [188, 11] on button at bounding box center [182, 10] width 15 height 15
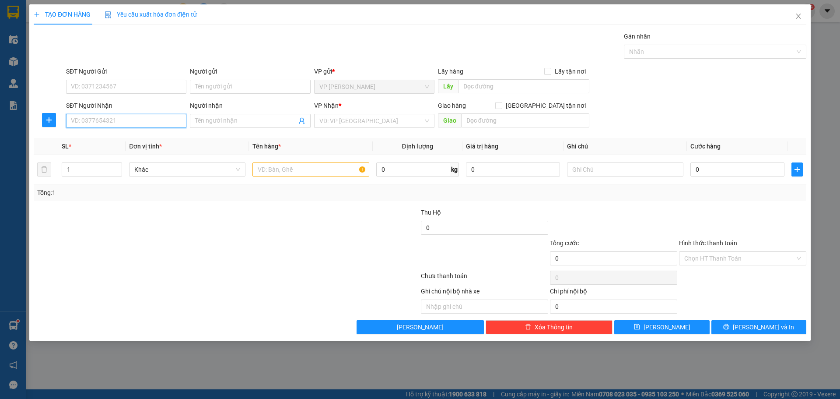
click at [137, 122] on input "SĐT Người Nhận" at bounding box center [126, 121] width 120 height 14
click at [112, 80] on input "SĐT Người Gửi" at bounding box center [126, 87] width 120 height 14
click at [113, 80] on input "SĐT Người Gửi" at bounding box center [126, 87] width 120 height 14
type input "0947406267"
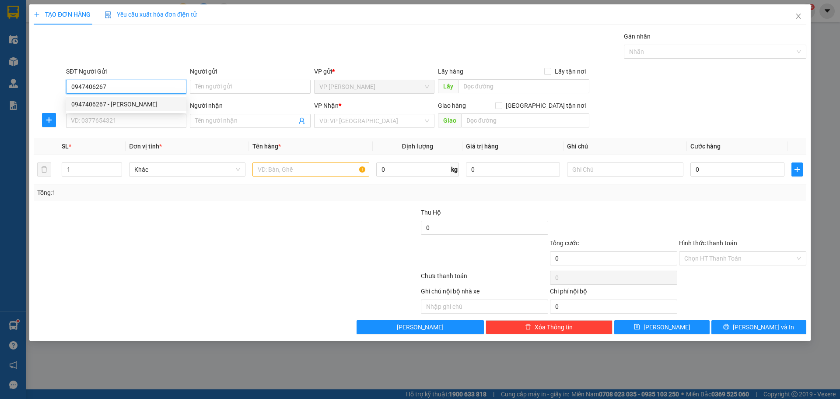
drag, startPoint x: 129, startPoint y: 100, endPoint x: 129, endPoint y: 106, distance: 6.6
click at [129, 100] on div "0947406267 - Linh" at bounding box center [126, 104] width 110 height 10
type input "Linh"
type input "0983191983"
type input "Cậu Phú"
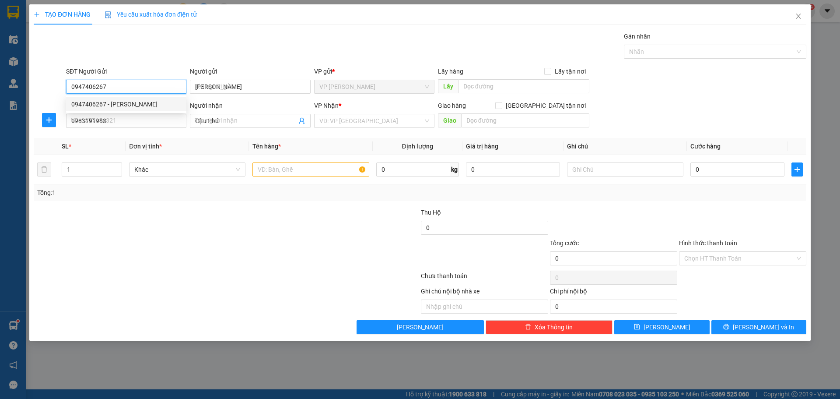
type input "150.000"
type input "0947406267"
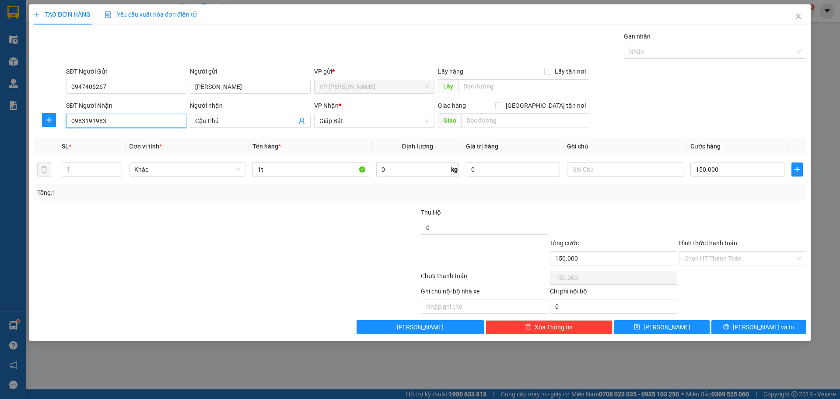
click at [128, 118] on input "0983191983" at bounding box center [126, 121] width 120 height 14
type input "0936009980"
click at [228, 121] on input "Cậu Phú" at bounding box center [245, 121] width 101 height 10
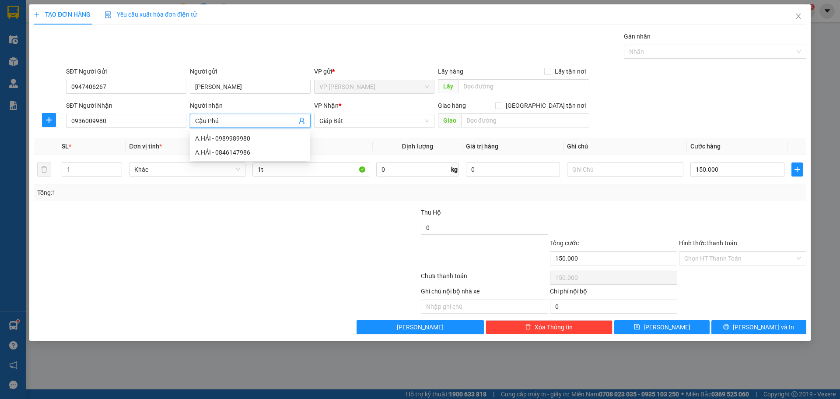
click at [231, 121] on input "Cậu Phú" at bounding box center [245, 121] width 101 height 10
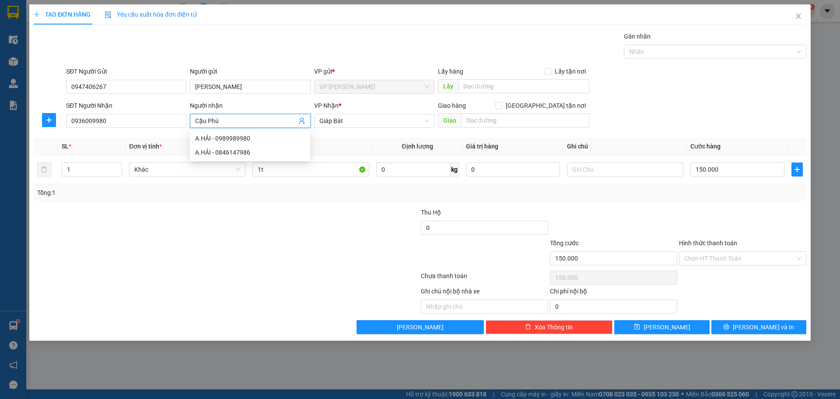
click at [231, 121] on input "Cậu Phú" at bounding box center [245, 121] width 101 height 10
click at [347, 121] on span "Giáp Bát" at bounding box center [374, 120] width 110 height 13
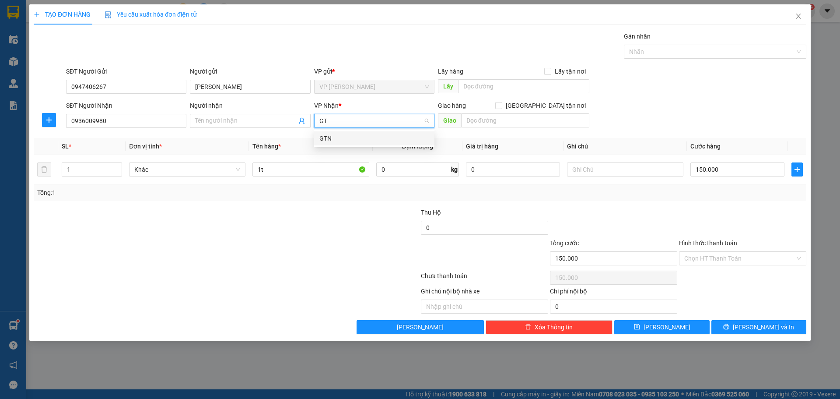
type input "GTN"
drag, startPoint x: 365, startPoint y: 138, endPoint x: 373, endPoint y: 135, distance: 7.9
click at [365, 138] on div "GTN" at bounding box center [374, 138] width 110 height 10
click at [501, 105] on input "[GEOGRAPHIC_DATA] tận nơi" at bounding box center [498, 105] width 6 height 6
checkbox input "true"
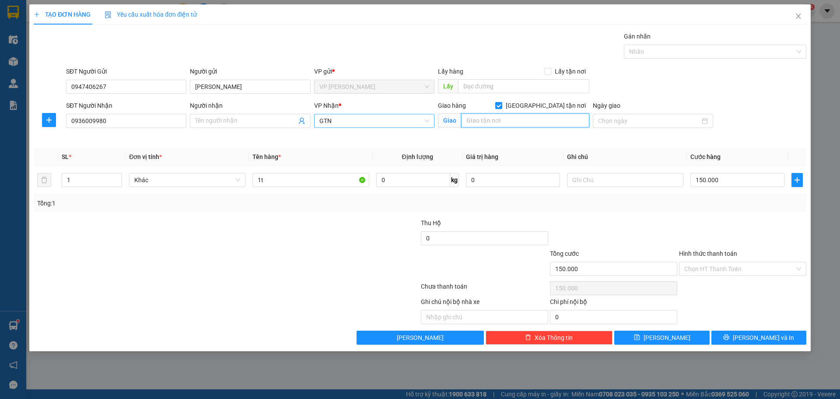
click at [533, 122] on input "text" at bounding box center [525, 120] width 128 height 14
type input "11,NGÕ 291,VŨ HỮU,THANH XUÂN,HN"
click at [143, 262] on div at bounding box center [162, 263] width 258 height 31
click at [273, 178] on input "1t" at bounding box center [310, 180] width 116 height 14
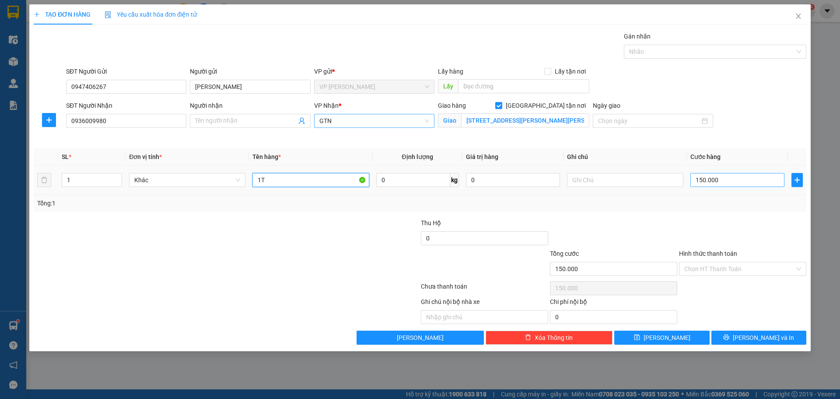
type input "1T"
click at [728, 180] on input "150.000" at bounding box center [737, 180] width 94 height 14
type input "2"
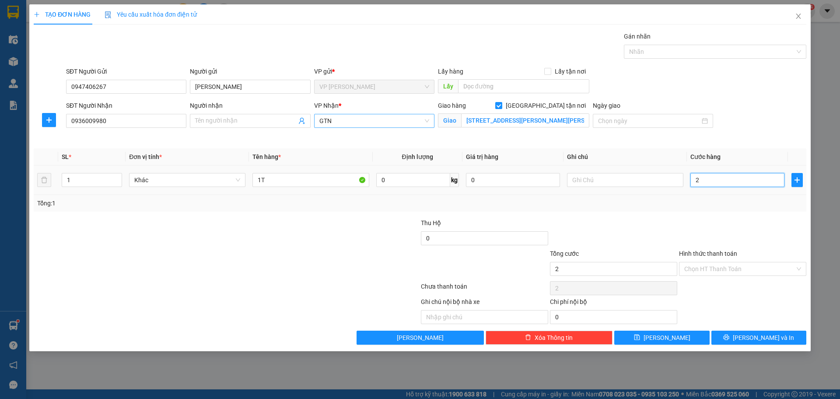
type input "25"
type input "250"
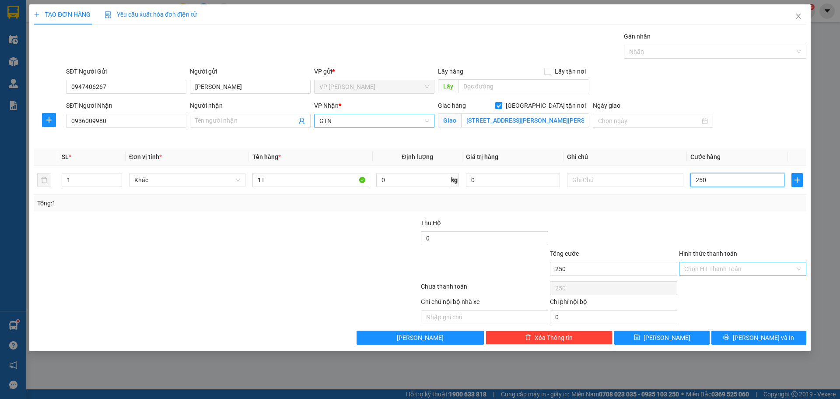
type input "250"
type input "250.000"
click at [734, 273] on input "Hình thức thanh toán" at bounding box center [739, 268] width 111 height 13
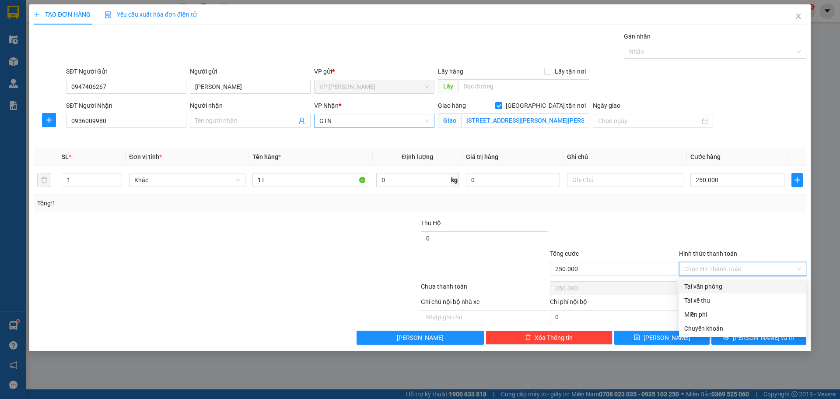
click at [717, 286] on div "Tại văn phòng" at bounding box center [742, 286] width 117 height 10
type input "0"
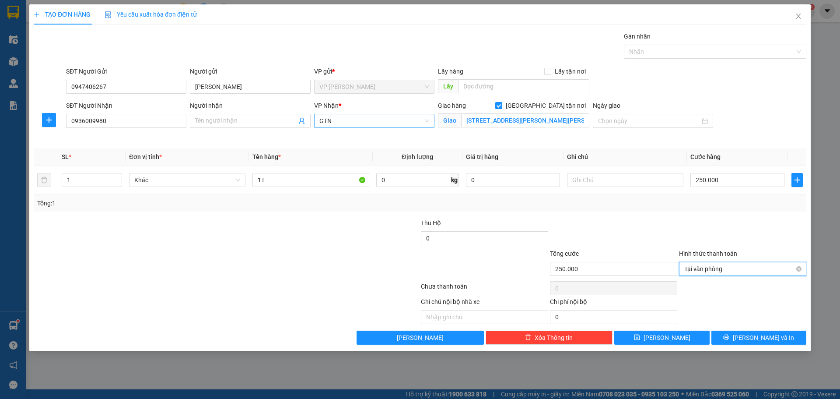
click at [726, 271] on span "Tại văn phòng" at bounding box center [742, 268] width 117 height 13
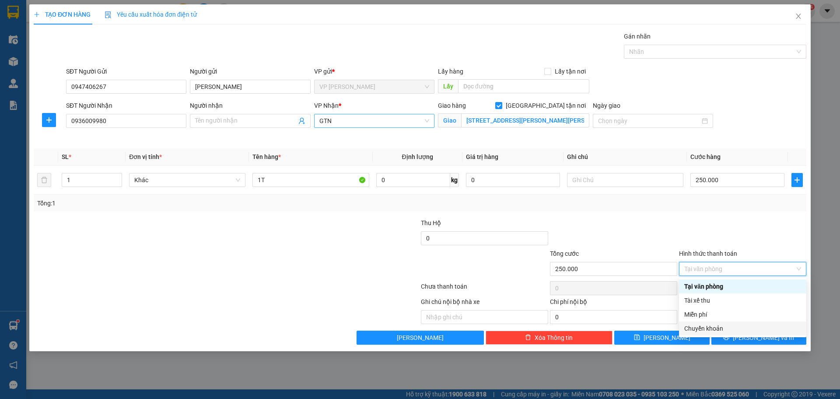
click at [719, 323] on div "Chuyển khoản" at bounding box center [742, 328] width 117 height 10
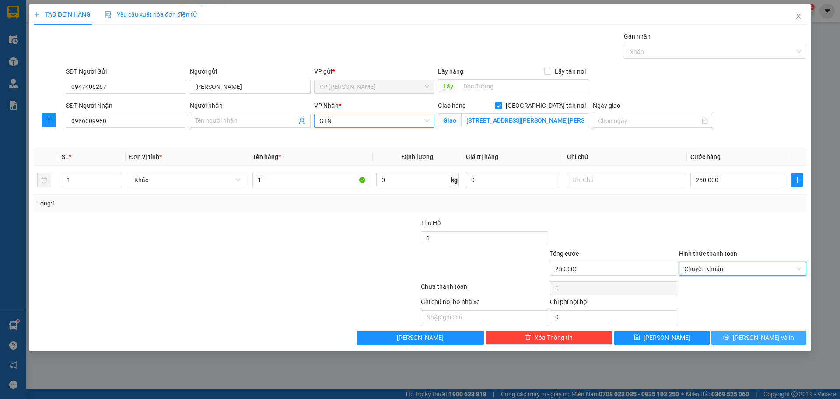
click at [759, 340] on span "[PERSON_NAME] và In" at bounding box center [763, 337] width 61 height 10
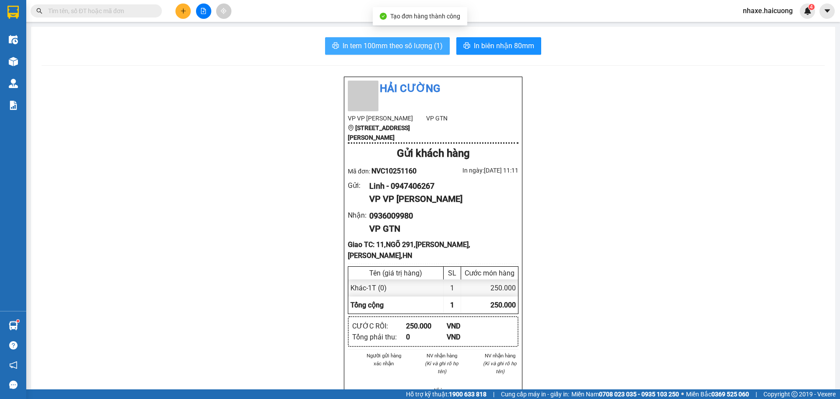
click at [432, 49] on span "In tem 100mm theo số lượng (1)" at bounding box center [393, 45] width 100 height 11
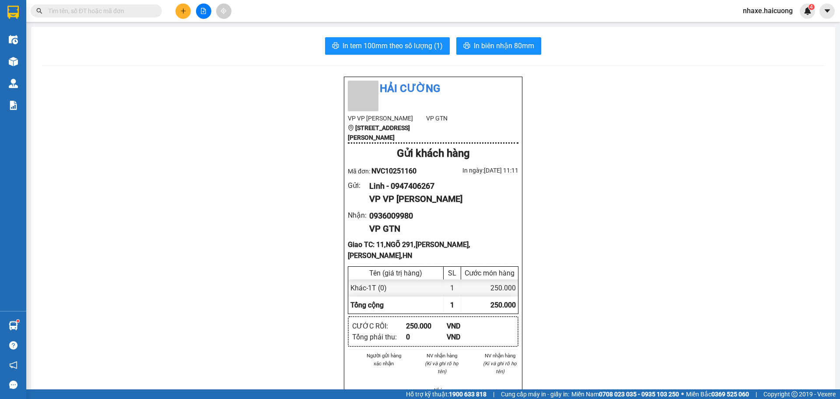
click at [180, 15] on button at bounding box center [182, 10] width 15 height 15
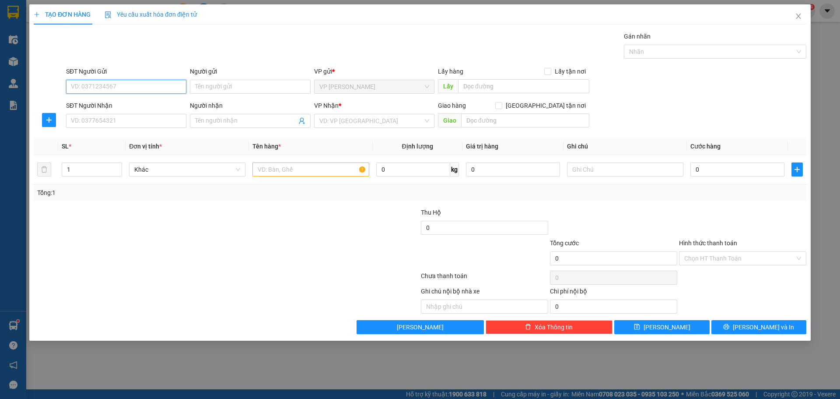
click at [125, 87] on input "SĐT Người Gửi" at bounding box center [126, 87] width 120 height 14
click at [122, 118] on input "SĐT Người Nhận" at bounding box center [126, 121] width 120 height 14
click at [130, 90] on input "SĐT Người Gửi" at bounding box center [126, 87] width 120 height 14
click at [133, 122] on input "SĐT Người Nhận" at bounding box center [126, 121] width 120 height 14
click at [220, 119] on input "Người nhận" at bounding box center [245, 121] width 101 height 10
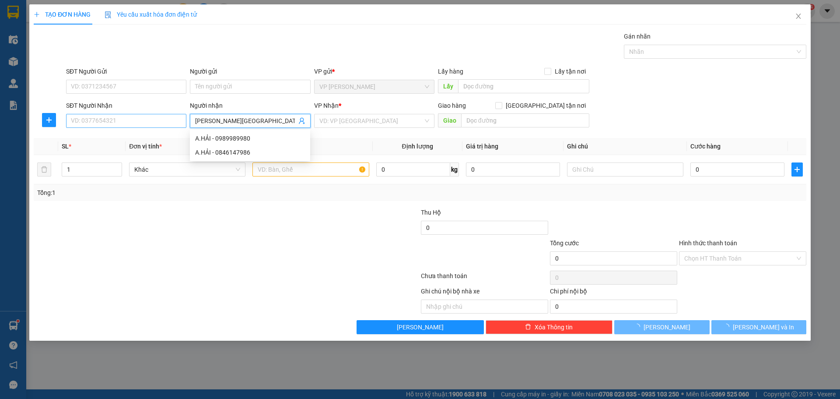
type input "PHẠM THỊ HƯƠNG GIANG"
click at [164, 118] on input "SĐT Người Nhận" at bounding box center [126, 121] width 120 height 14
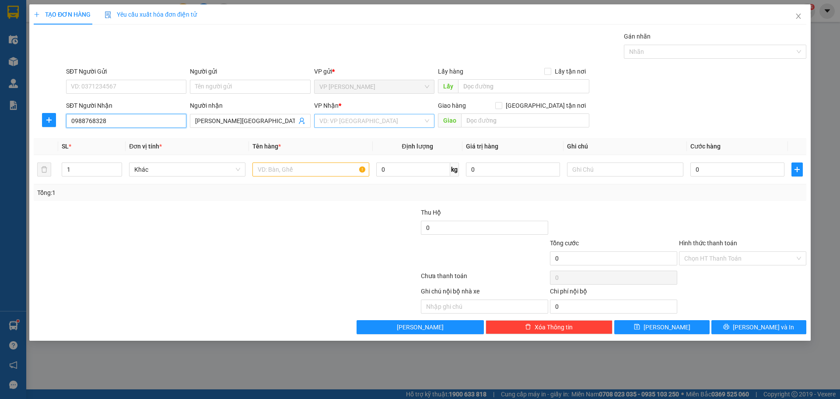
type input "0988768328"
click at [350, 123] on input "search" at bounding box center [371, 120] width 104 height 13
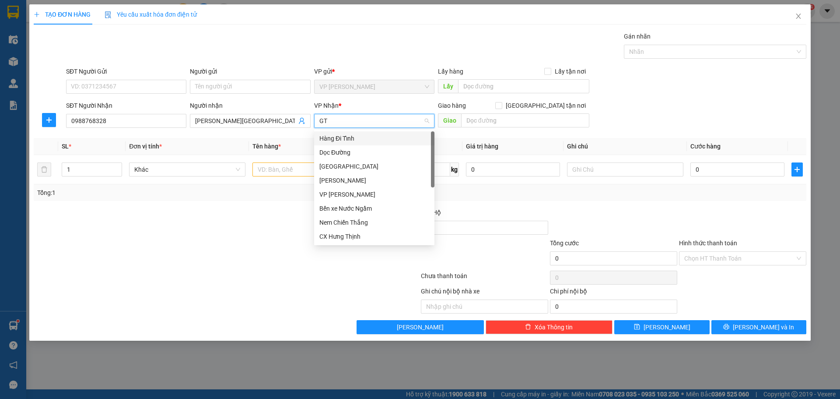
type input "GTN"
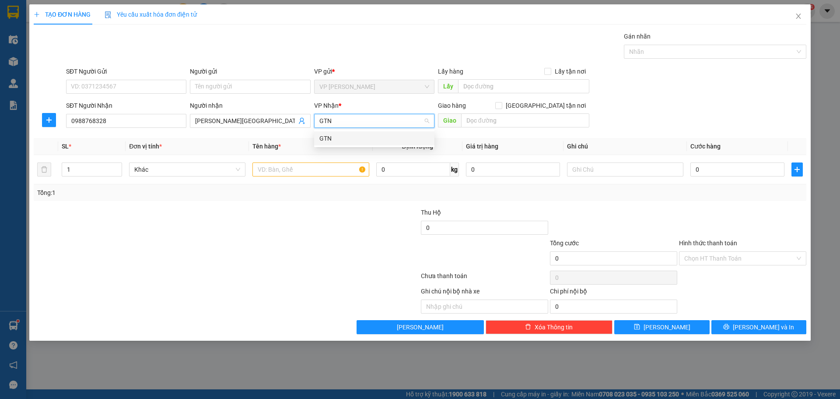
click at [343, 136] on div "GTN" at bounding box center [374, 138] width 110 height 10
click at [501, 104] on input "[GEOGRAPHIC_DATA] tận nơi" at bounding box center [498, 105] width 6 height 6
checkbox input "true"
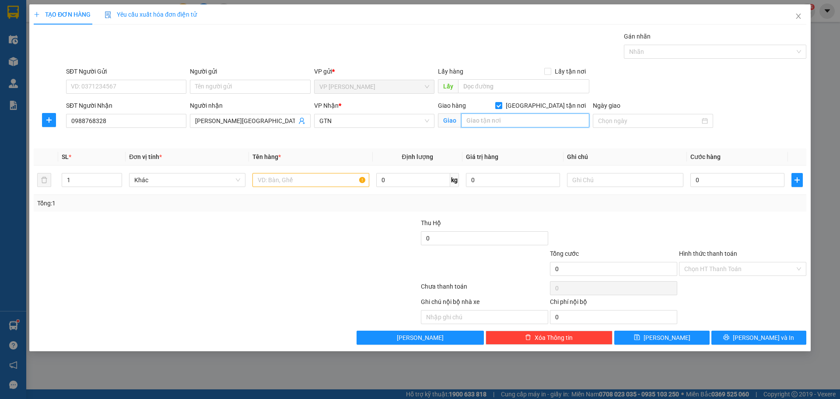
click at [534, 120] on input "text" at bounding box center [525, 120] width 128 height 14
type input "47 PHẠM VĂN ĐỒNG,CẦU GIẤY,HN"
drag, startPoint x: 231, startPoint y: 262, endPoint x: 259, endPoint y: 189, distance: 77.6
click at [232, 252] on div at bounding box center [162, 263] width 258 height 31
click at [270, 184] on input "text" at bounding box center [310, 180] width 116 height 14
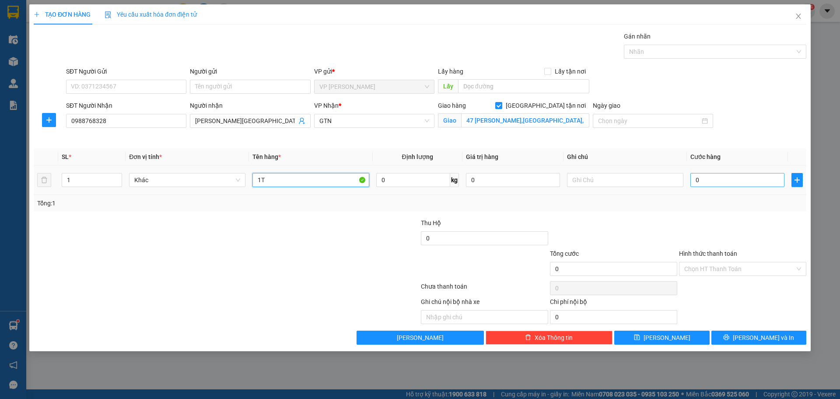
type input "1T"
click at [726, 185] on input "0" at bounding box center [737, 180] width 94 height 14
click at [97, 184] on input "1" at bounding box center [91, 179] width 59 height 13
type input "2"
click at [112, 176] on span "Increase Value" at bounding box center [117, 177] width 10 height 8
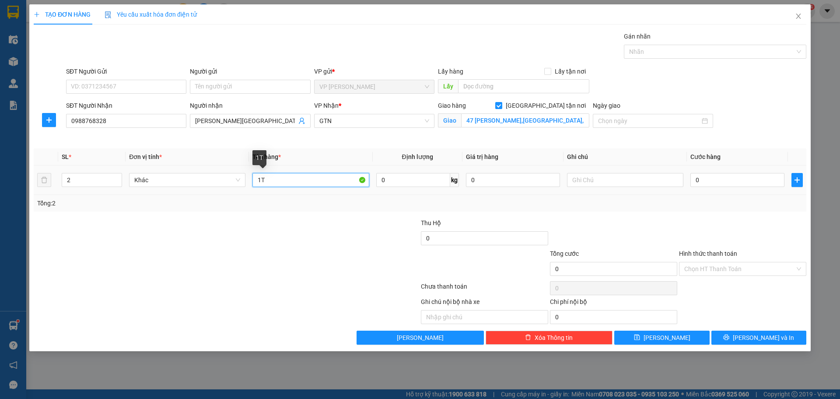
click at [289, 180] on input "1T" at bounding box center [310, 180] width 116 height 14
type input "2T"
click at [704, 181] on input "0" at bounding box center [737, 180] width 94 height 14
type input "4"
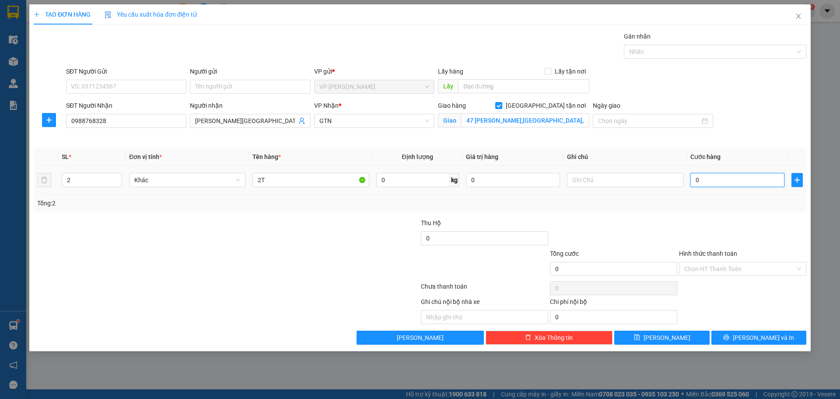
type input "4"
type input "40"
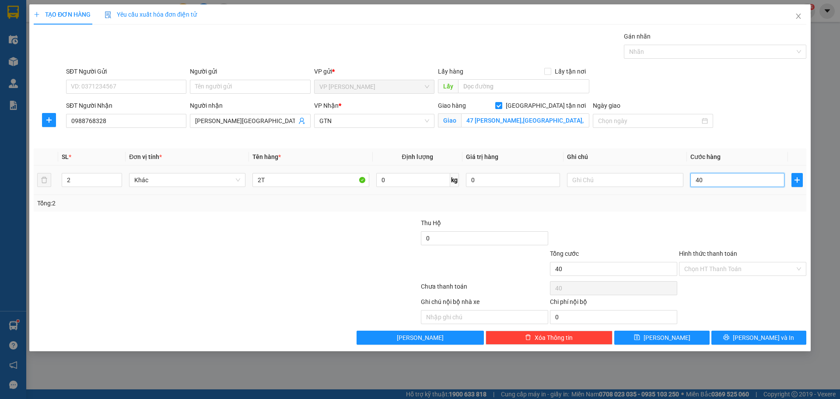
type input "400"
type input "400.000"
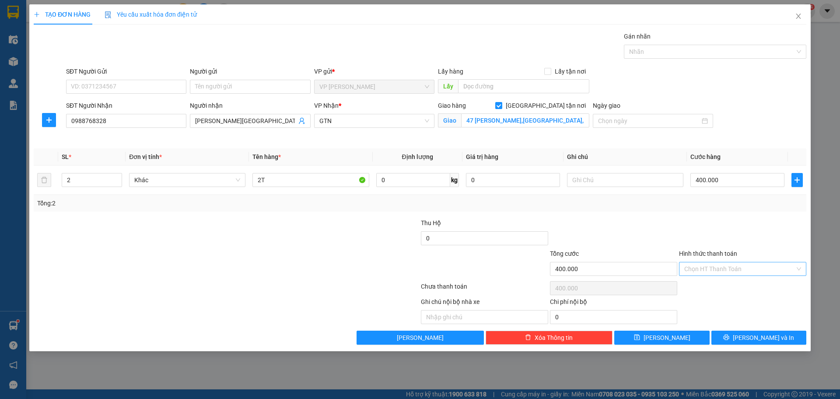
click at [759, 268] on input "Hình thức thanh toán" at bounding box center [739, 268] width 111 height 13
click at [729, 325] on div "Chuyển khoản" at bounding box center [742, 328] width 117 height 10
type input "0"
click at [123, 88] on input "SĐT Người Gửi" at bounding box center [126, 87] width 120 height 14
type input "0945464968"
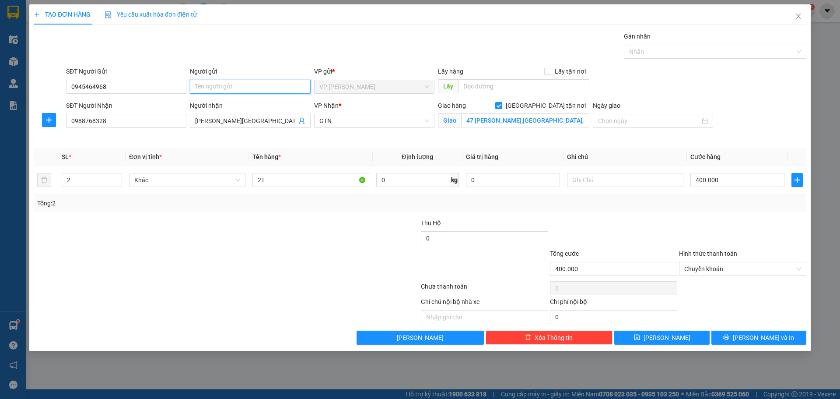
click at [210, 88] on input "Người gửi" at bounding box center [250, 87] width 120 height 14
type input "EM HƯỜNG"
click at [194, 234] on div at bounding box center [162, 233] width 258 height 31
click at [761, 336] on span "[PERSON_NAME] và In" at bounding box center [763, 337] width 61 height 10
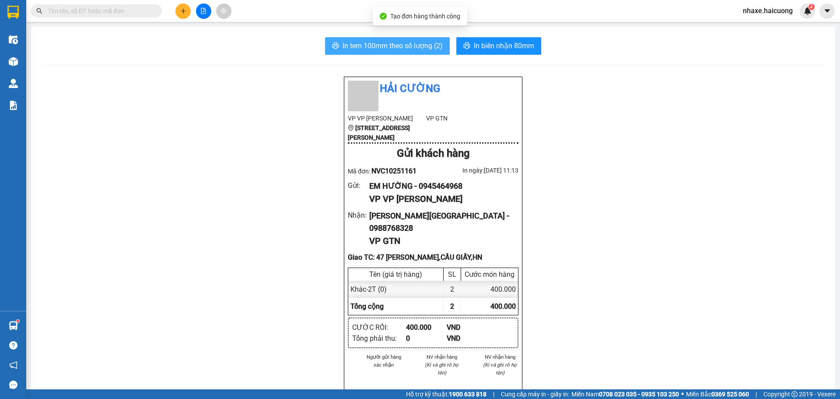
click at [391, 51] on span "In tem 100mm theo số lượng (2)" at bounding box center [393, 45] width 100 height 11
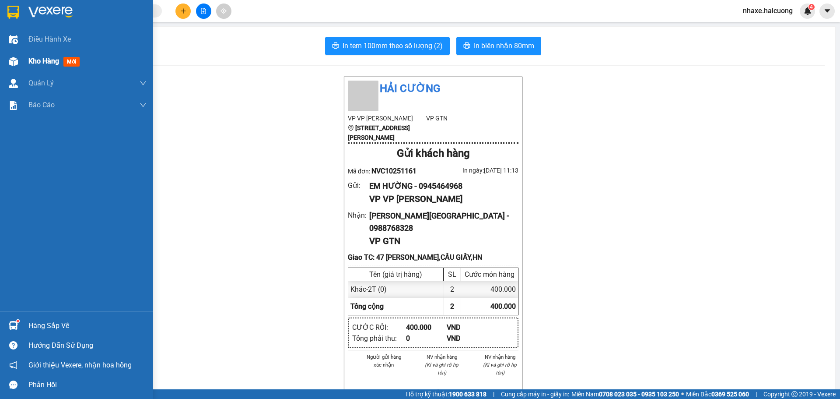
click at [3, 65] on div "Kho hàng mới" at bounding box center [76, 61] width 153 height 22
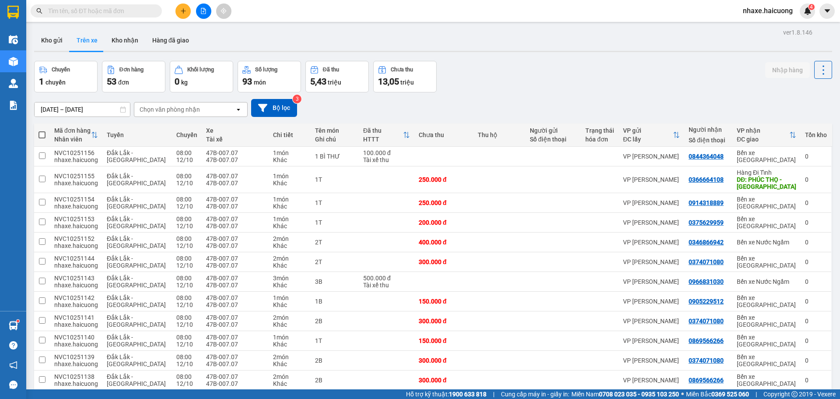
click at [129, 7] on input "text" at bounding box center [99, 11] width 103 height 10
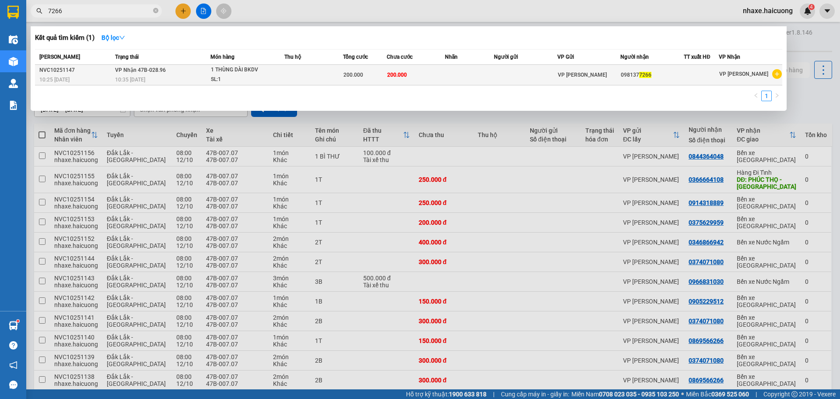
type input "7266"
click at [355, 76] on span "200.000" at bounding box center [353, 75] width 20 height 6
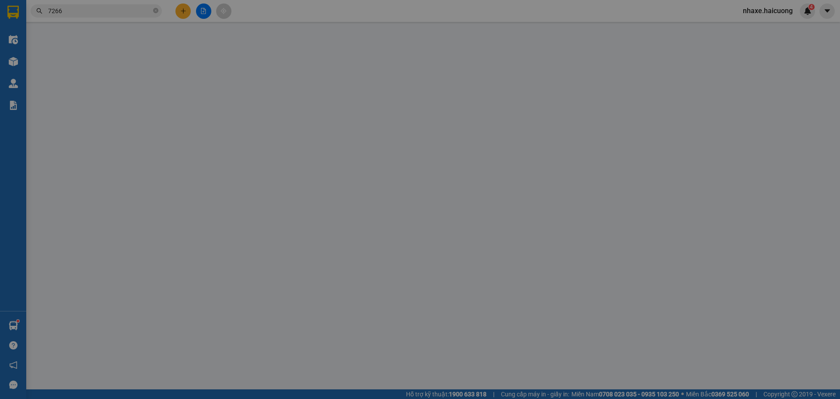
type input "0981377266"
type input "200.000"
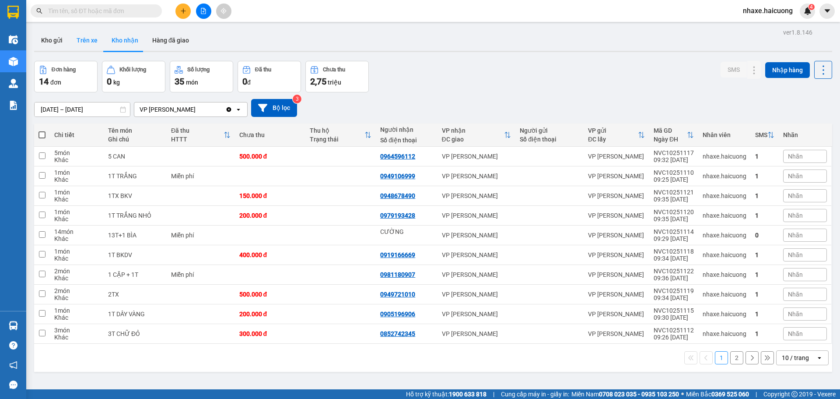
click at [94, 43] on button "Trên xe" at bounding box center [87, 40] width 35 height 21
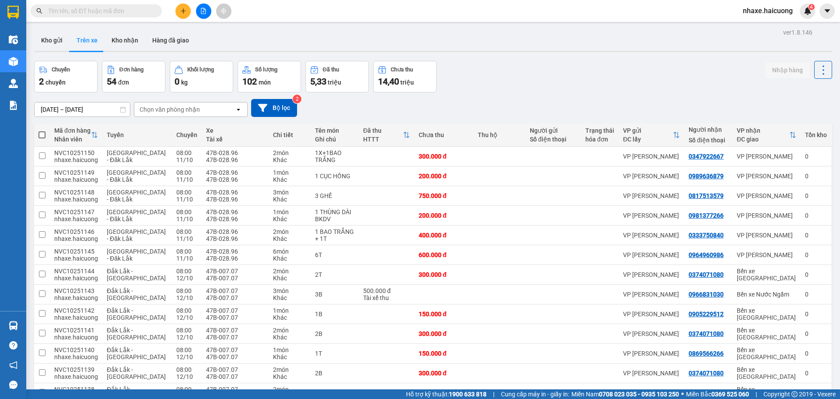
click at [184, 106] on div "Chọn văn phòng nhận" at bounding box center [170, 109] width 60 height 9
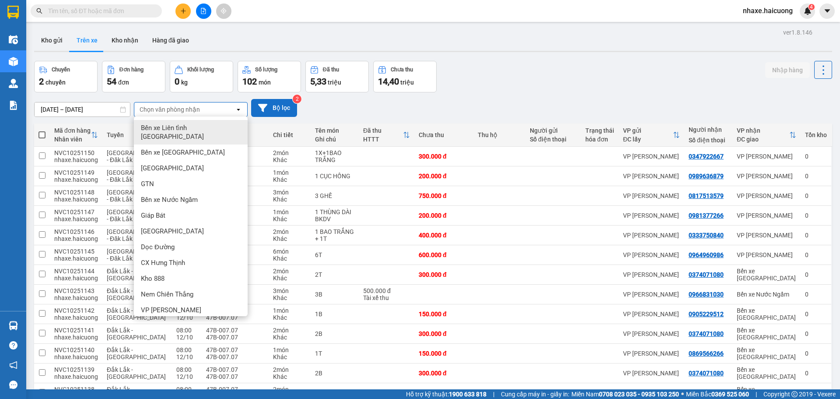
click at [282, 112] on button "Bộ lọc" at bounding box center [274, 108] width 46 height 18
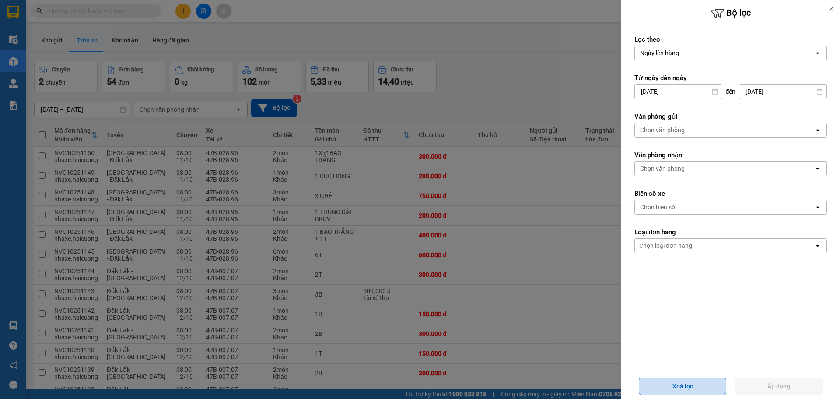
click at [706, 379] on button "Xoá lọc" at bounding box center [682, 385] width 87 height 17
type input "[DATE]"
type input "[DATE] – [DATE]"
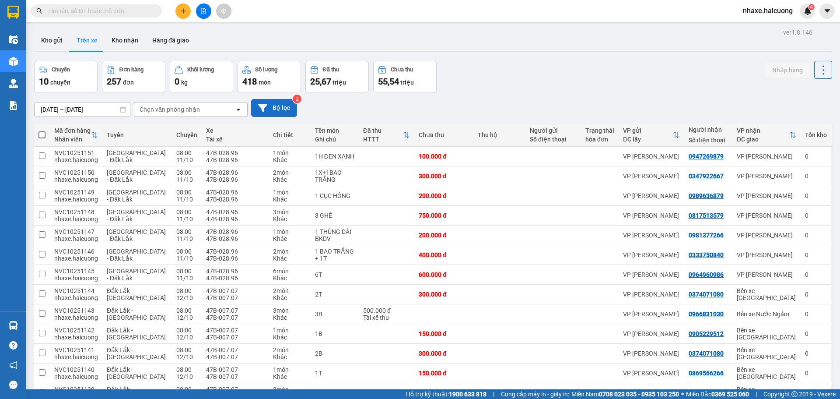
click at [283, 109] on button "Bộ lọc" at bounding box center [274, 108] width 46 height 18
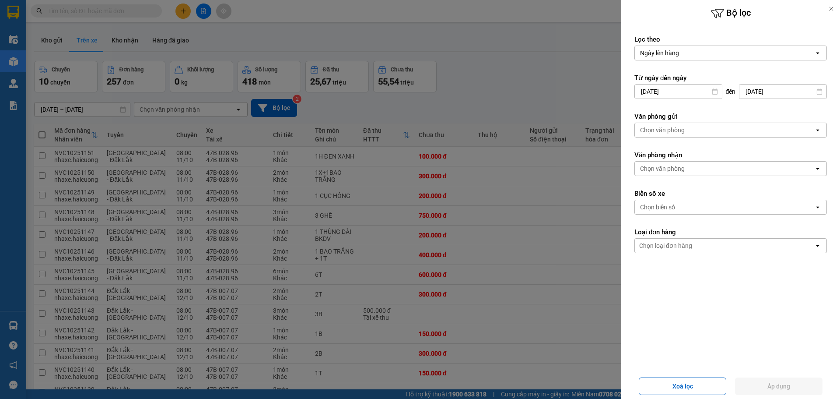
click at [704, 205] on div "Chọn biển số" at bounding box center [724, 207] width 179 height 14
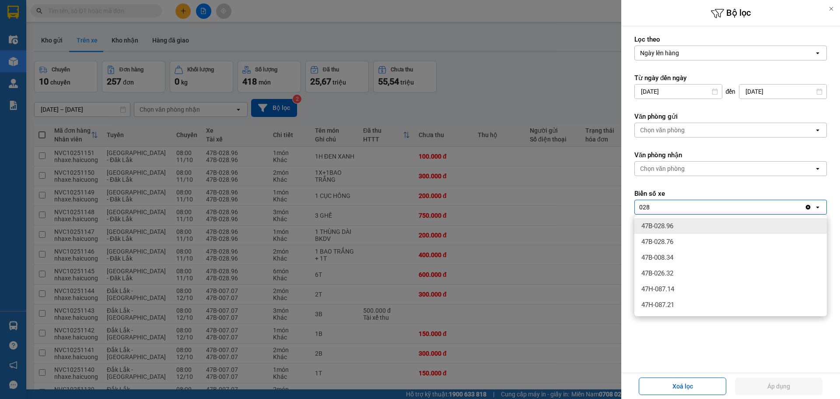
type input "028"
click at [688, 229] on div "47B-028.96" at bounding box center [730, 226] width 192 height 16
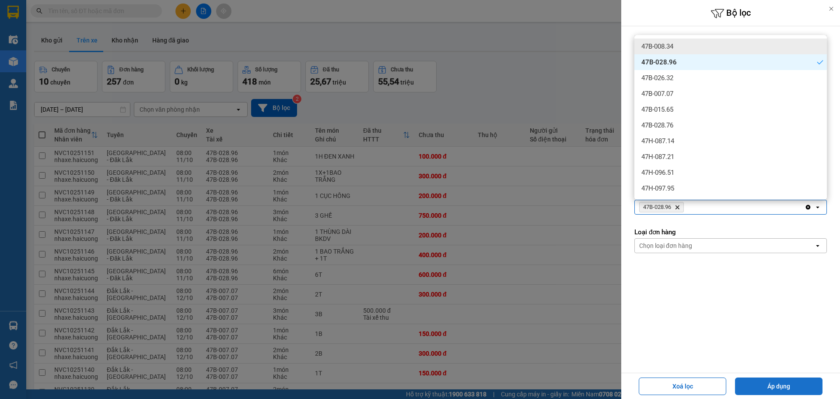
click at [778, 388] on button "Áp dụng" at bounding box center [778, 385] width 87 height 17
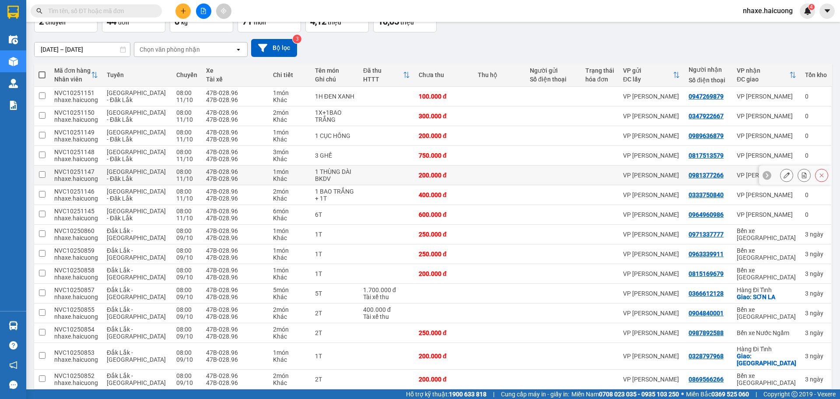
scroll to position [56, 0]
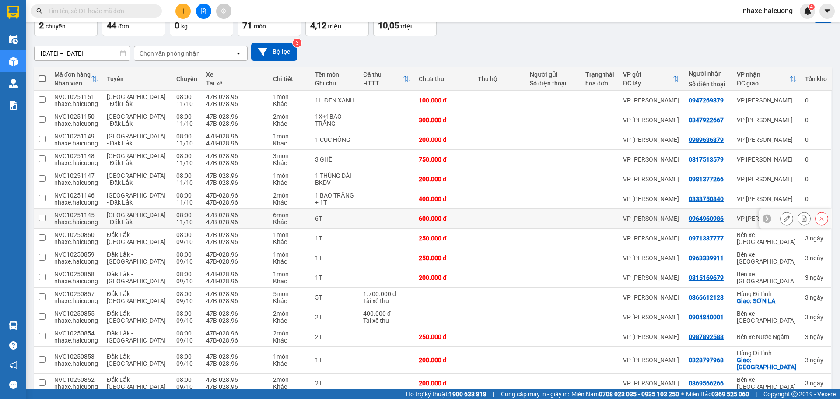
click at [43, 217] on input "checkbox" at bounding box center [42, 217] width 7 height 7
checkbox input "true"
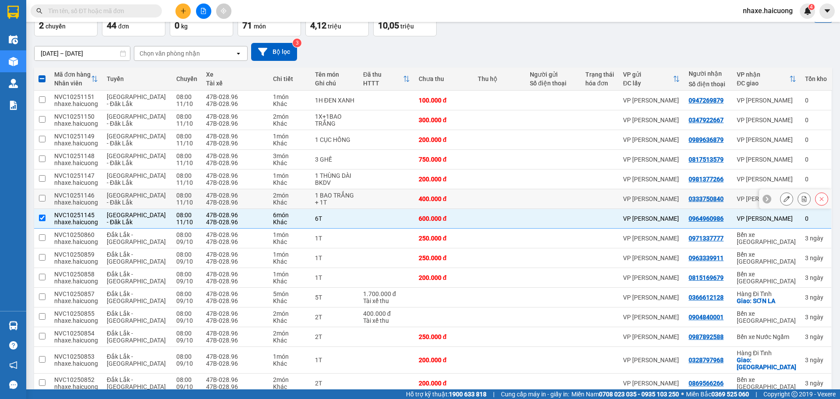
click at [45, 203] on td at bounding box center [42, 199] width 16 height 20
checkbox input "true"
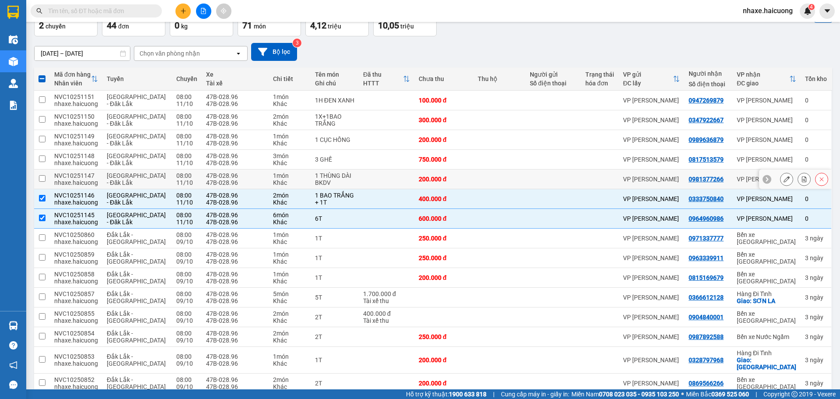
click at [45, 182] on td at bounding box center [42, 179] width 16 height 20
checkbox input "true"
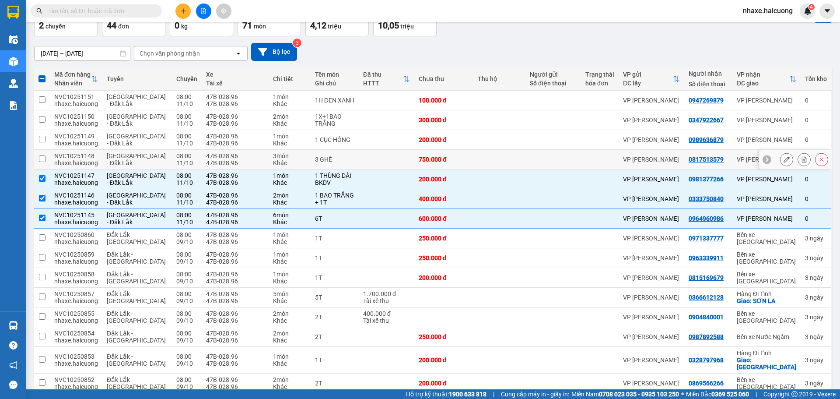
click at [48, 159] on td at bounding box center [42, 160] width 16 height 20
checkbox input "true"
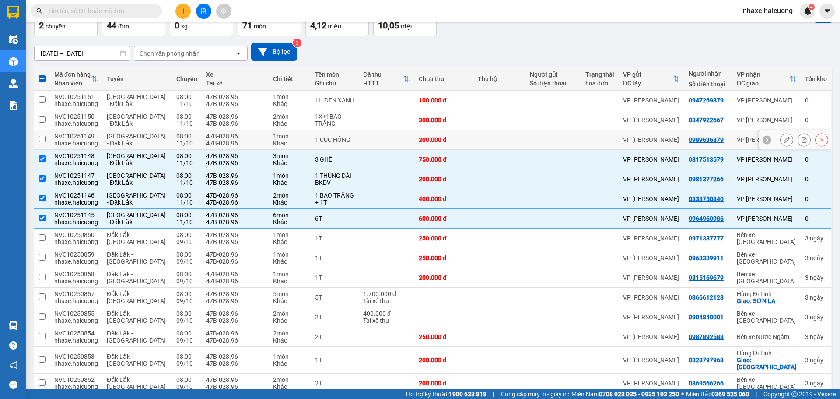
click at [49, 139] on td at bounding box center [42, 140] width 16 height 20
checkbox input "true"
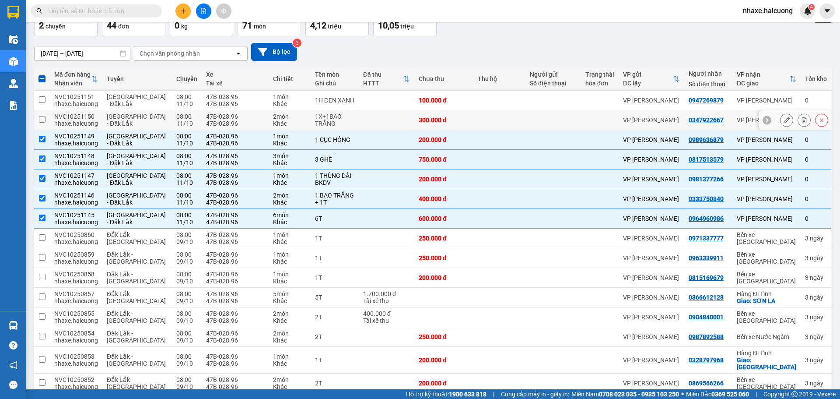
click at [49, 117] on td at bounding box center [42, 120] width 16 height 20
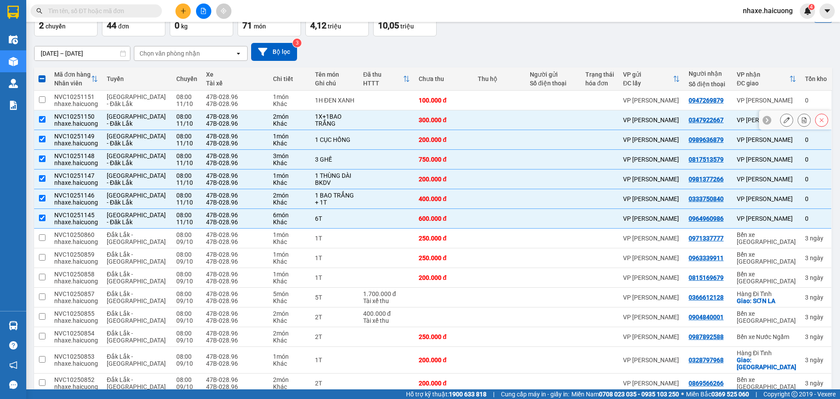
checkbox input "true"
click at [49, 105] on td at bounding box center [42, 101] width 16 height 20
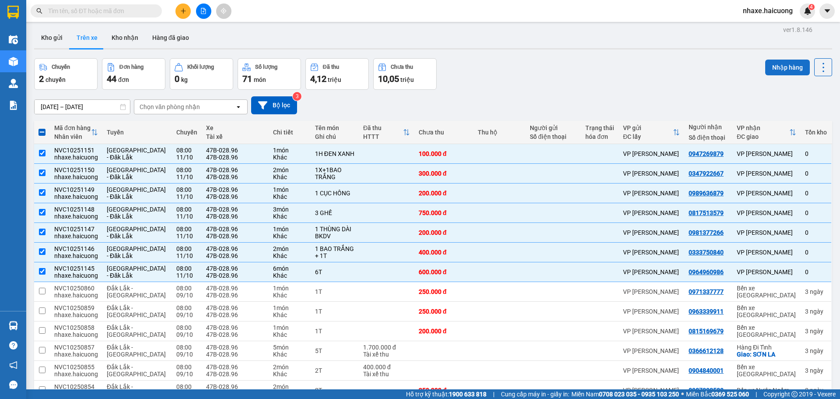
scroll to position [0, 0]
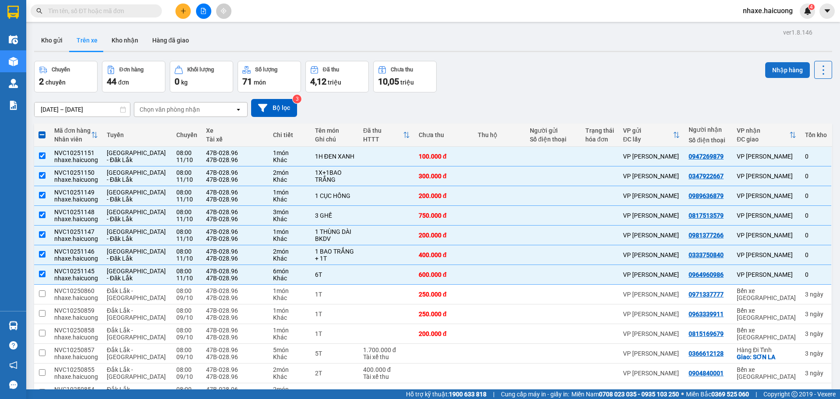
click at [773, 71] on button "Nhập hàng" at bounding box center [787, 70] width 45 height 16
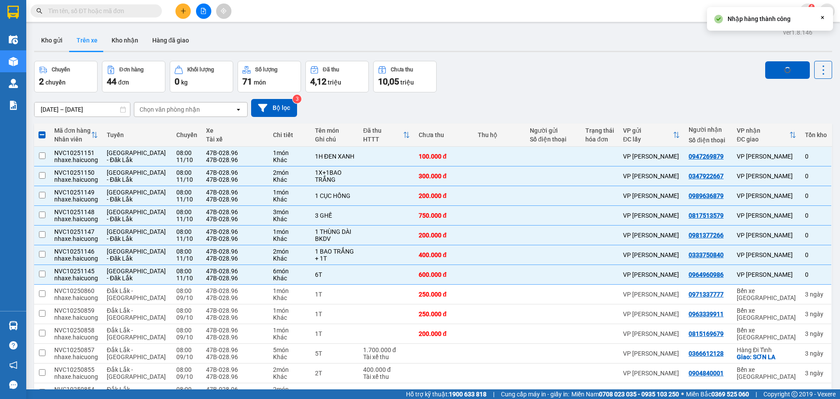
checkbox input "false"
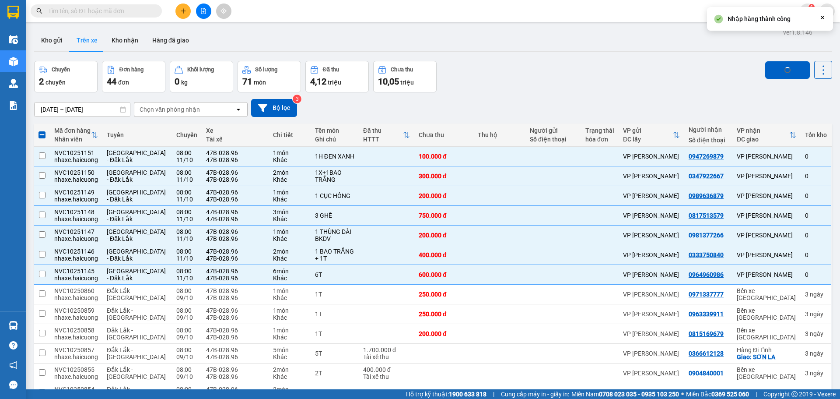
checkbox input "false"
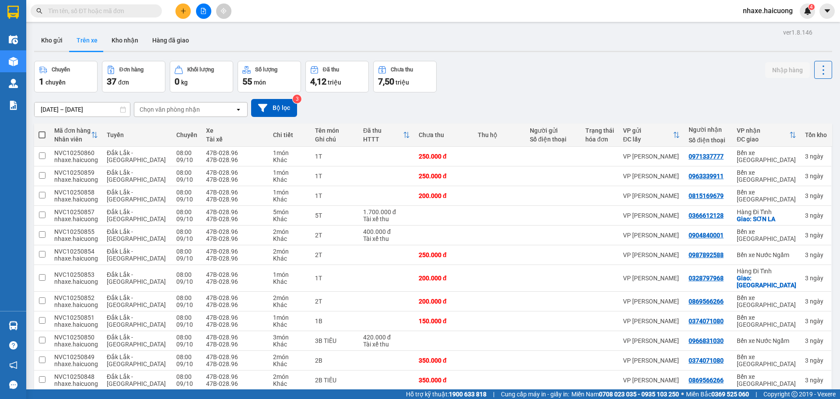
click at [199, 108] on div "Chọn văn phòng nhận" at bounding box center [170, 109] width 60 height 9
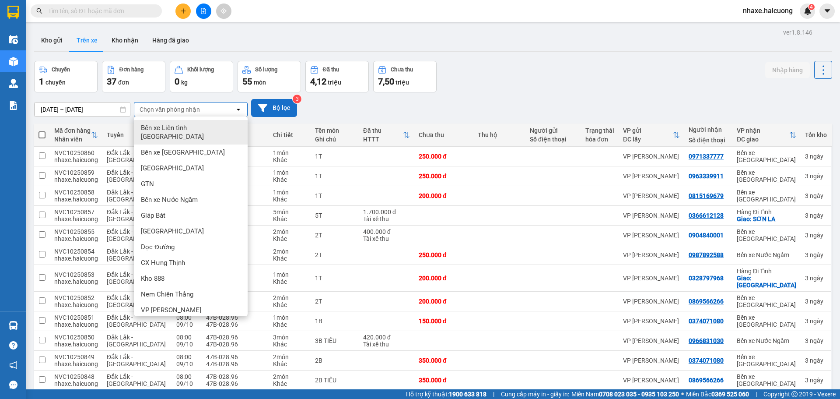
click at [276, 112] on button "Bộ lọc" at bounding box center [274, 108] width 46 height 18
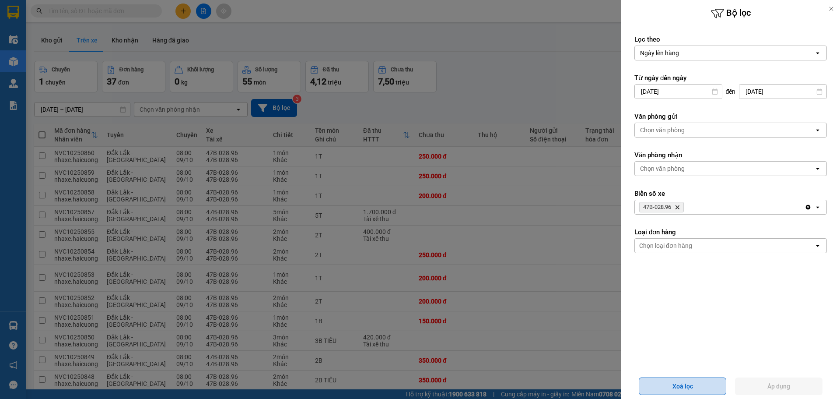
click at [695, 386] on button "Xoá lọc" at bounding box center [682, 385] width 87 height 17
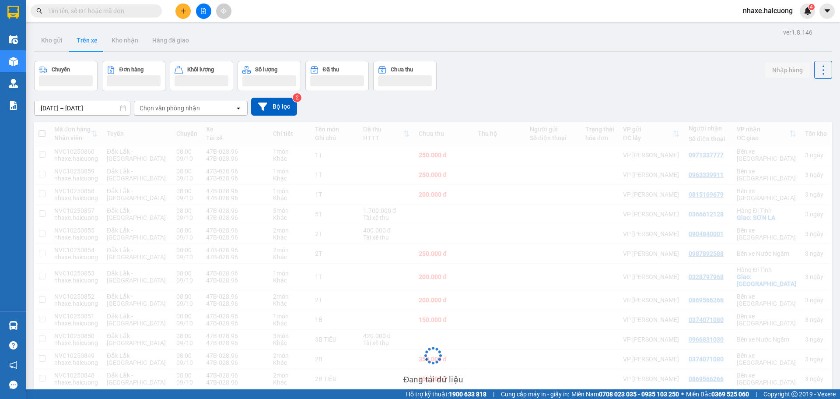
click at [225, 109] on div "Chọn văn phòng nhận" at bounding box center [184, 108] width 101 height 14
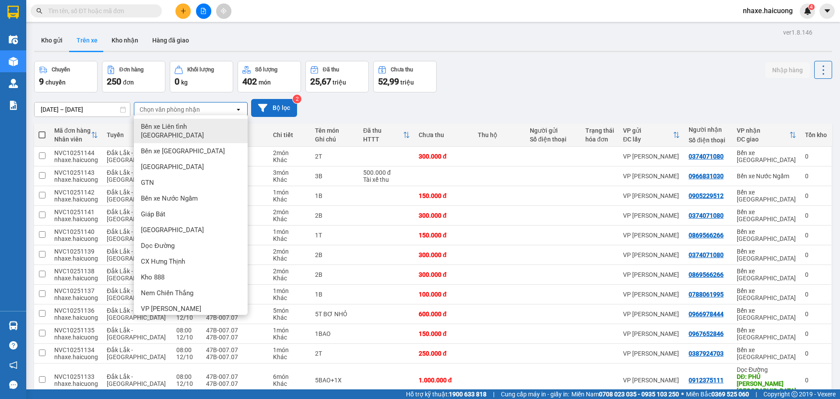
click at [266, 107] on icon at bounding box center [262, 107] width 9 height 9
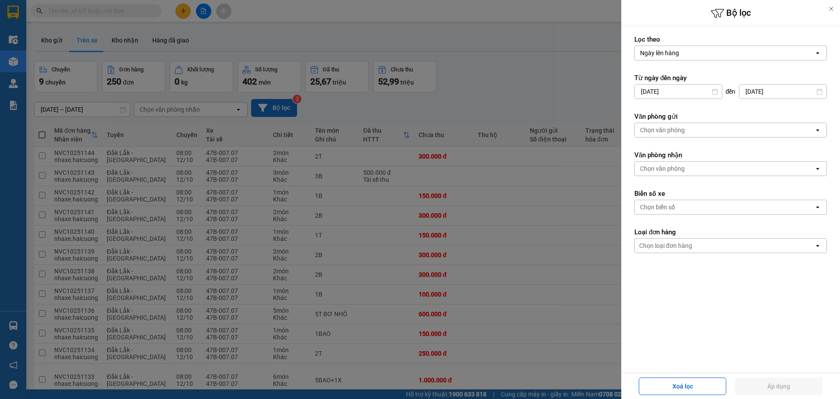
click at [696, 214] on div "Chọn biển số open" at bounding box center [730, 206] width 192 height 15
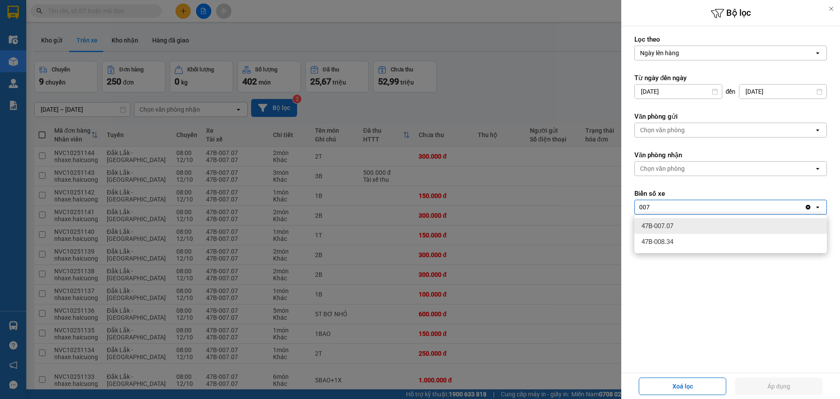
type input "007"
click at [685, 224] on div "47B-007.07" at bounding box center [730, 226] width 192 height 16
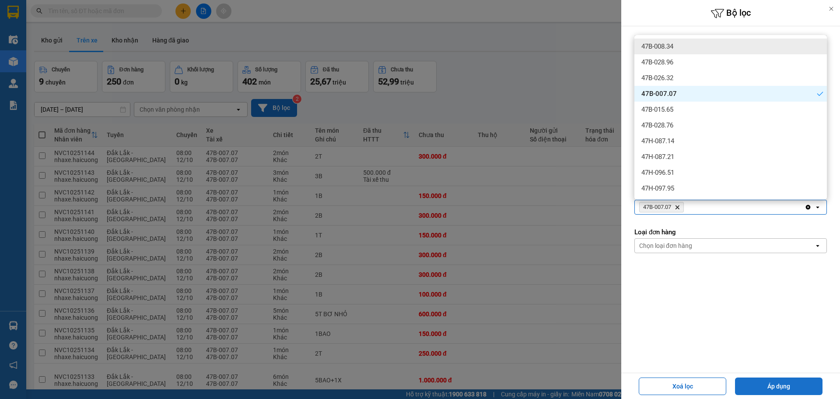
click at [769, 386] on button "Áp dụng" at bounding box center [778, 385] width 87 height 17
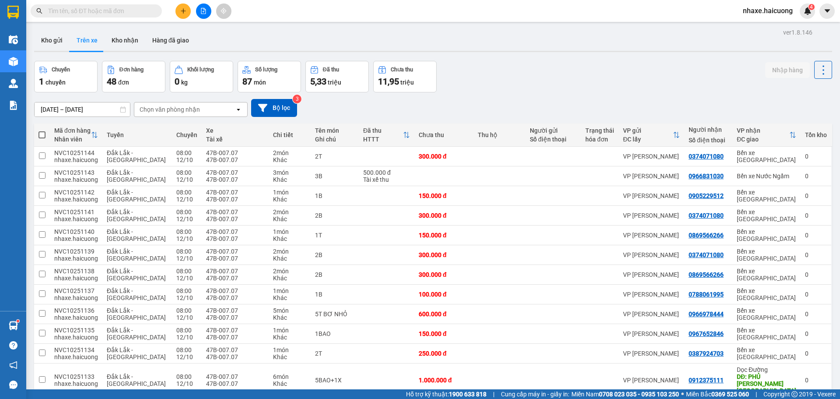
click at [121, 11] on input "text" at bounding box center [99, 11] width 103 height 10
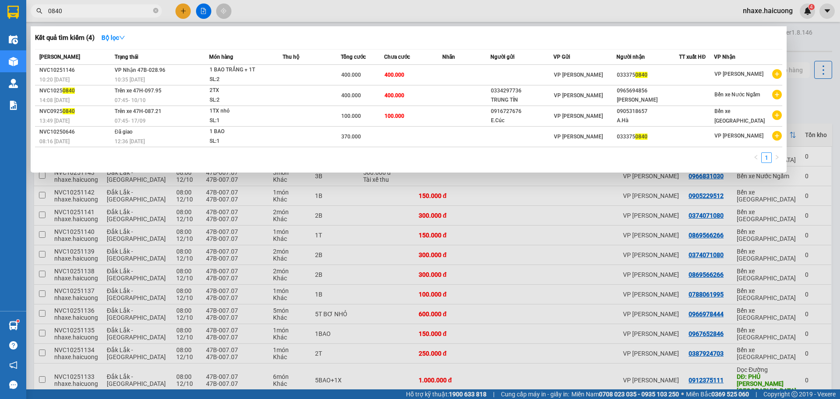
click at [70, 16] on span "0840" at bounding box center [96, 10] width 131 height 13
click at [71, 13] on input "0840" at bounding box center [99, 11] width 103 height 10
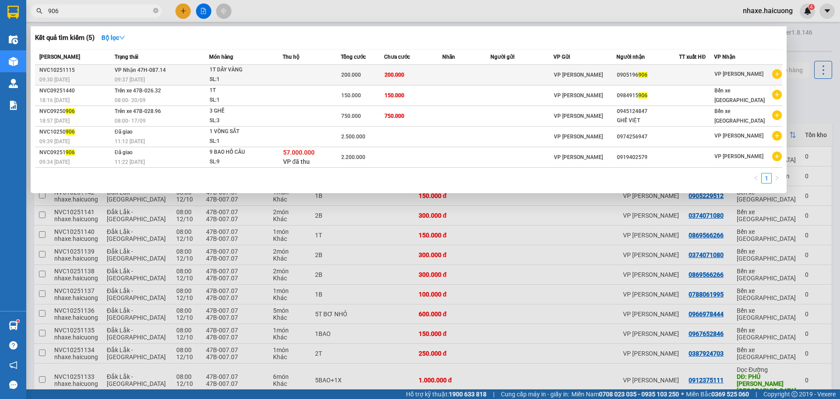
type input "906"
click at [370, 75] on div "200.000" at bounding box center [362, 75] width 42 height 10
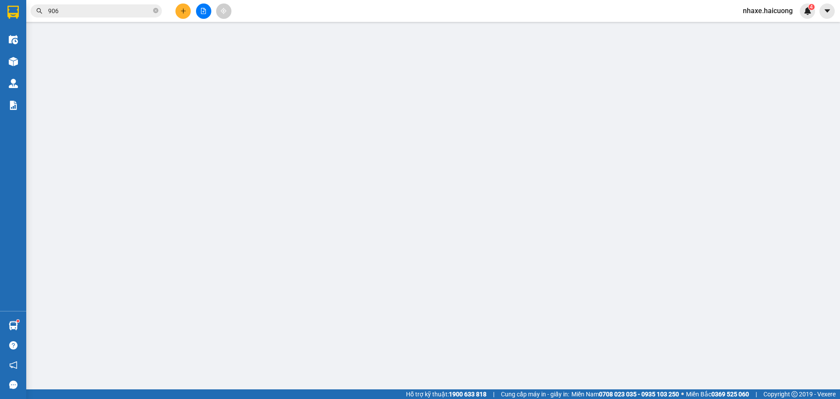
type input "0905196906"
type input "200.000"
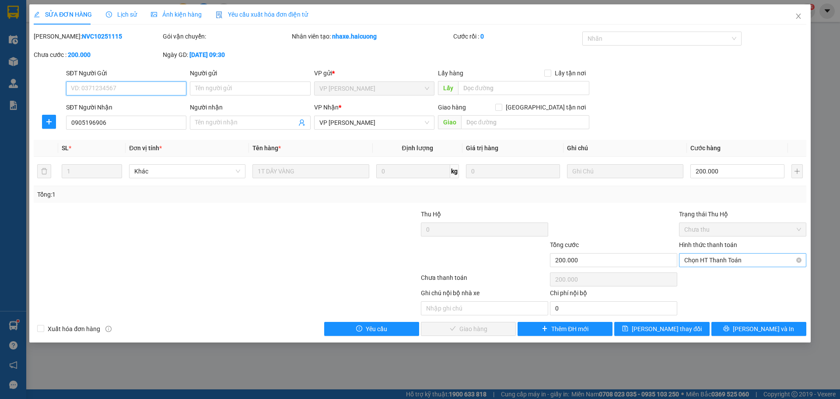
click at [720, 265] on span "Chọn HT Thanh Toán" at bounding box center [742, 259] width 117 height 13
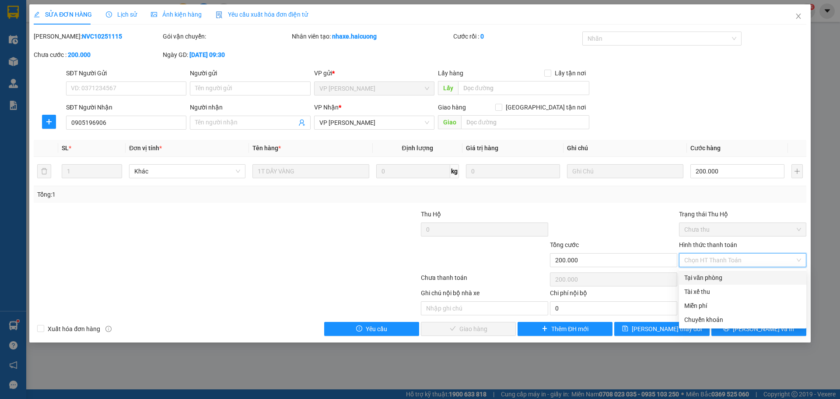
click at [714, 275] on div "Tại văn phòng" at bounding box center [742, 278] width 117 height 10
type input "0"
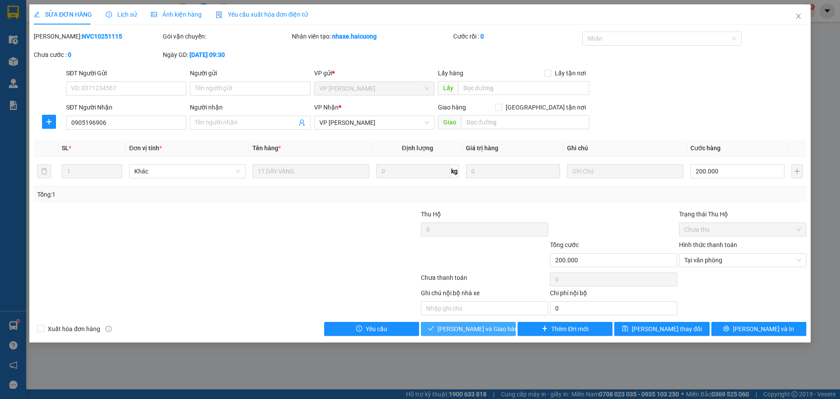
click at [485, 329] on span "[PERSON_NAME] và Giao hàng" at bounding box center [479, 329] width 84 height 10
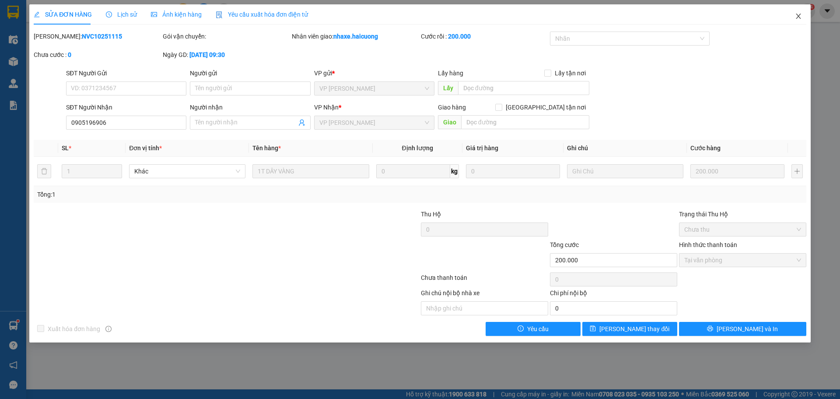
click at [799, 13] on icon "close" at bounding box center [798, 16] width 7 height 7
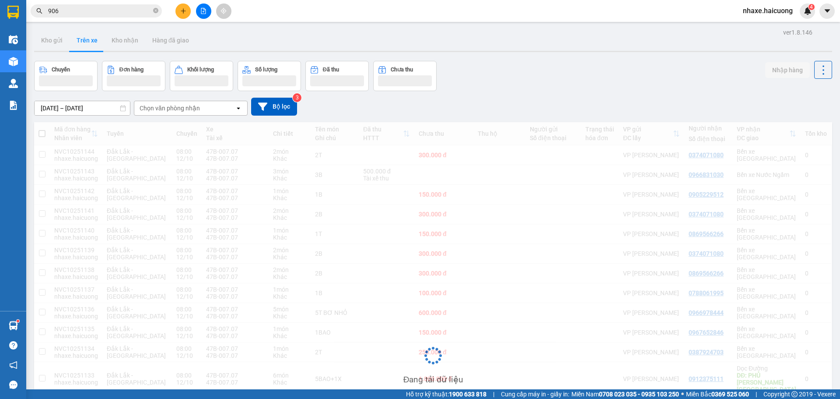
click at [117, 14] on input "906" at bounding box center [99, 11] width 103 height 10
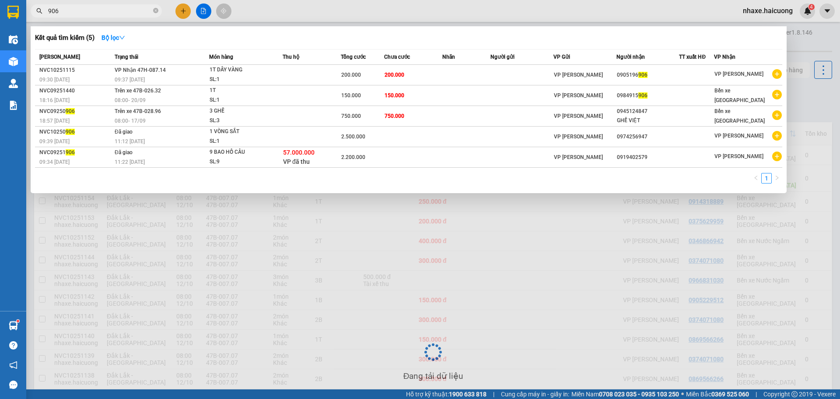
click at [117, 14] on input "906" at bounding box center [99, 11] width 103 height 10
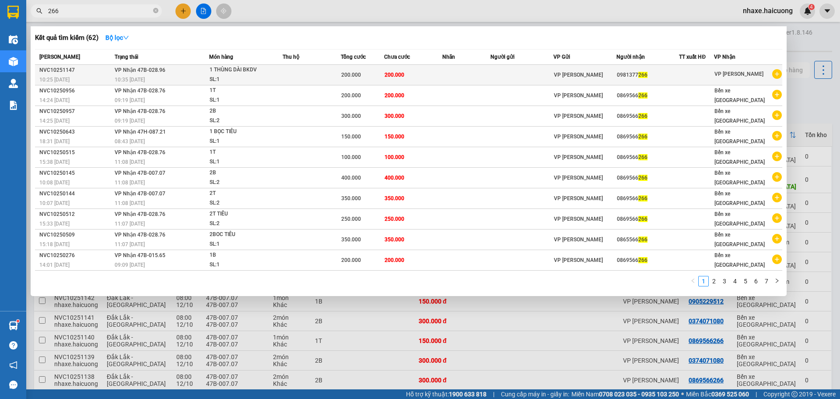
type input "266"
click at [304, 73] on td at bounding box center [312, 75] width 58 height 21
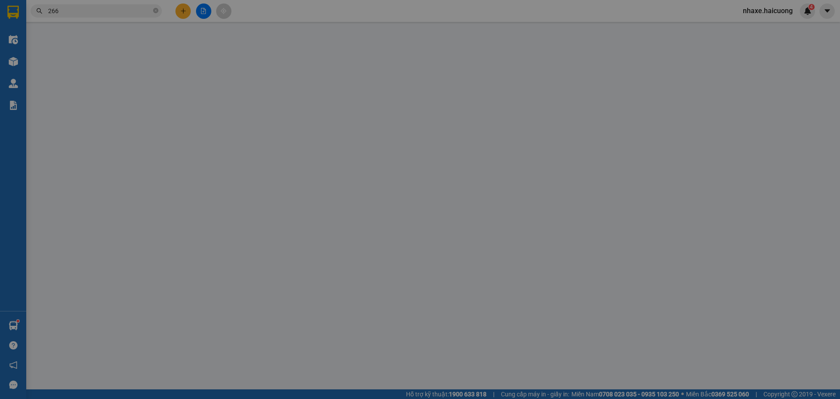
type input "0981377266"
type input "200.000"
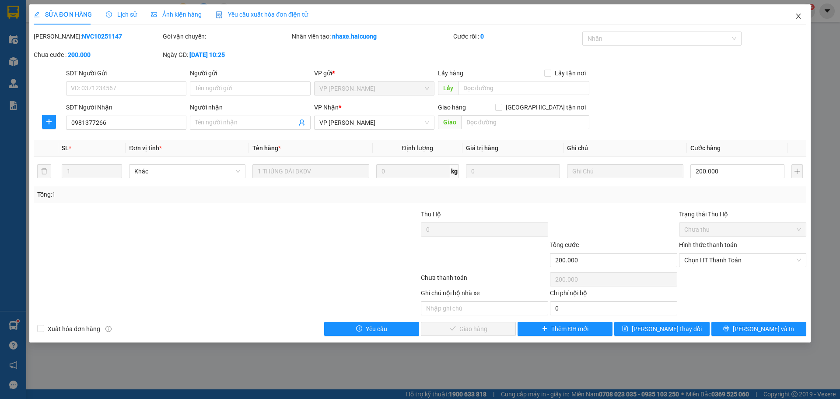
click at [800, 16] on icon "close" at bounding box center [798, 16] width 7 height 7
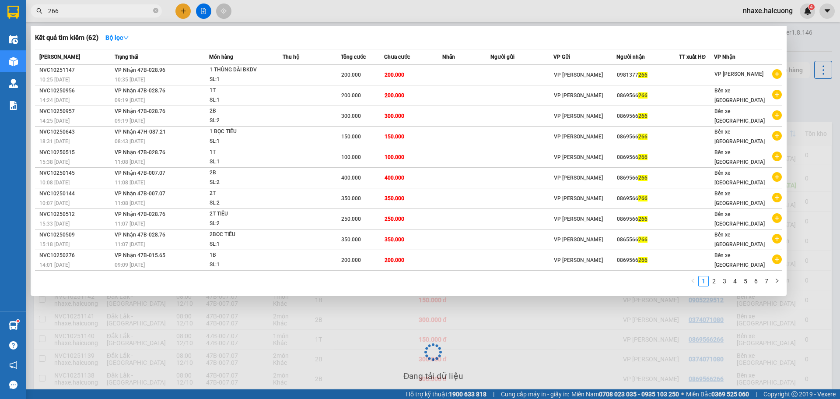
click at [123, 12] on input "266" at bounding box center [99, 11] width 103 height 10
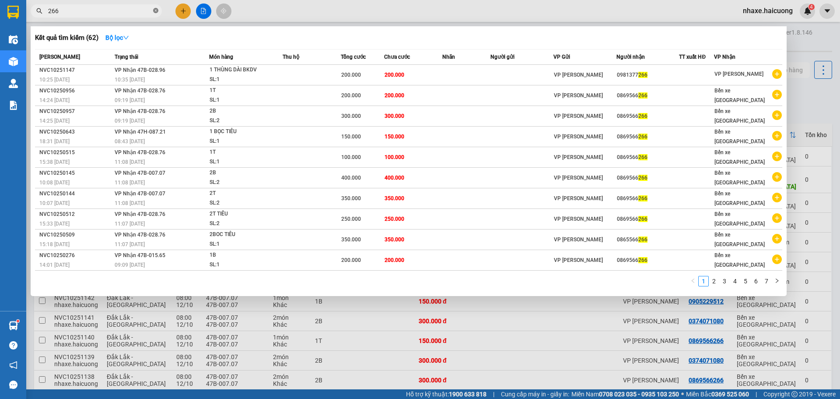
click at [154, 11] on icon "close-circle" at bounding box center [155, 10] width 5 height 5
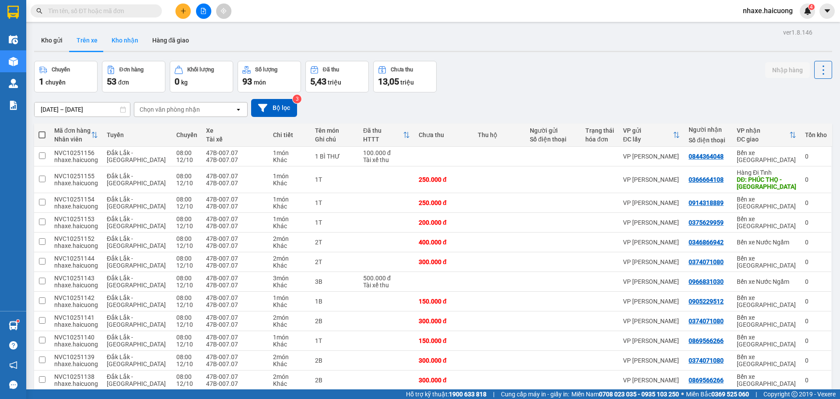
click at [125, 45] on button "Kho nhận" at bounding box center [125, 40] width 41 height 21
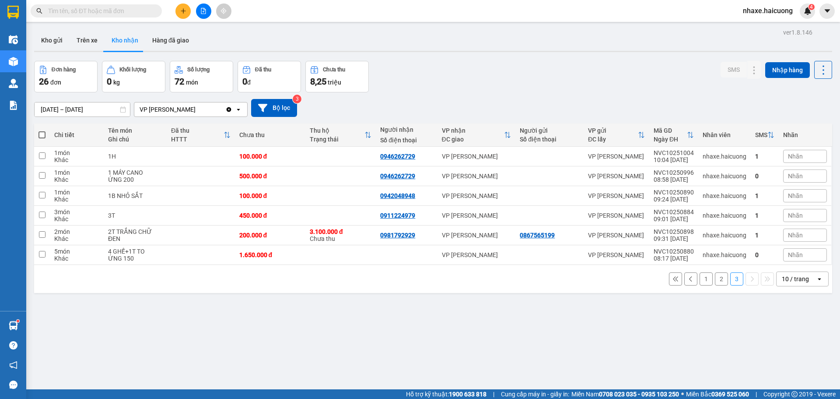
click at [689, 280] on button at bounding box center [690, 278] width 13 height 13
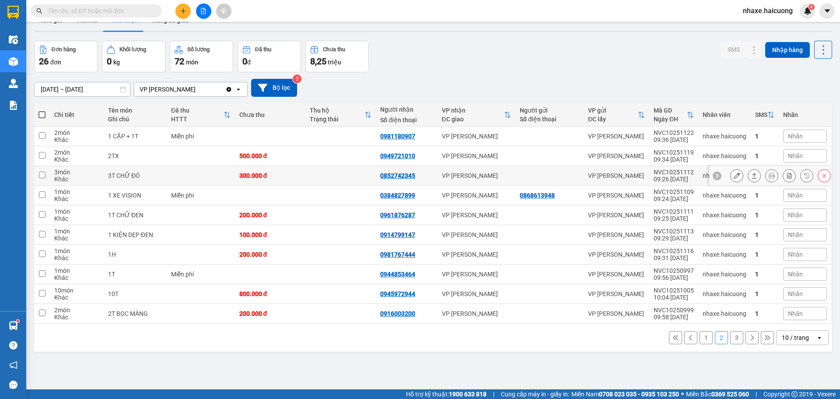
scroll to position [40, 0]
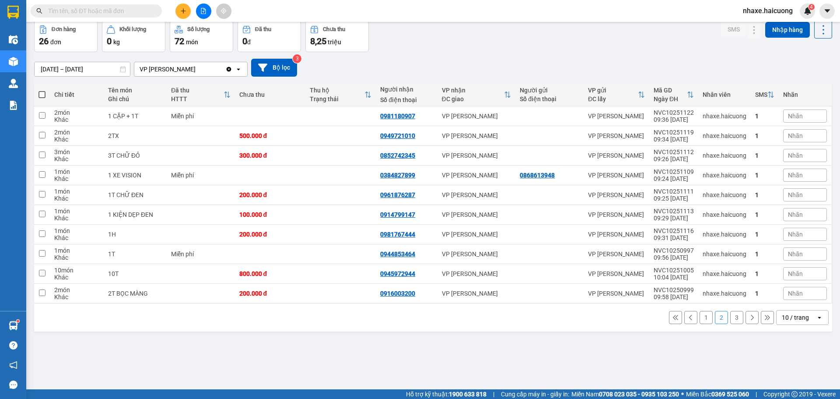
click at [700, 317] on button "1" at bounding box center [705, 317] width 13 height 13
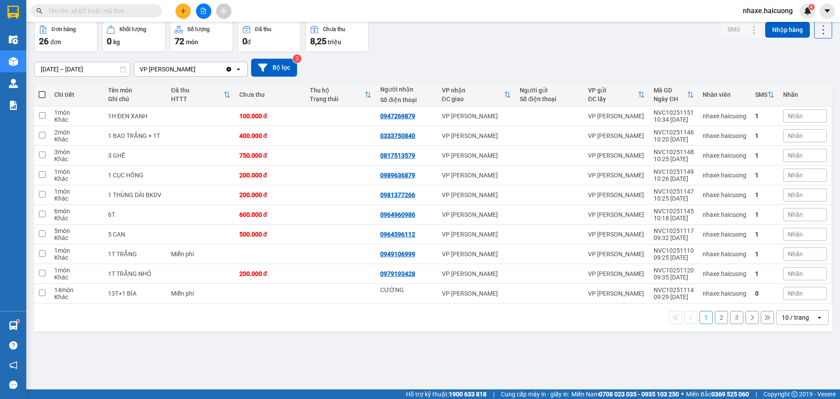
click at [98, 66] on input "[DATE] – [DATE]" at bounding box center [82, 69] width 95 height 14
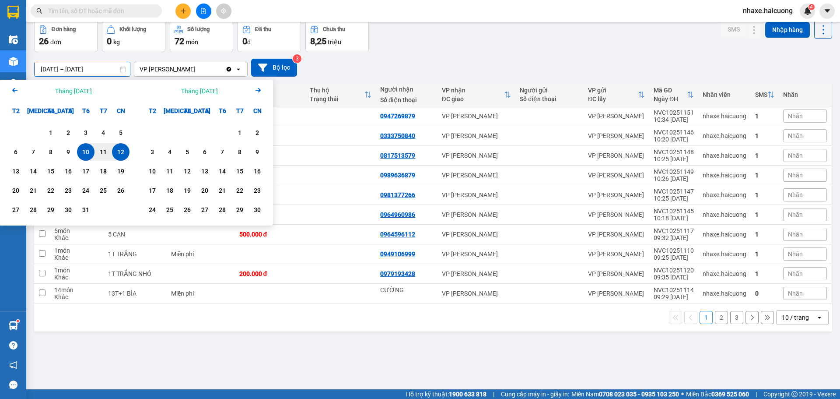
click at [119, 151] on div "12" at bounding box center [121, 152] width 12 height 10
type input "[DATE] – [DATE]"
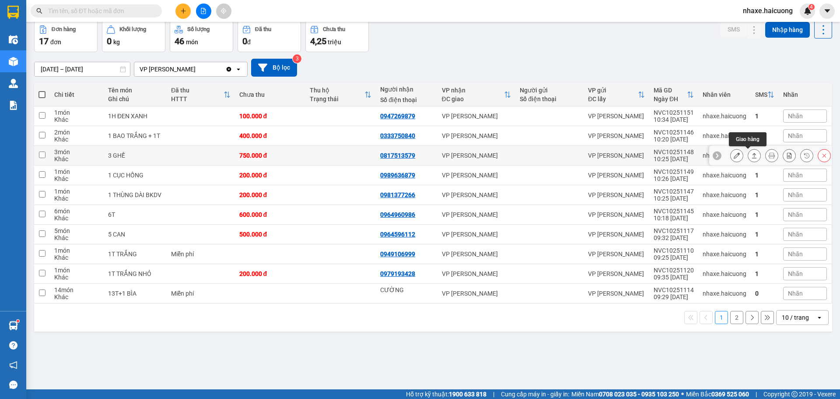
click at [751, 157] on icon at bounding box center [754, 155] width 6 height 6
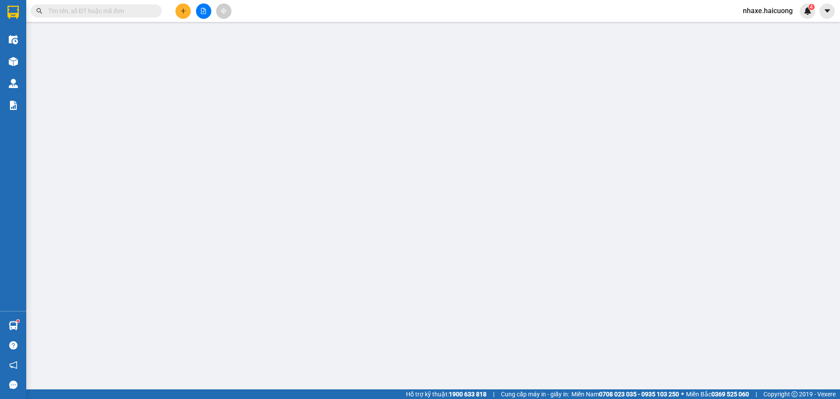
type input "0817513579"
type input "750.000"
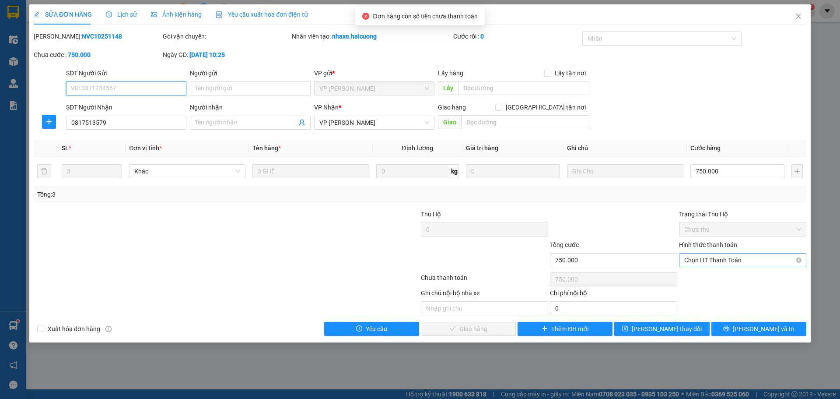
click at [709, 263] on span "Chọn HT Thanh Toán" at bounding box center [742, 259] width 117 height 13
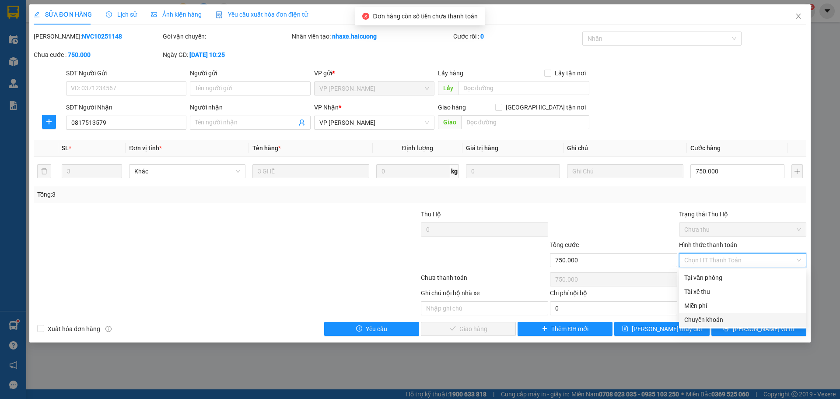
click at [720, 319] on div "Chuyển khoản" at bounding box center [742, 320] width 117 height 10
type input "0"
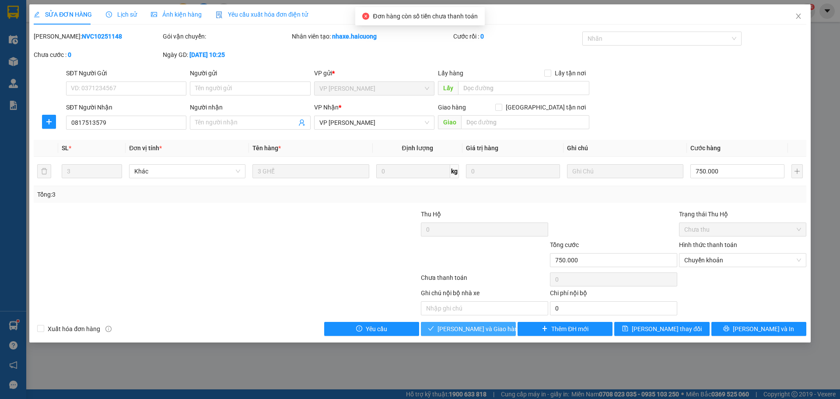
click at [488, 328] on span "[PERSON_NAME] và Giao hàng" at bounding box center [479, 329] width 84 height 10
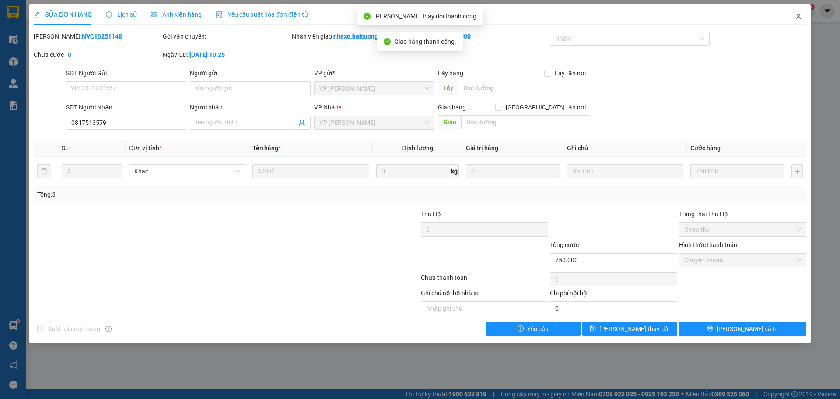
click at [800, 19] on icon "close" at bounding box center [798, 16] width 7 height 7
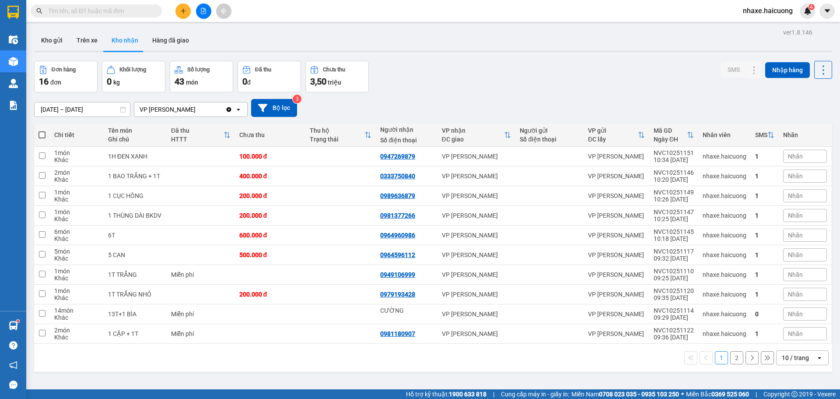
click at [113, 9] on input "text" at bounding box center [99, 11] width 103 height 10
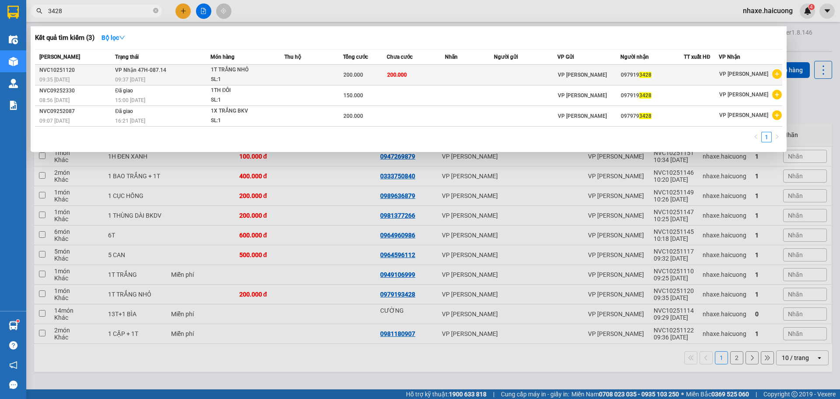
type input "3428"
click at [315, 71] on td at bounding box center [313, 75] width 59 height 21
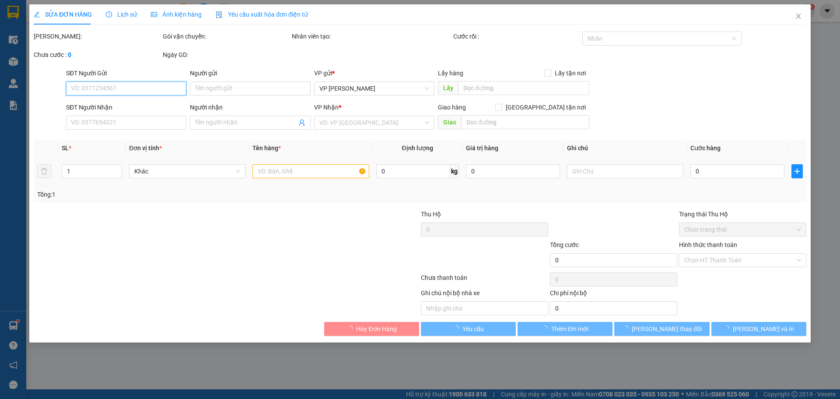
type input "0979193428"
type input "200.000"
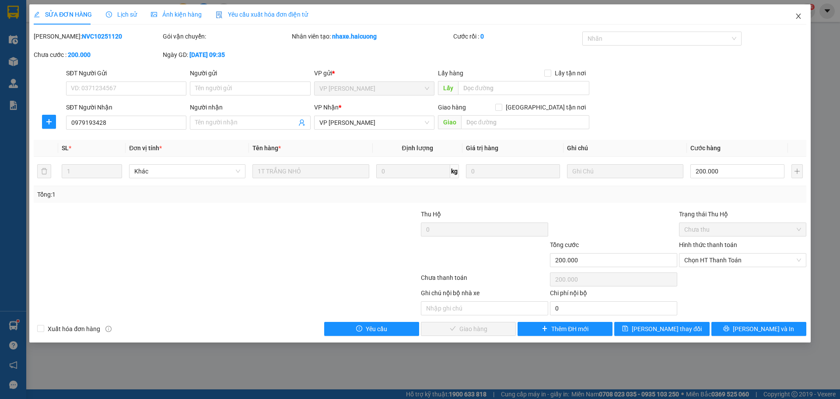
click at [799, 21] on span "Close" at bounding box center [798, 16] width 24 height 24
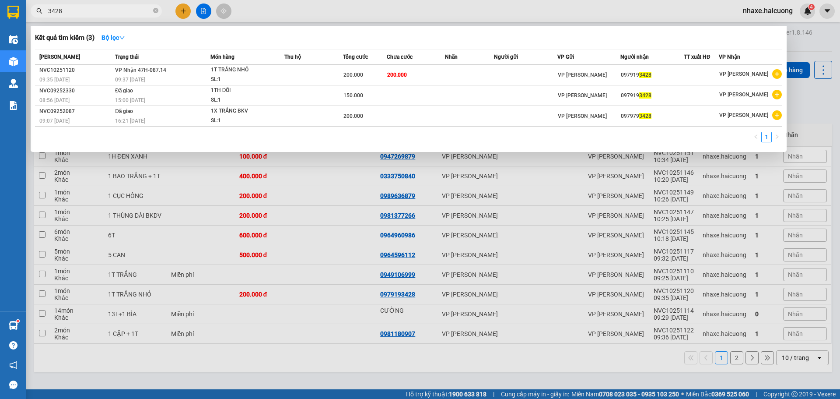
click at [105, 14] on input "3428" at bounding box center [99, 11] width 103 height 10
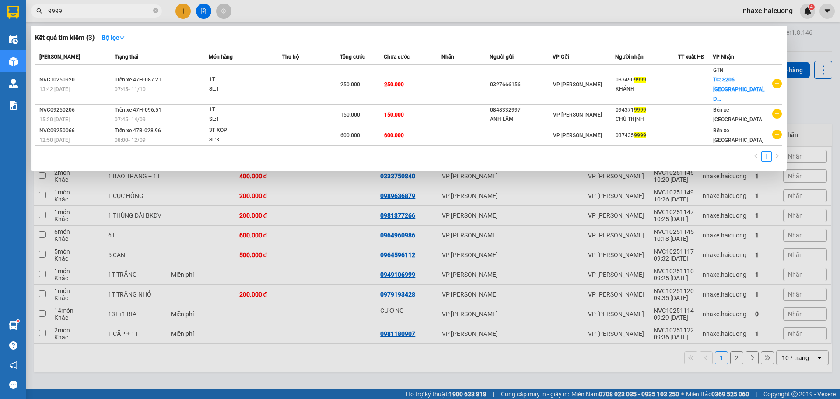
click at [94, 11] on input "9999" at bounding box center [99, 11] width 103 height 10
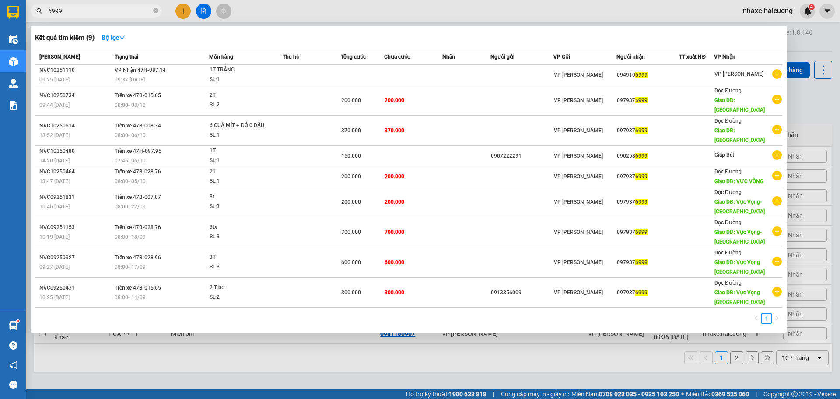
type input "6999"
click at [802, 101] on div at bounding box center [420, 199] width 840 height 399
